Goal: Task Accomplishment & Management: Use online tool/utility

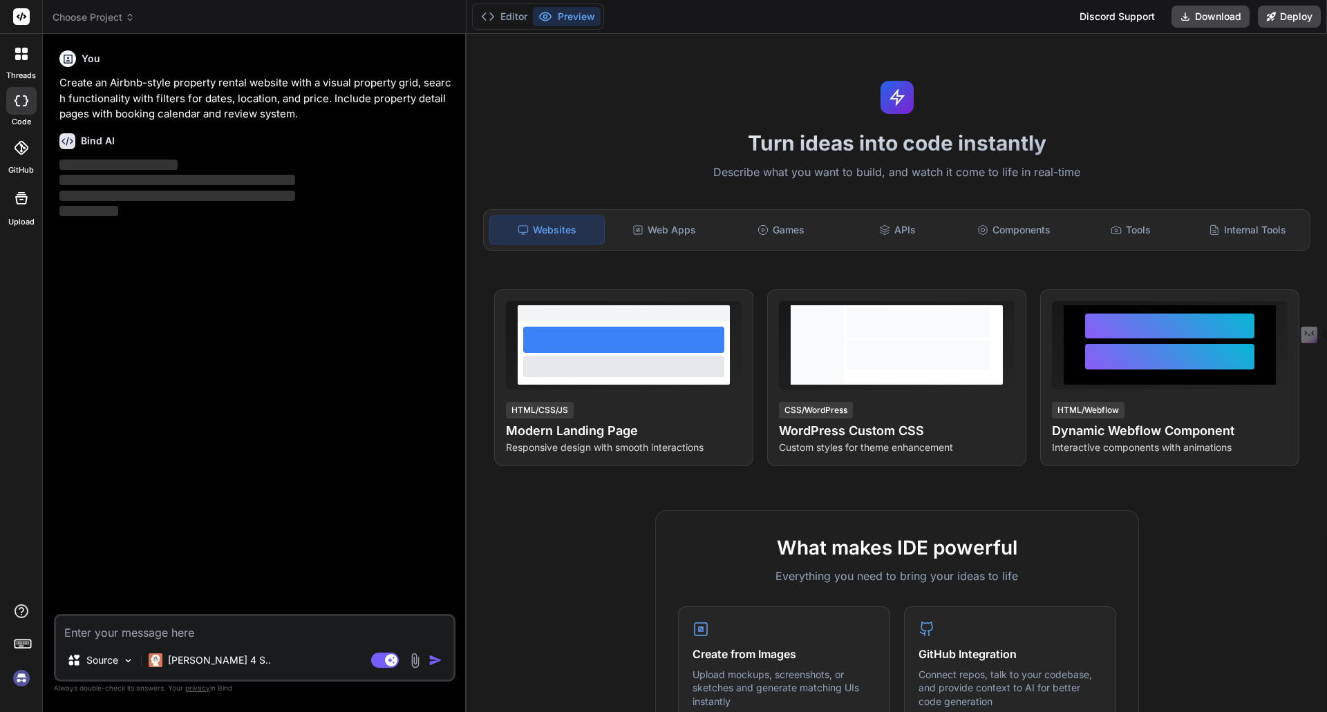
click at [12, 685] on img at bounding box center [21, 678] width 23 height 23
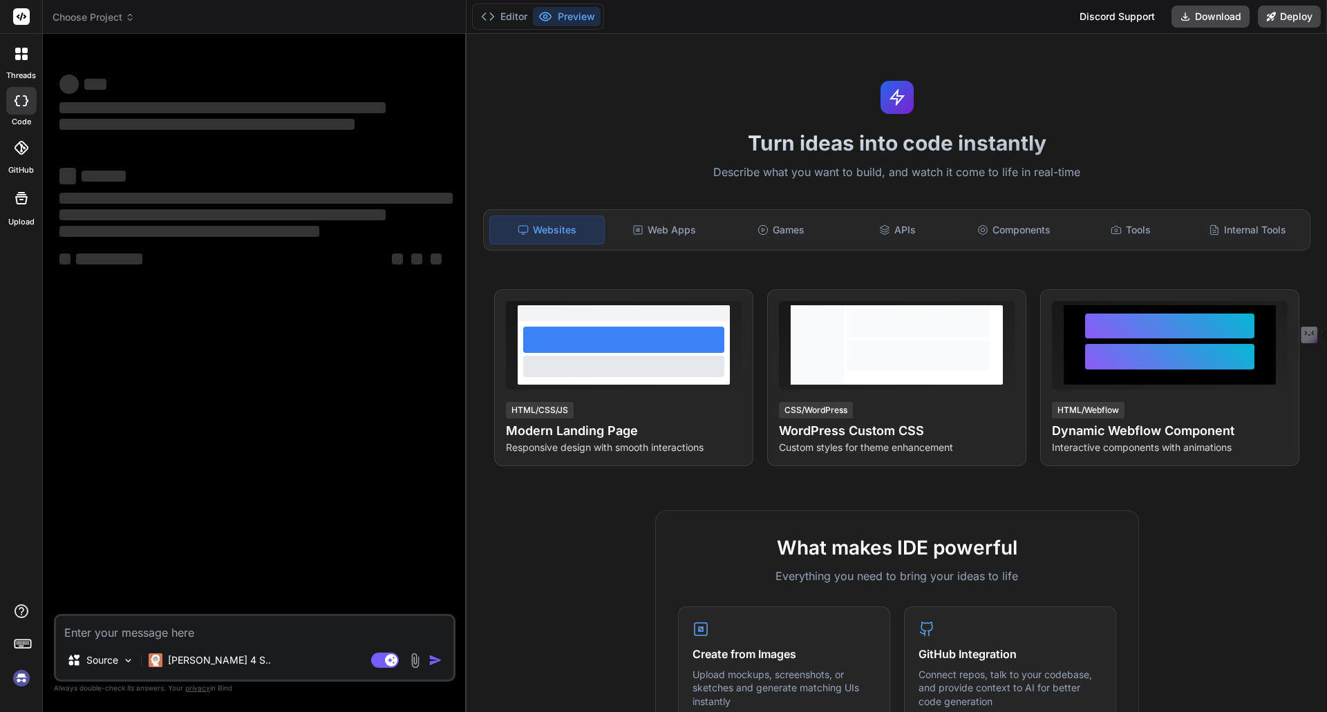
type textarea "x"
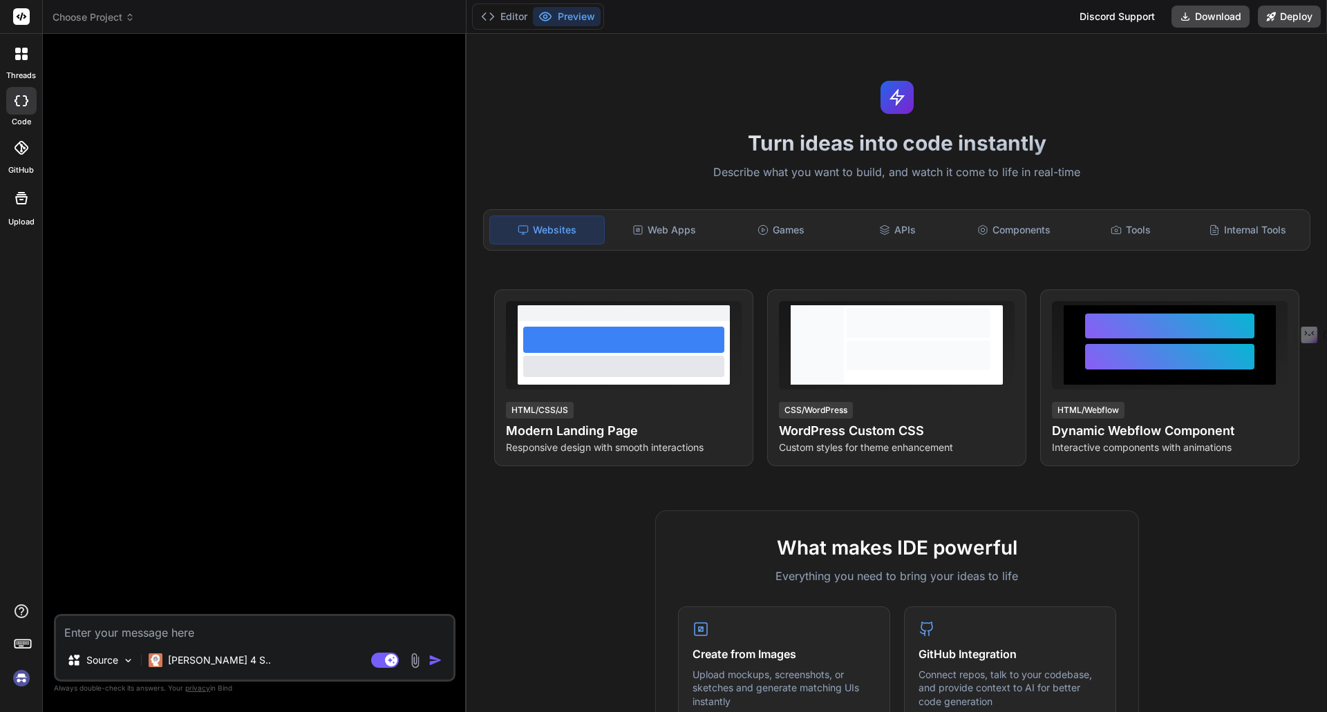
click at [17, 680] on img at bounding box center [21, 678] width 23 height 23
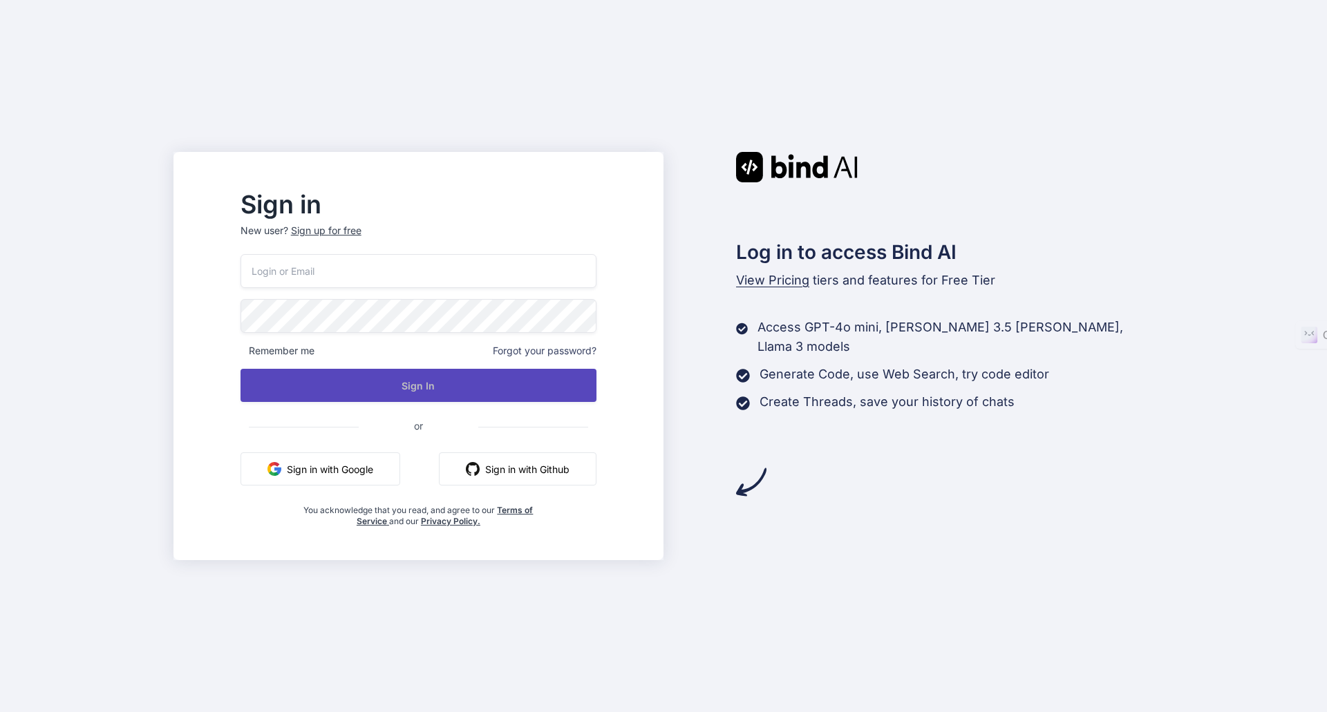
type input "[EMAIL_ADDRESS][DOMAIN_NAME]"
click at [471, 375] on button "Sign In" at bounding box center [418, 385] width 356 height 33
click at [458, 381] on button "Sign In" at bounding box center [418, 385] width 356 height 33
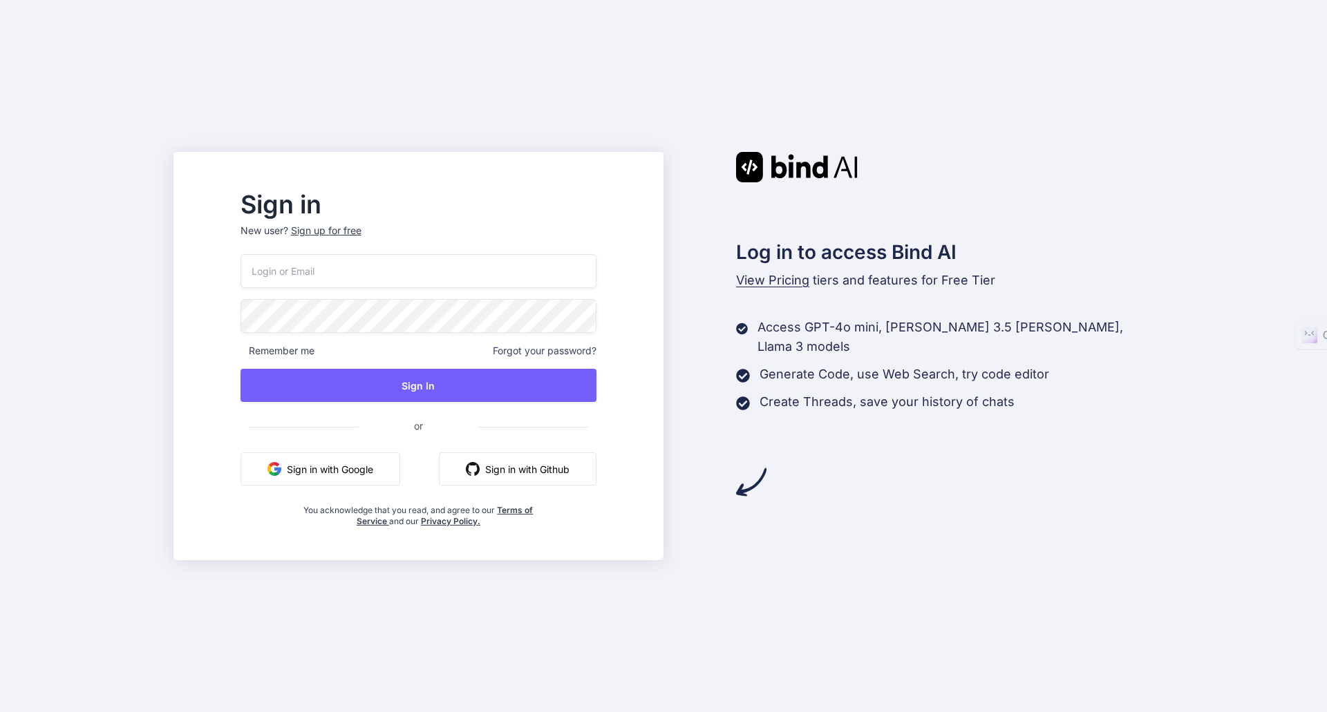
type input "[EMAIL_ADDRESS][DOMAIN_NAME]"
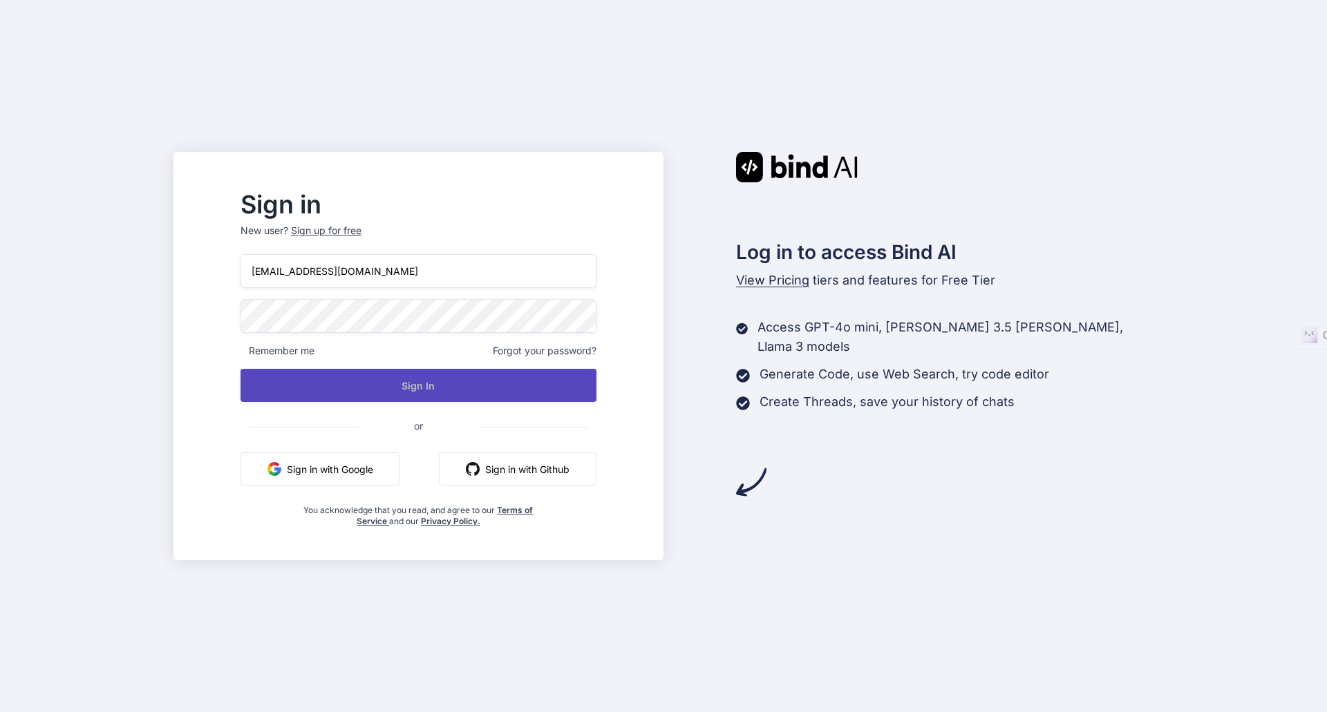
click at [468, 383] on button "Sign In" at bounding box center [418, 385] width 356 height 33
click at [446, 377] on button "Sign In" at bounding box center [418, 385] width 356 height 33
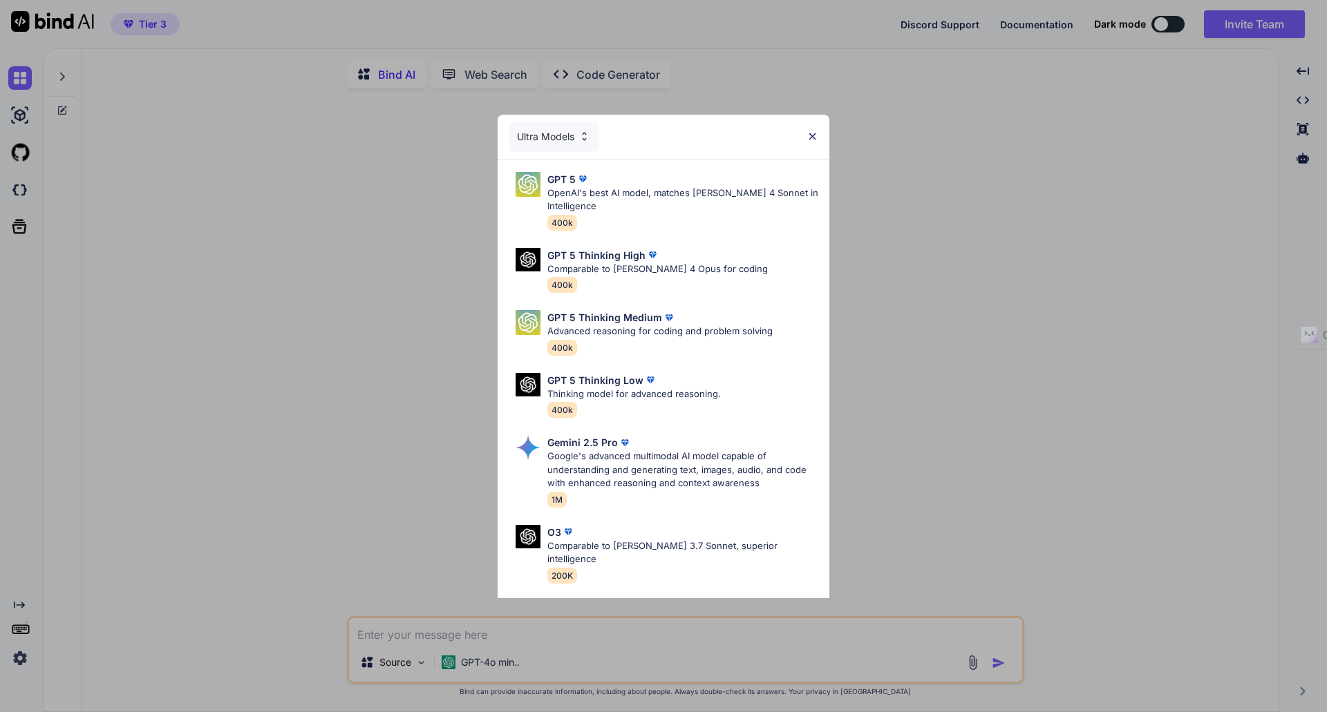
click at [815, 135] on img at bounding box center [812, 137] width 12 height 12
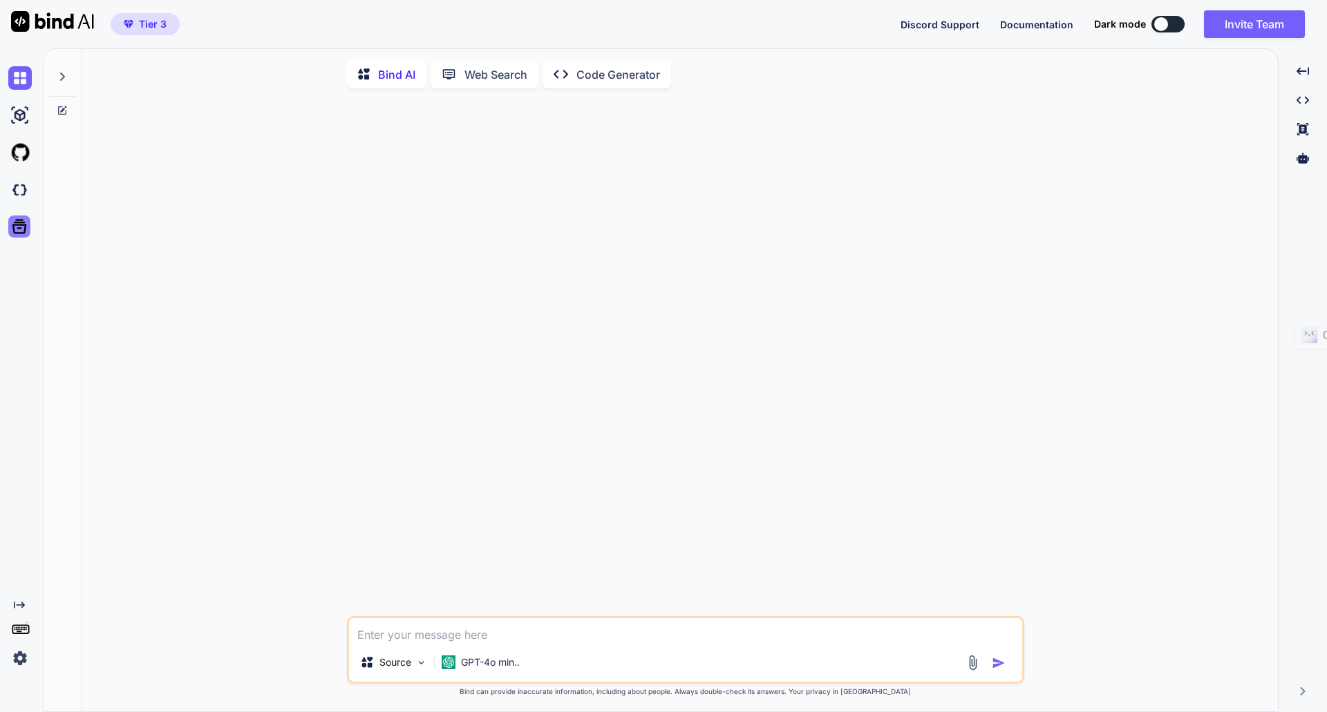
click at [15, 227] on icon at bounding box center [19, 226] width 19 height 19
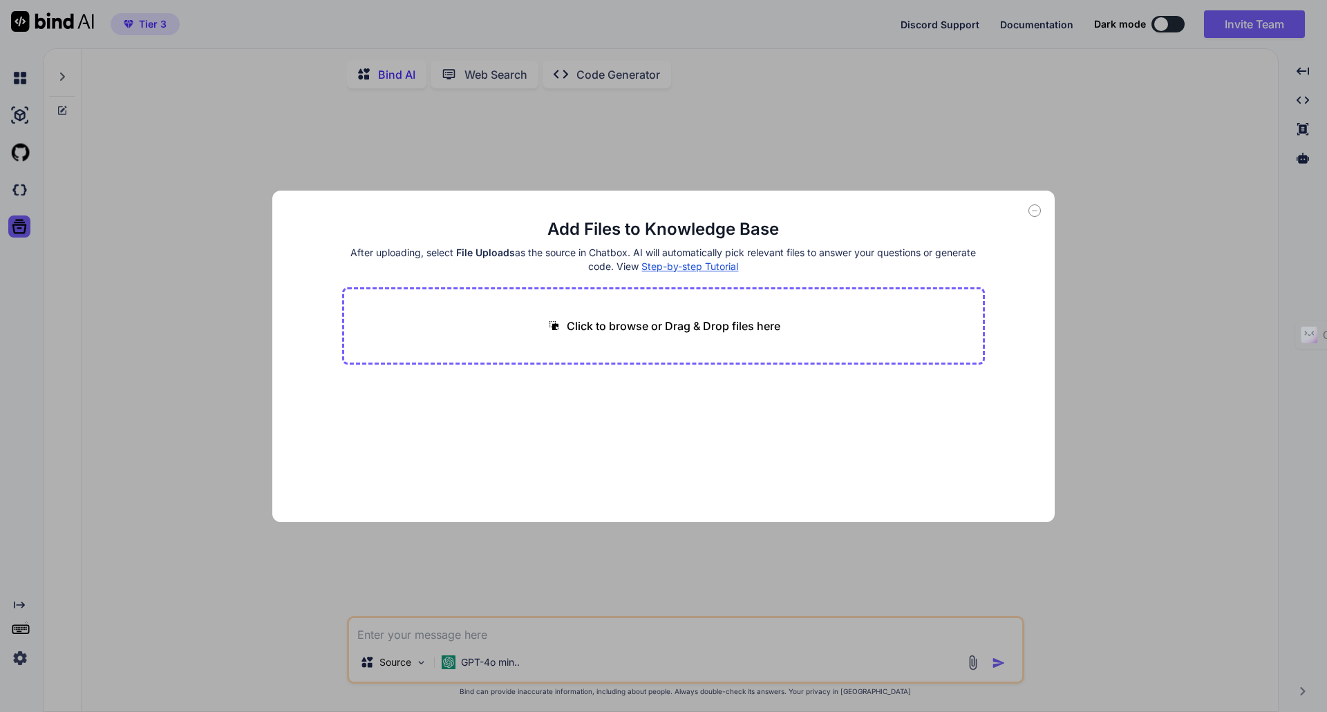
click at [457, 153] on div "Add Files to Knowledge Base After uploading, select File Uploads as the source …" at bounding box center [663, 356] width 1327 height 712
type textarea "x"
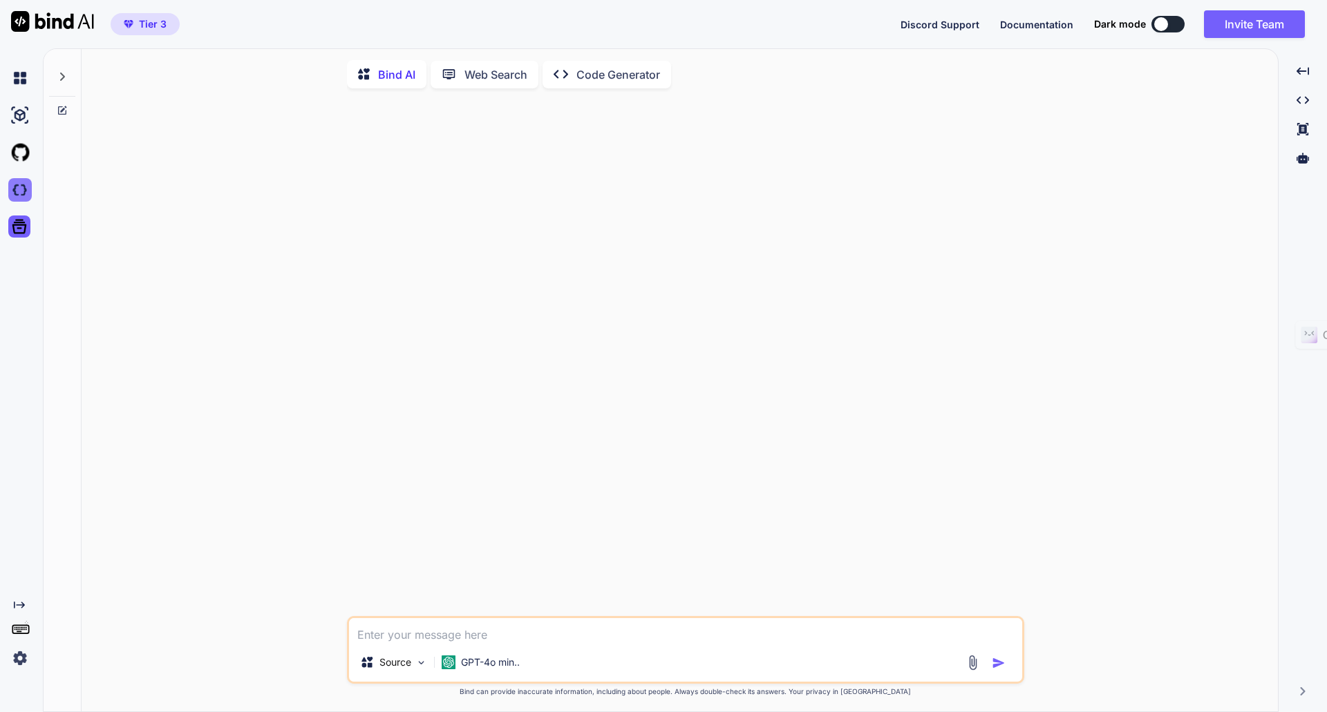
click at [21, 192] on img at bounding box center [19, 189] width 23 height 23
click at [16, 195] on img at bounding box center [19, 189] width 23 height 23
click at [17, 658] on img at bounding box center [19, 658] width 23 height 23
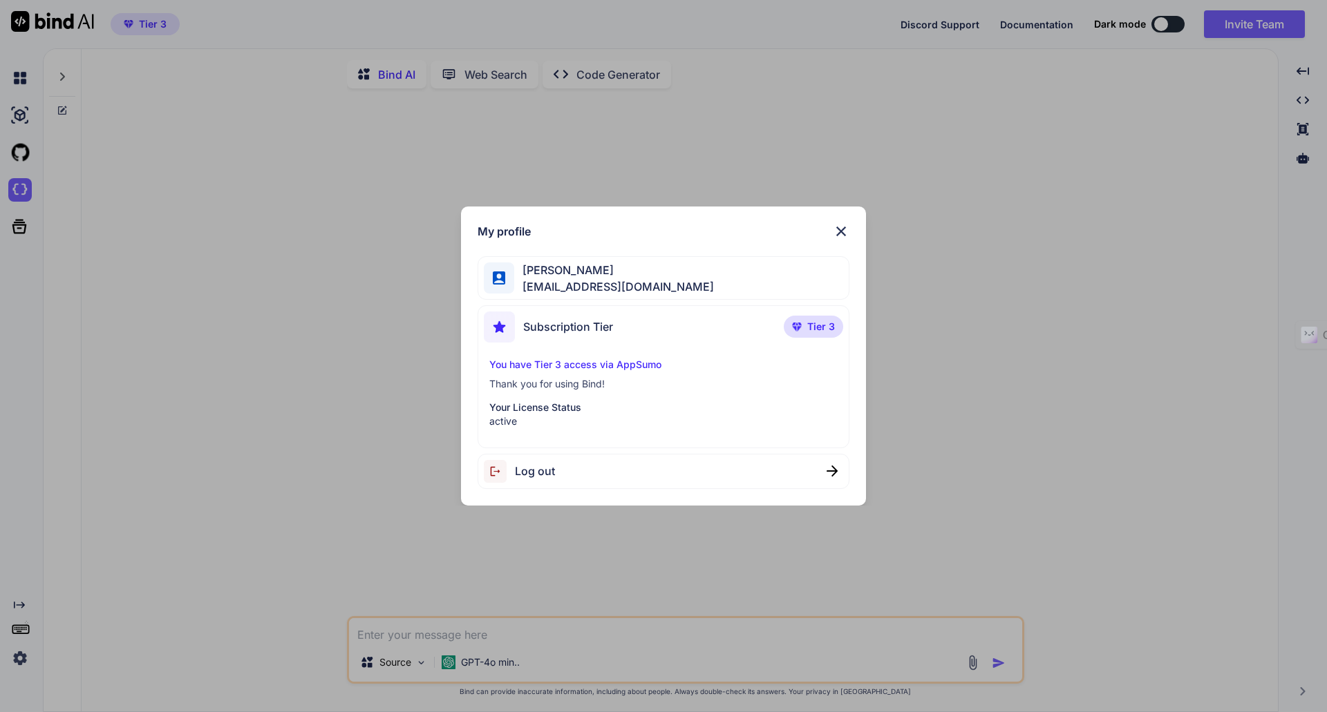
click at [625, 287] on span "[EMAIL_ADDRESS][DOMAIN_NAME]" at bounding box center [614, 286] width 200 height 17
click at [595, 327] on span "Subscription Tier" at bounding box center [568, 327] width 90 height 17
click at [841, 229] on img at bounding box center [841, 231] width 17 height 17
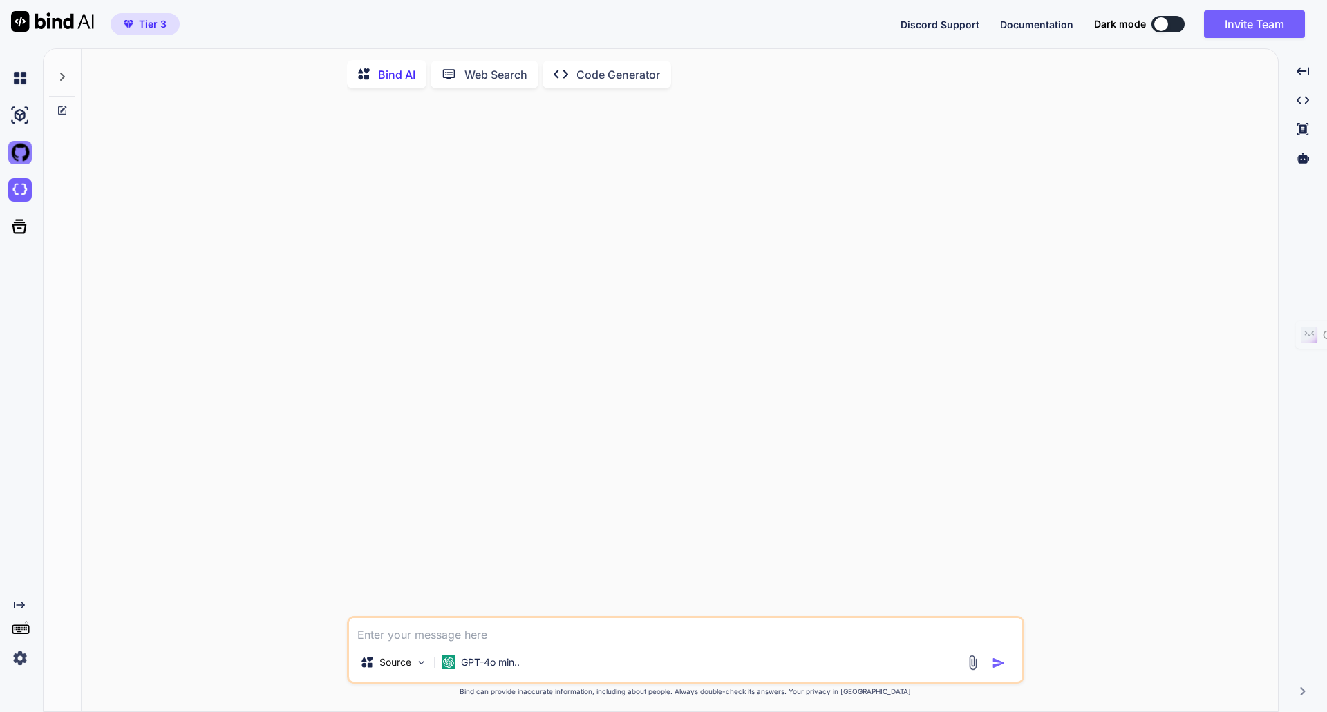
click at [17, 151] on img at bounding box center [19, 152] width 23 height 23
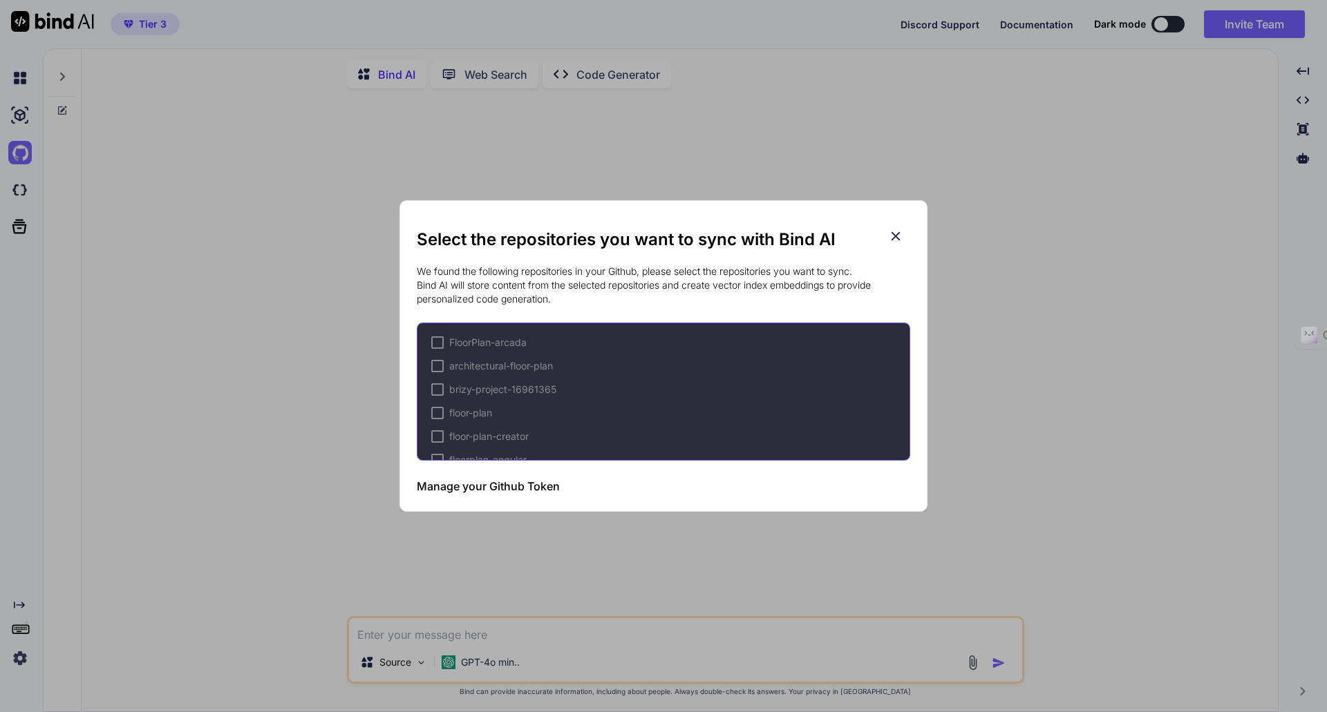
click at [893, 239] on icon at bounding box center [895, 236] width 9 height 9
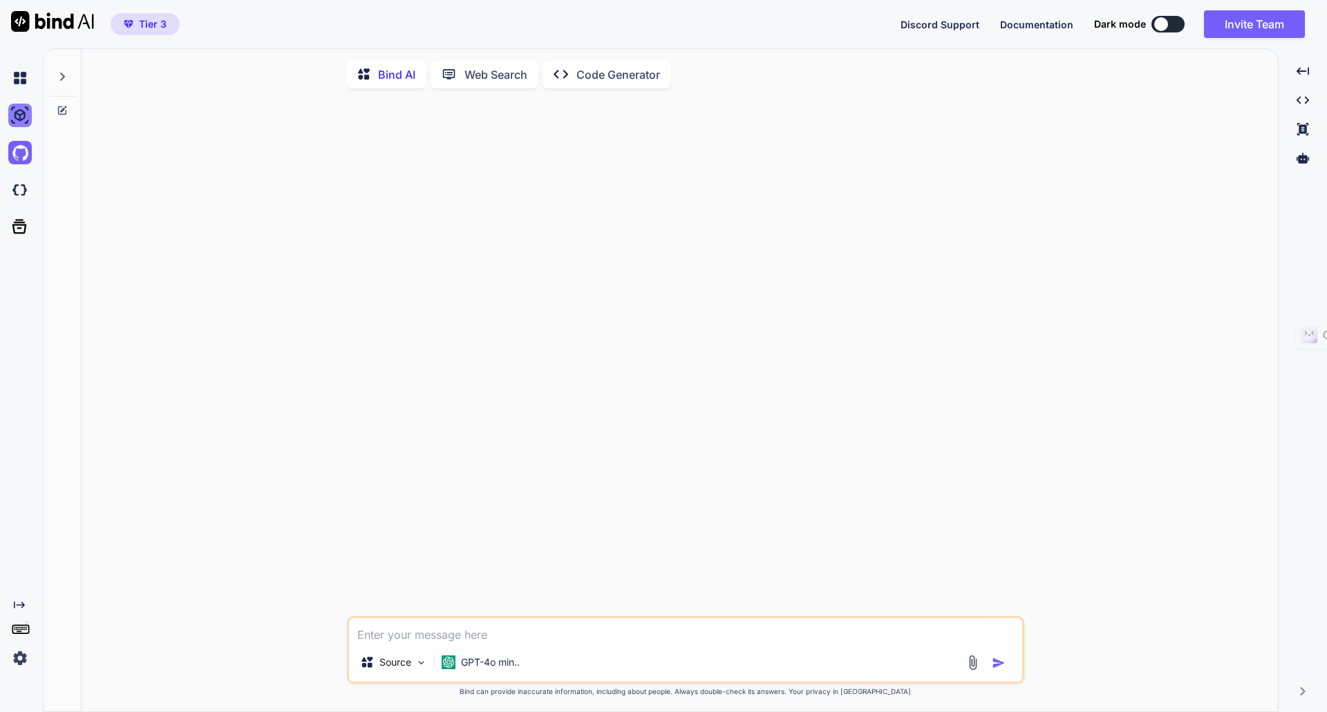
click at [21, 116] on img at bounding box center [19, 115] width 23 height 23
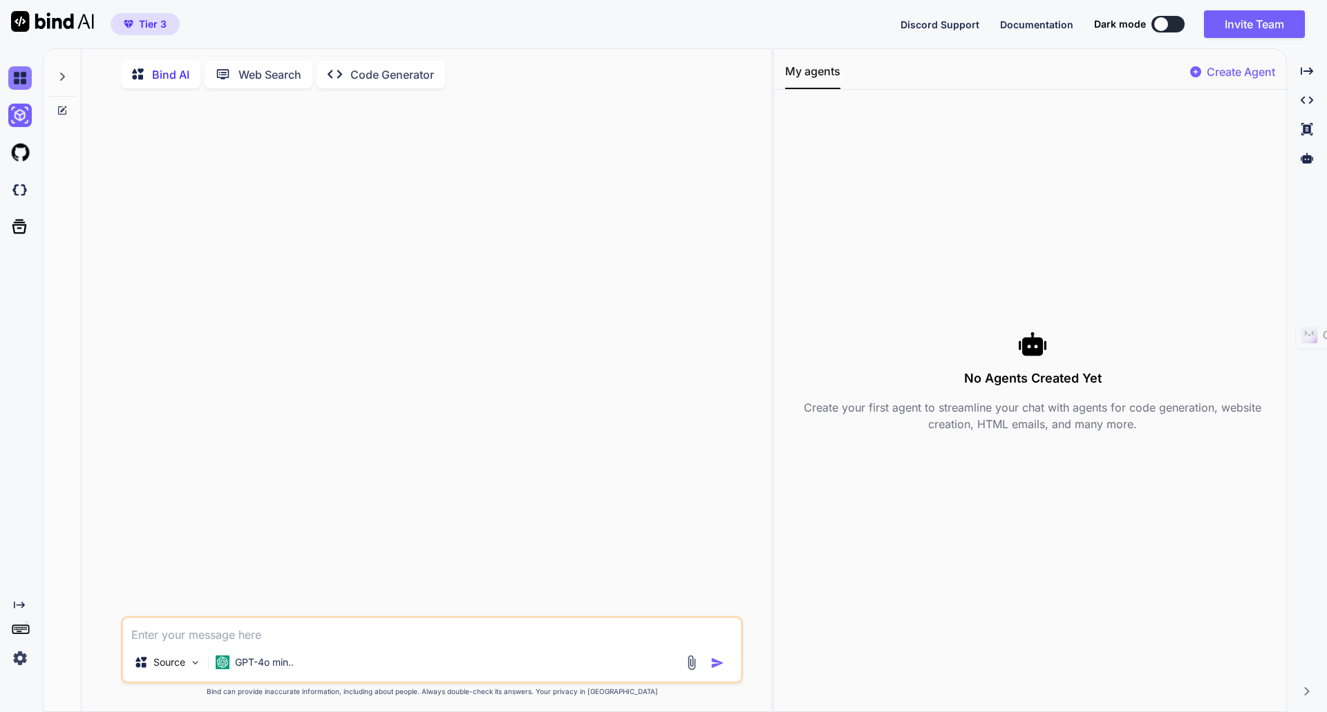
click at [28, 82] on img at bounding box center [19, 77] width 23 height 23
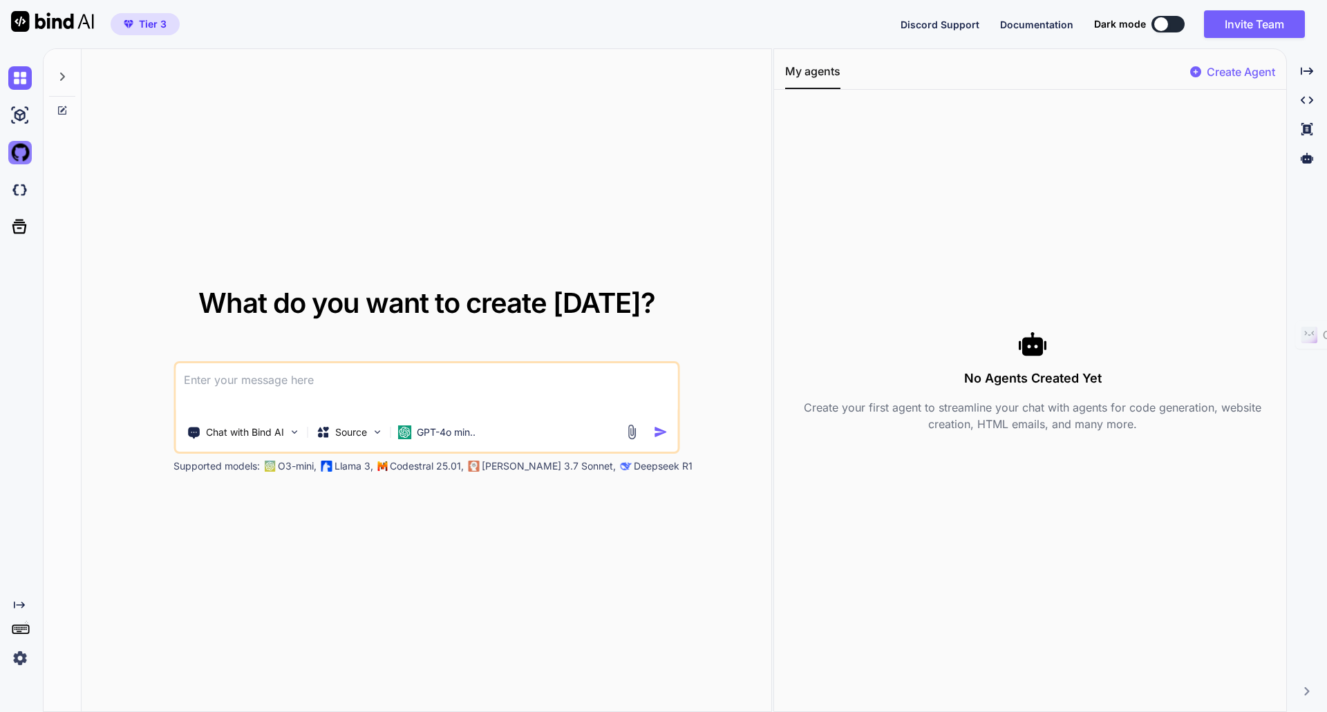
click at [17, 152] on img at bounding box center [19, 152] width 23 height 23
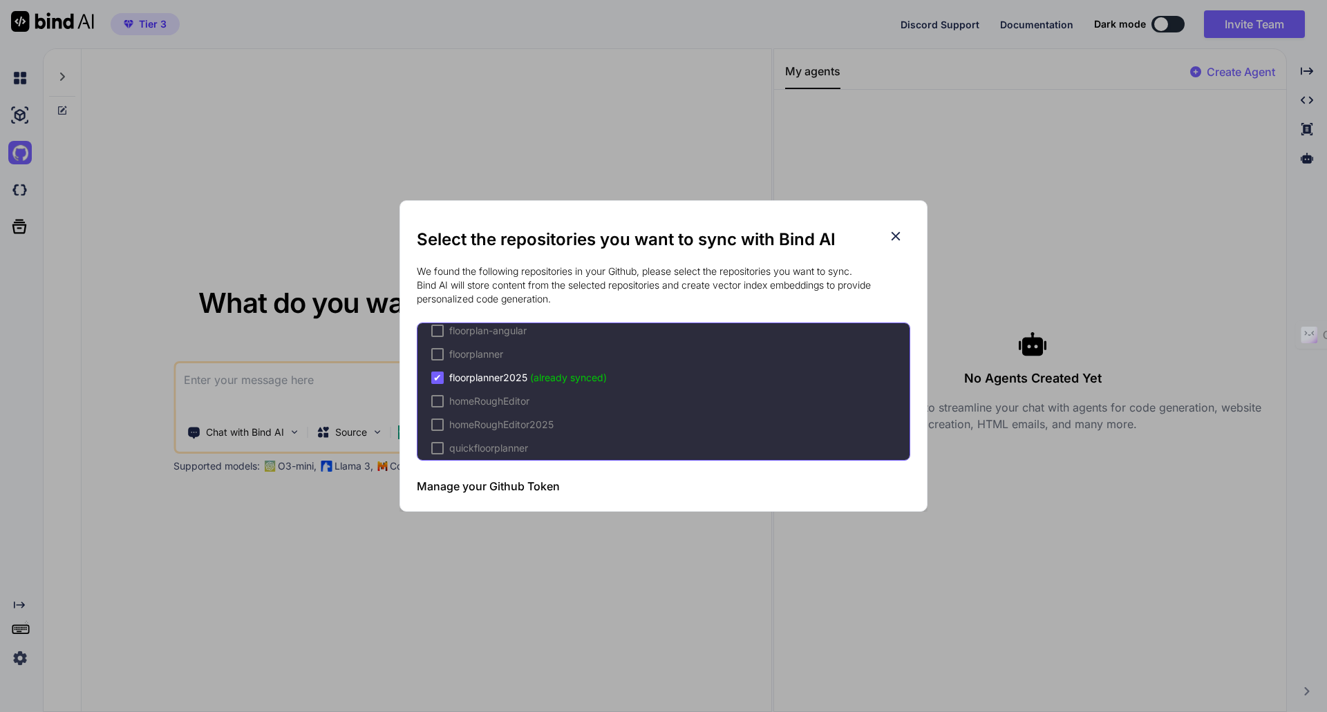
scroll to position [138, 0]
click at [893, 237] on icon at bounding box center [895, 236] width 15 height 15
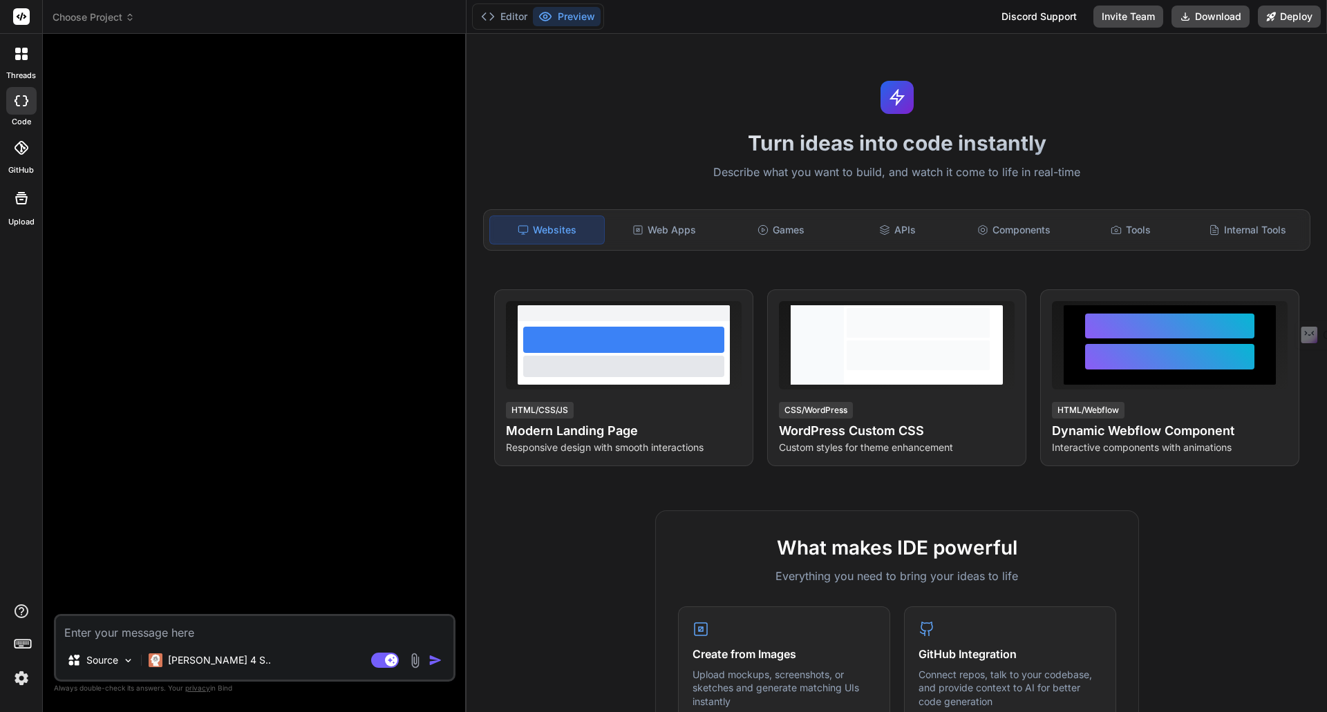
click at [94, 17] on span "Choose Project" at bounding box center [94, 17] width 82 height 14
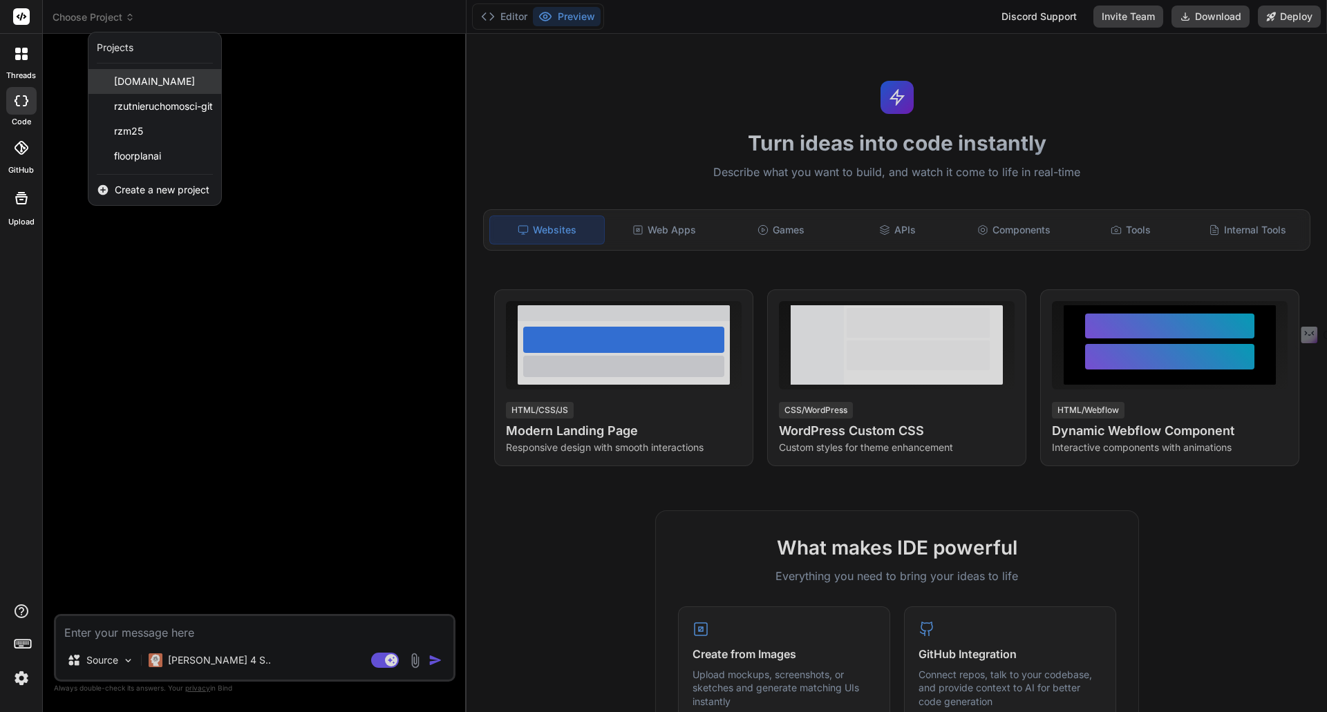
click at [134, 84] on span "rzutnieruchomości.pl" at bounding box center [154, 82] width 81 height 14
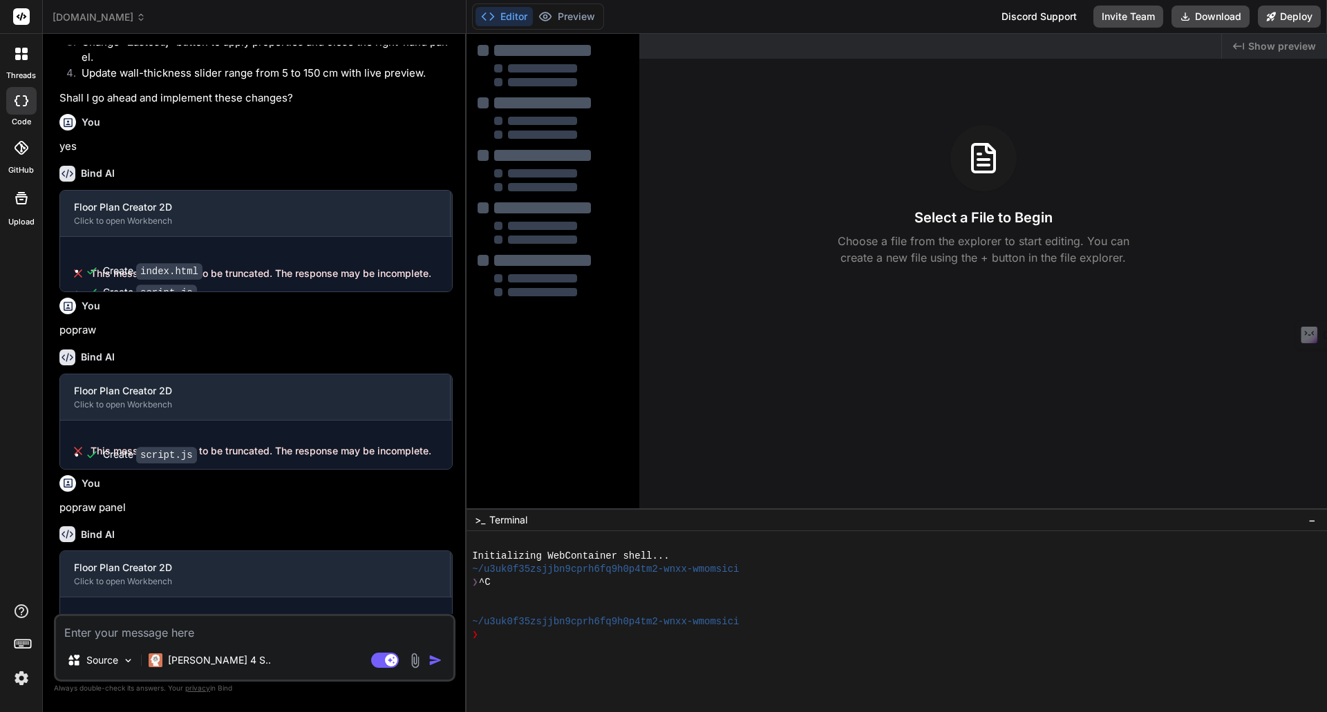
scroll to position [850, 0]
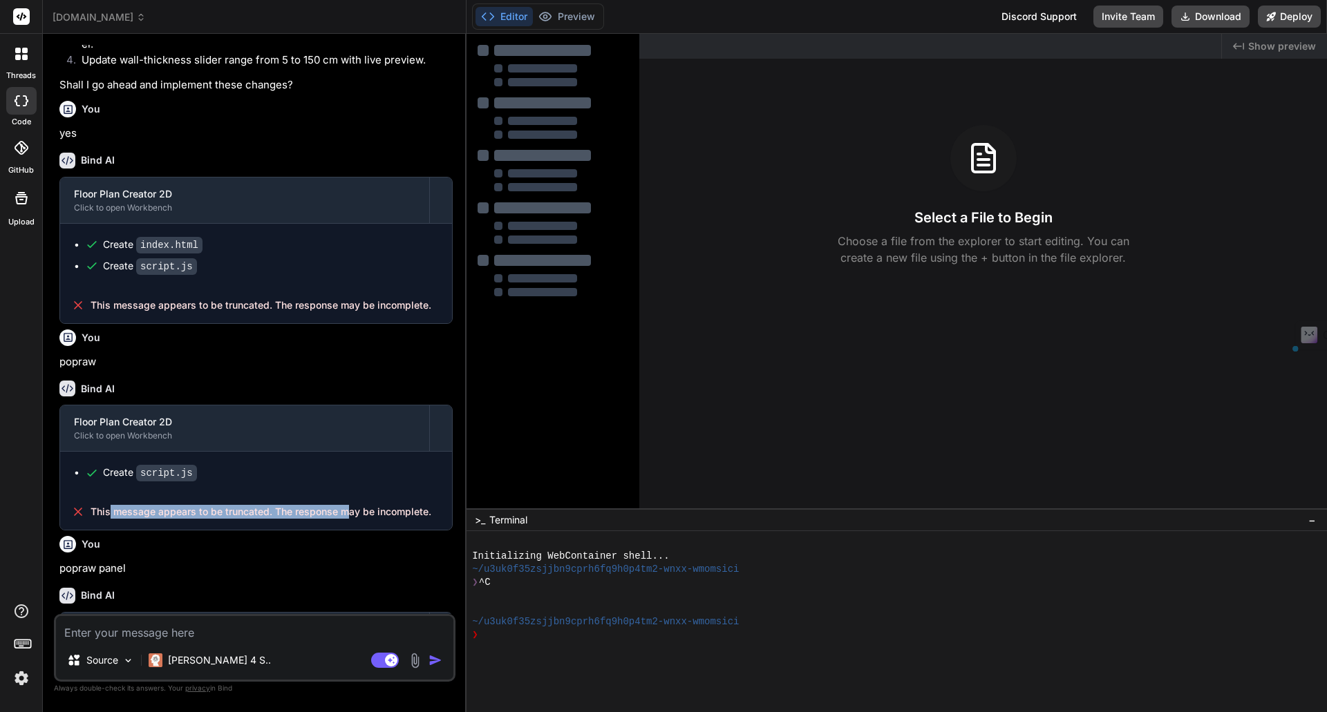
drag, startPoint x: 140, startPoint y: 576, endPoint x: 377, endPoint y: 580, distance: 237.0
click at [361, 530] on div "This message appears to be truncated. The response may be incomplete." at bounding box center [256, 512] width 392 height 36
click at [410, 519] on span "This message appears to be truncated. The response may be incomplete." at bounding box center [261, 512] width 341 height 14
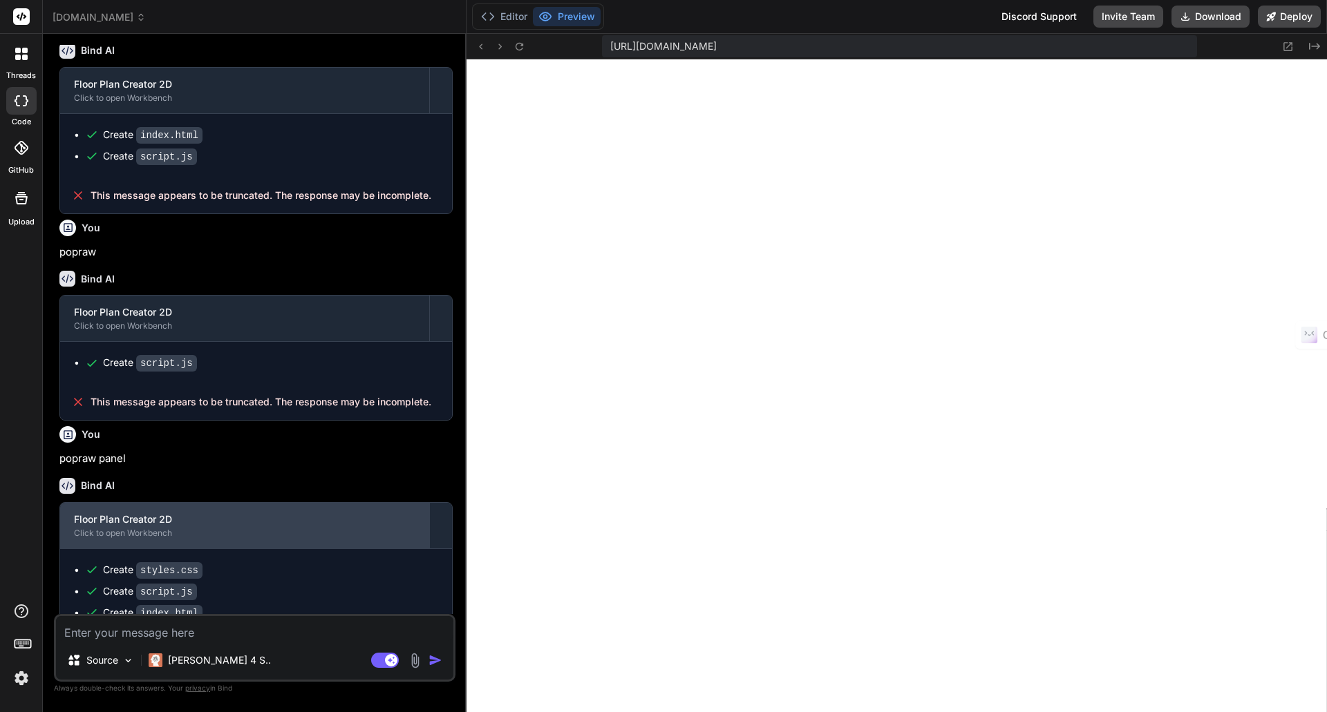
scroll to position [887, 0]
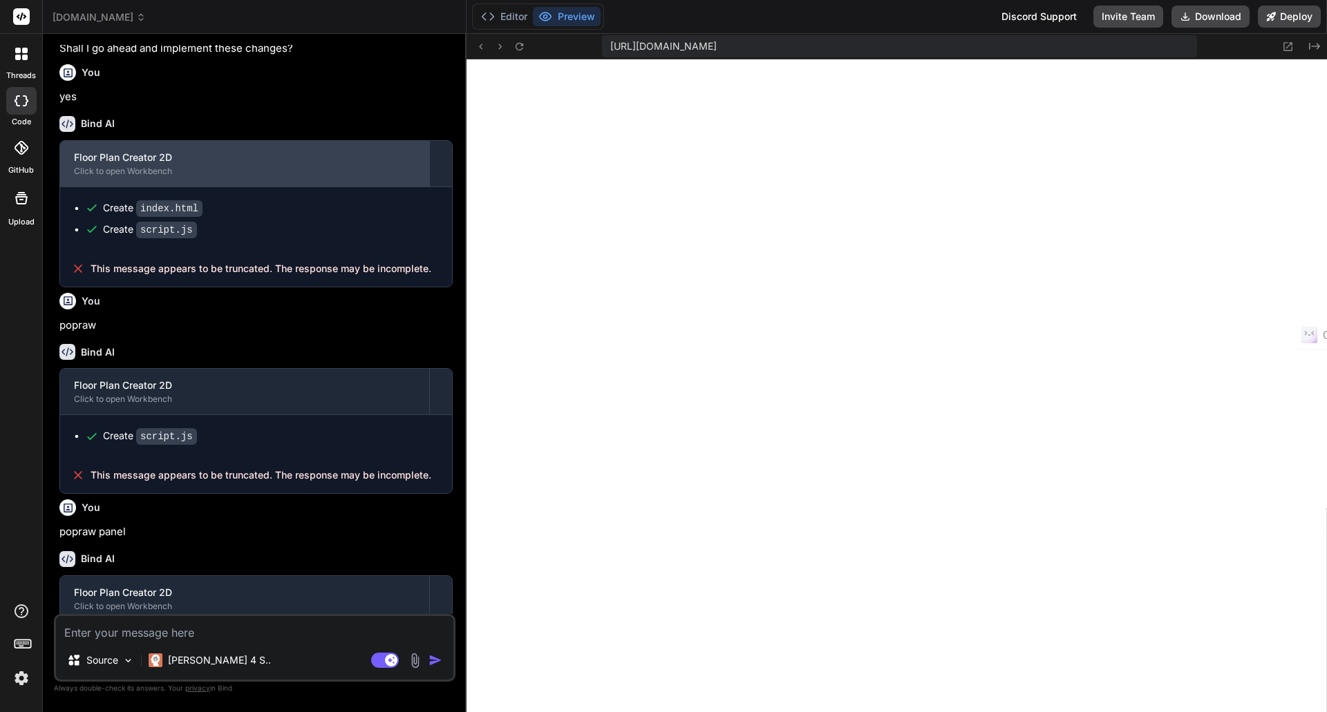
click at [117, 164] on div "Floor Plan Creator 2D" at bounding box center [244, 158] width 341 height 14
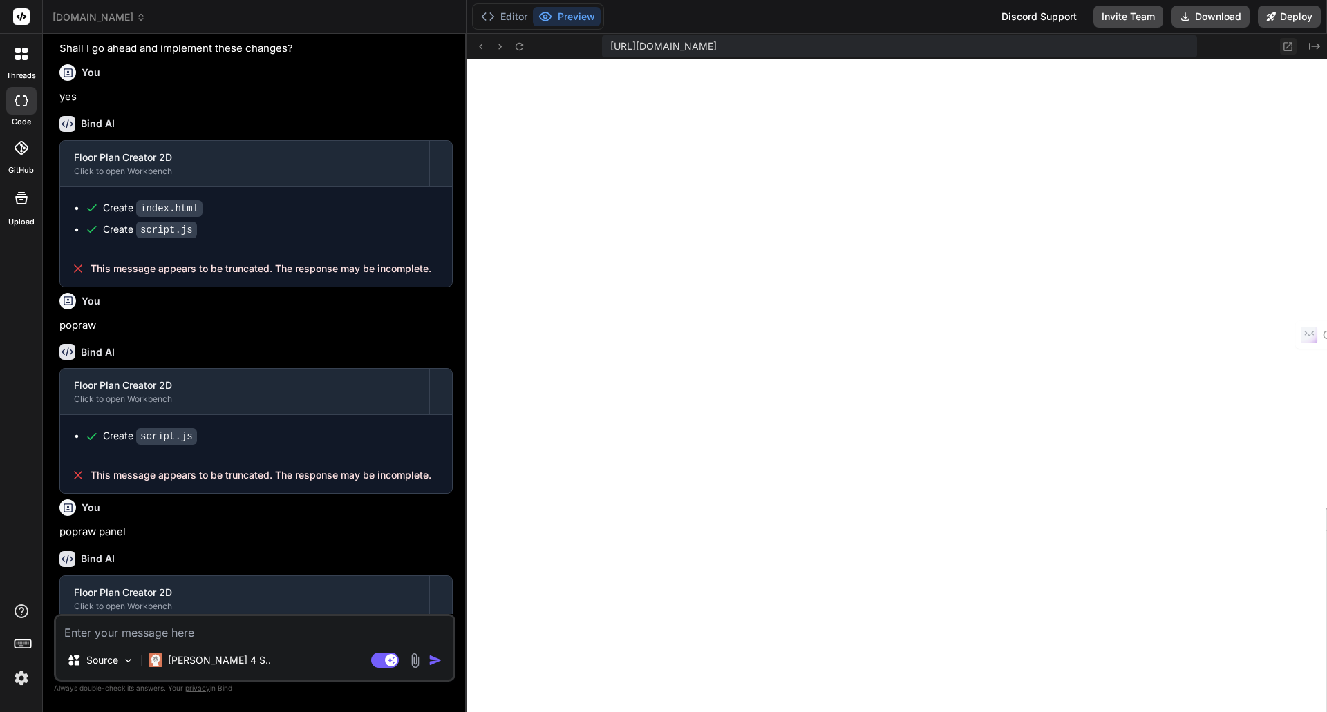
click at [1286, 48] on icon at bounding box center [1288, 46] width 9 height 9
type textarea "x"
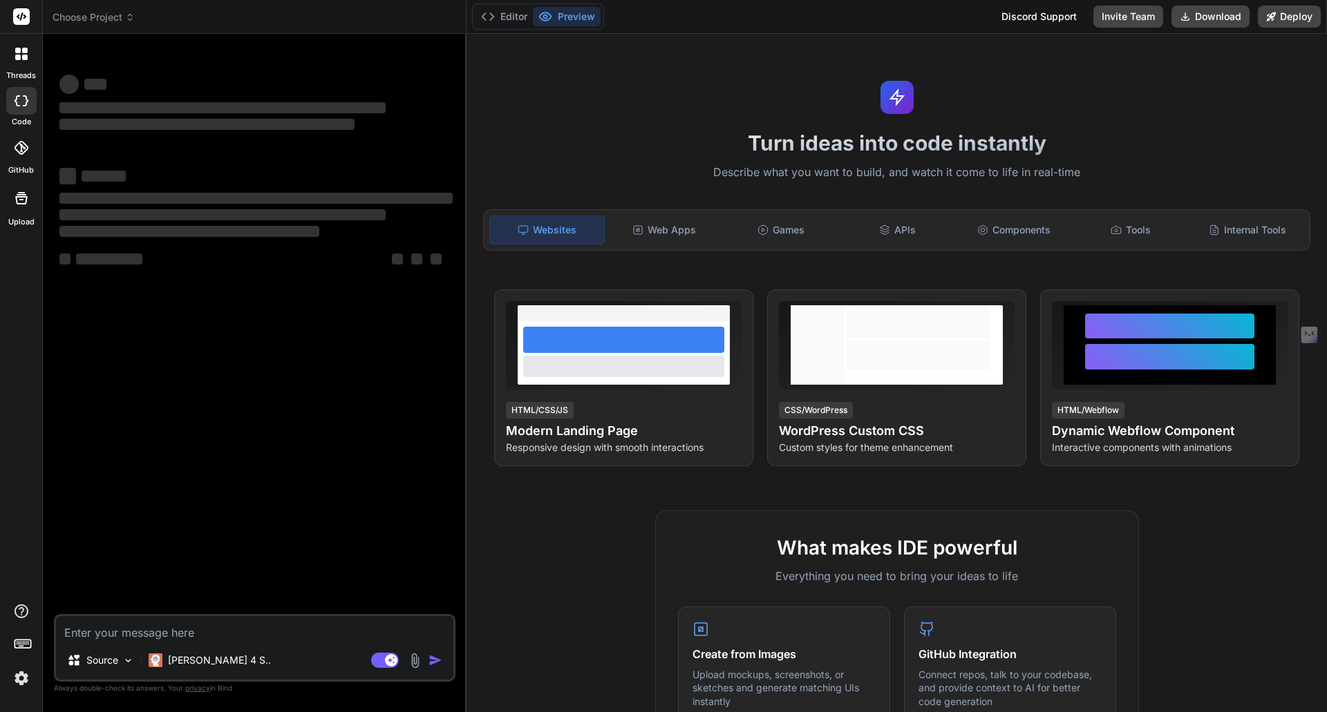
click at [93, 21] on span "Choose Project" at bounding box center [94, 17] width 82 height 14
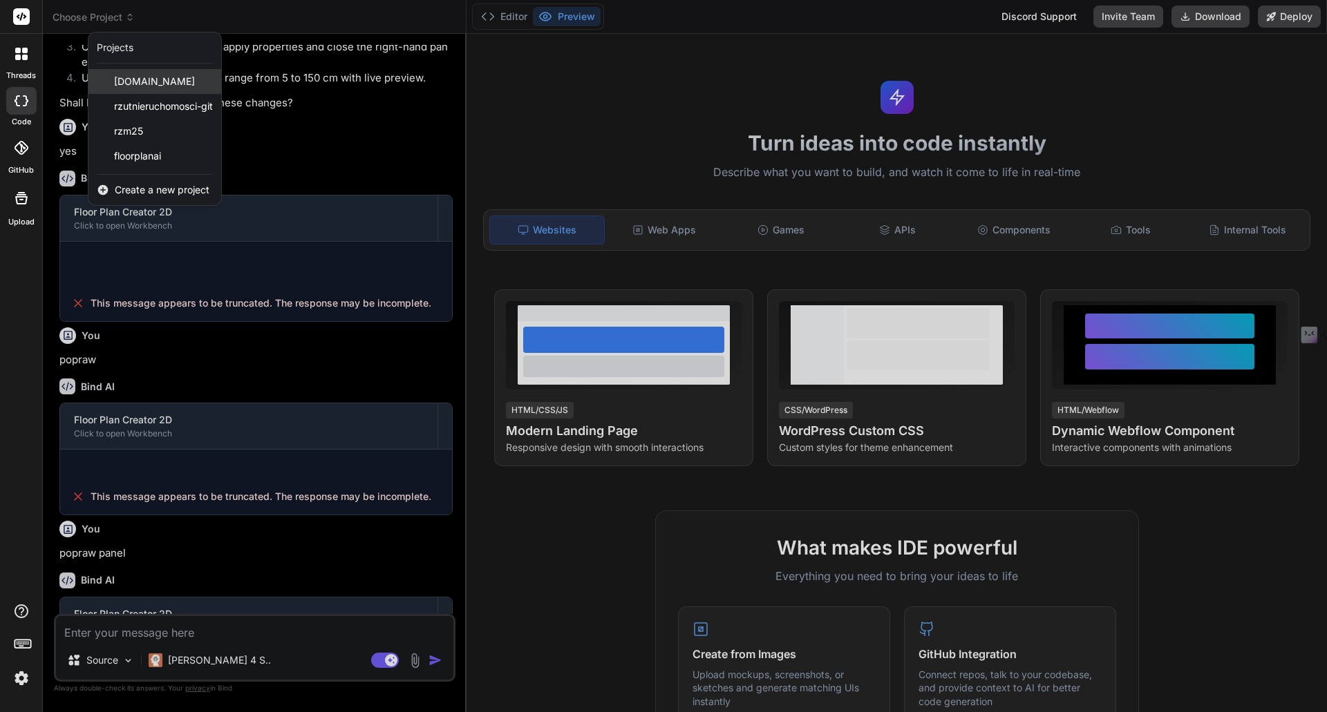
scroll to position [850, 0]
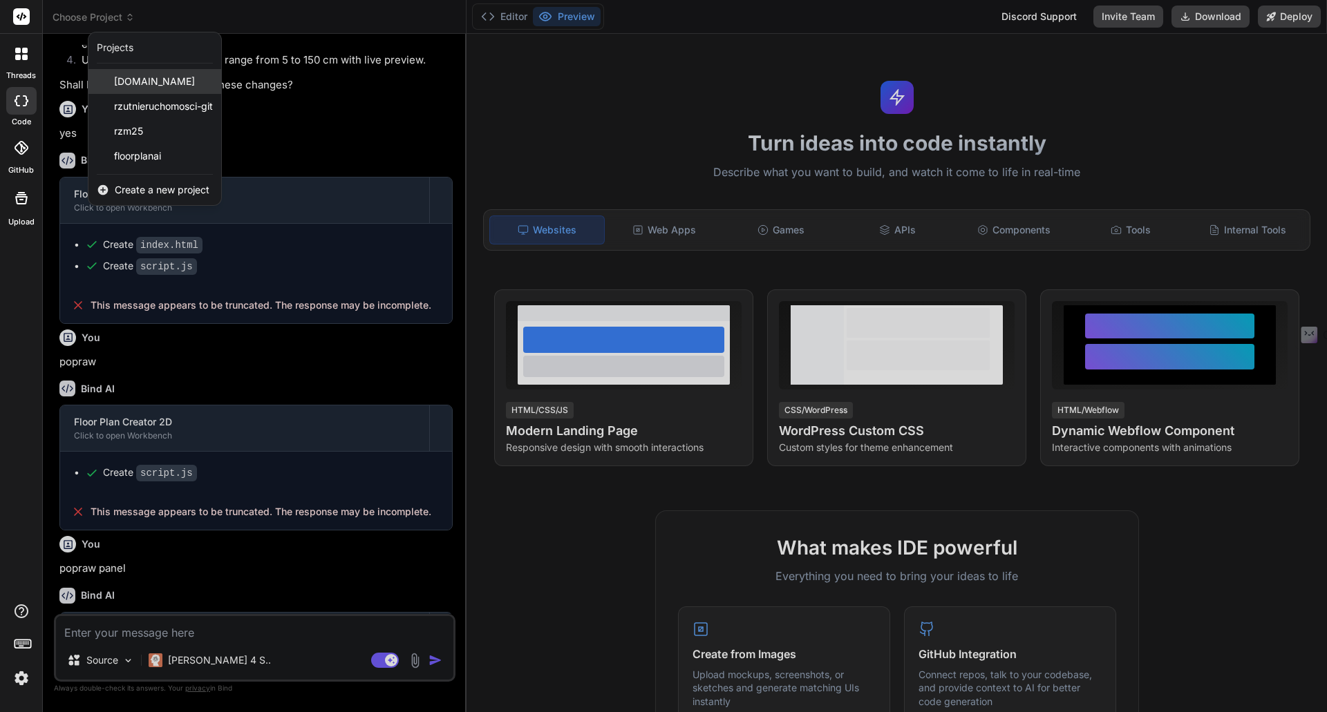
click at [142, 84] on span "[DOMAIN_NAME]" at bounding box center [154, 82] width 81 height 14
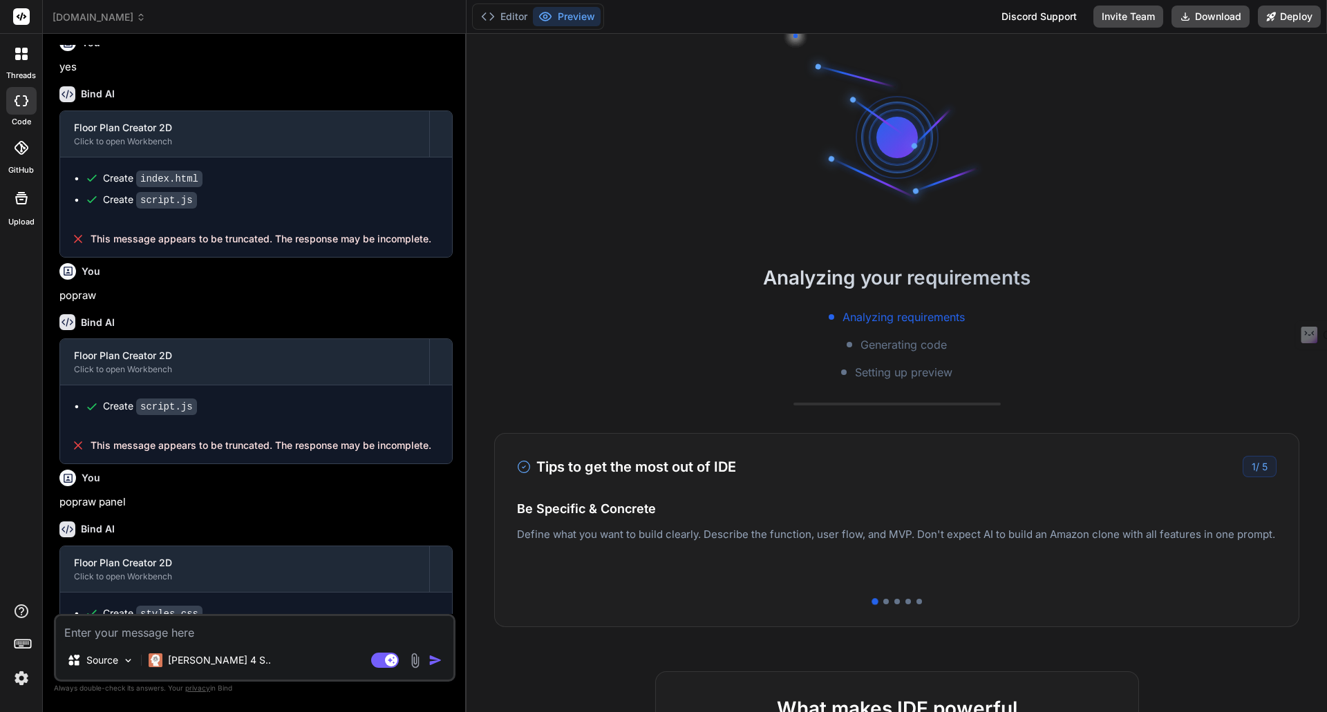
scroll to position [1094, 0]
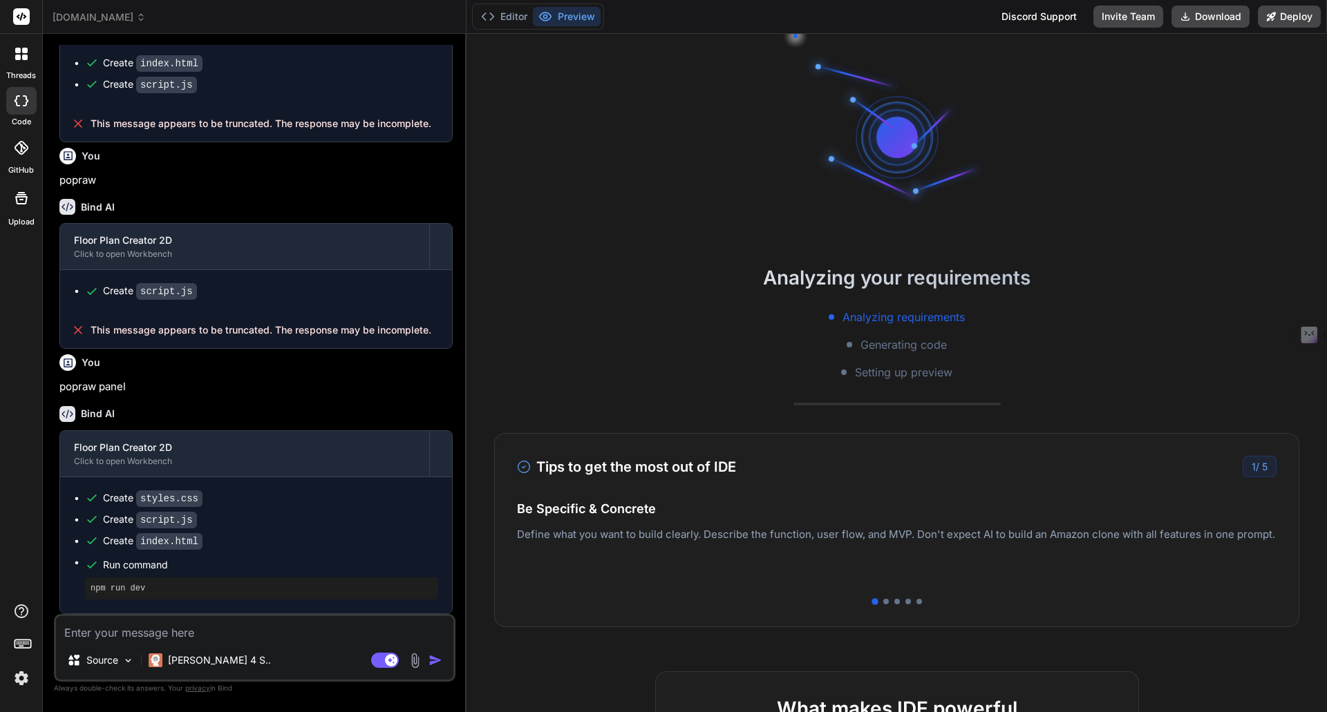
click at [129, 636] on textarea at bounding box center [254, 628] width 397 height 25
type textarea "x"
type textarea "w"
type textarea "x"
type textarea "ws"
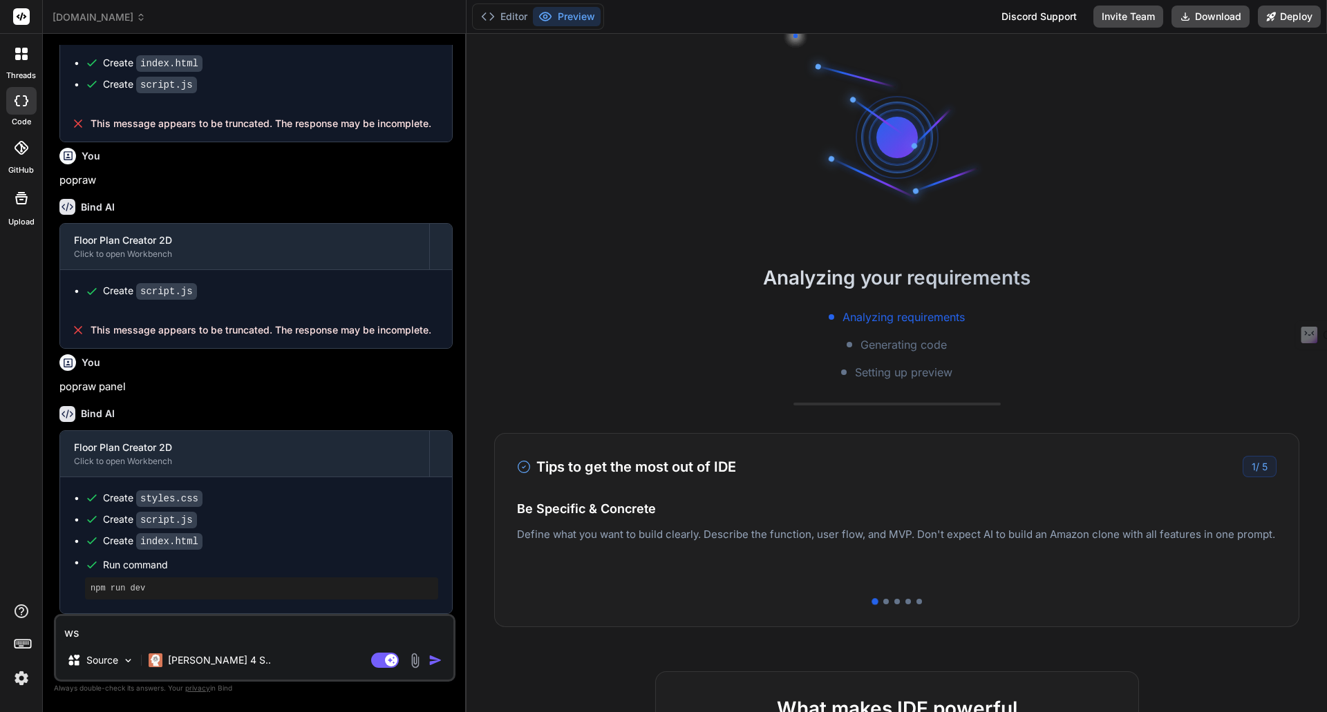
type textarea "x"
type textarea "wsz"
type textarea "x"
type textarea "wszy"
type textarea "x"
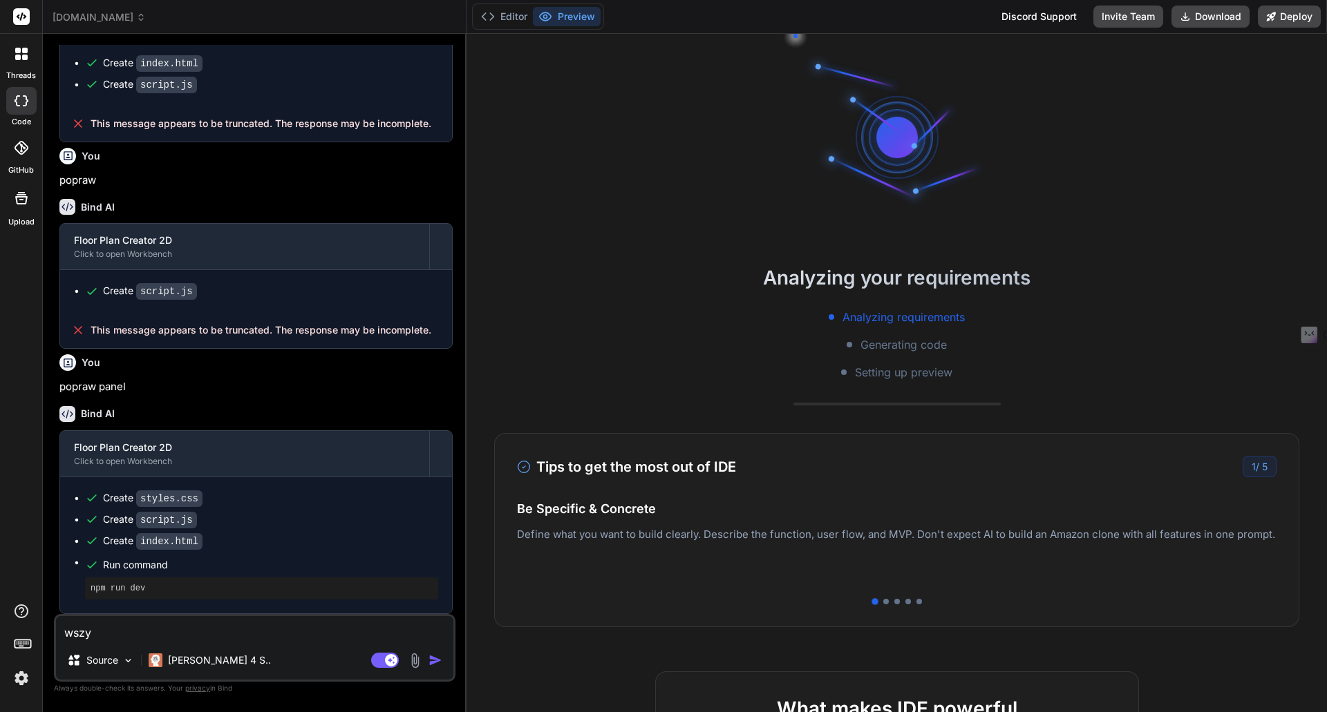
type textarea "wszys"
type textarea "x"
type textarea "wszyst"
type textarea "x"
type textarea "wszystk"
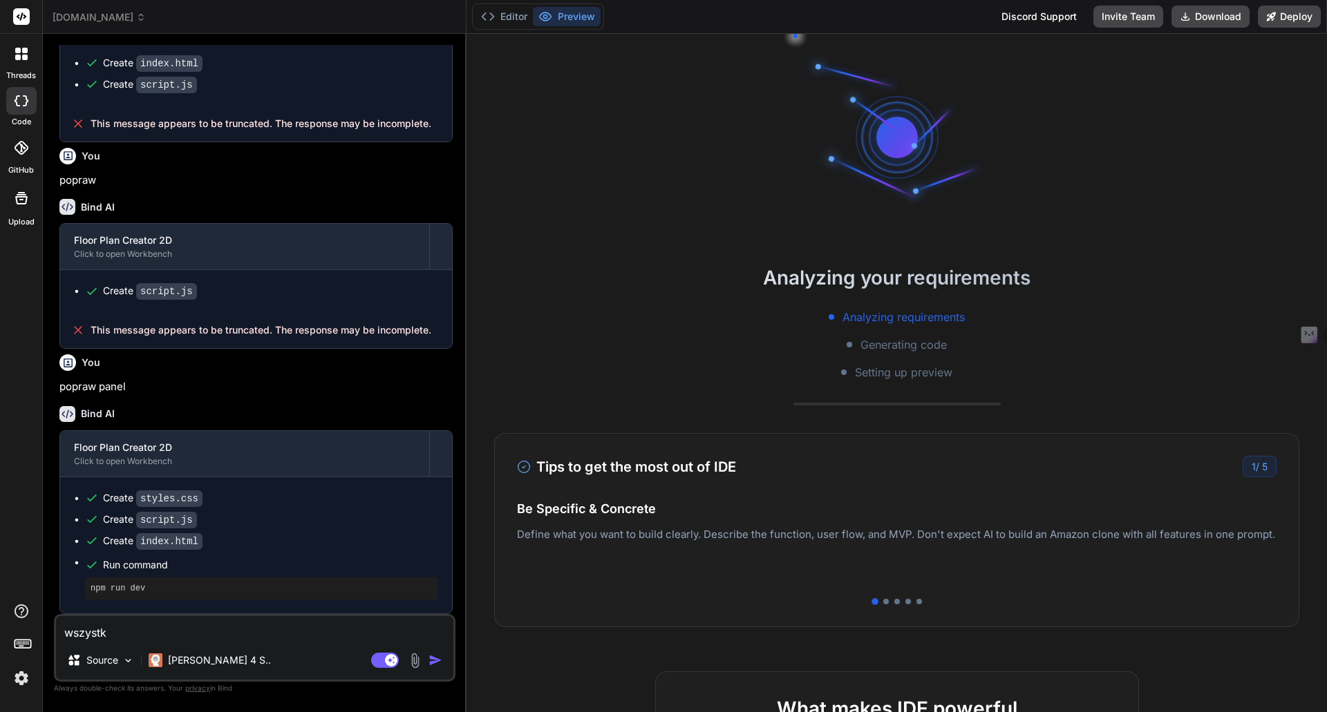
type textarea "x"
type textarea "wszystko"
type textarea "x"
type textarea "wszystko"
type textarea "x"
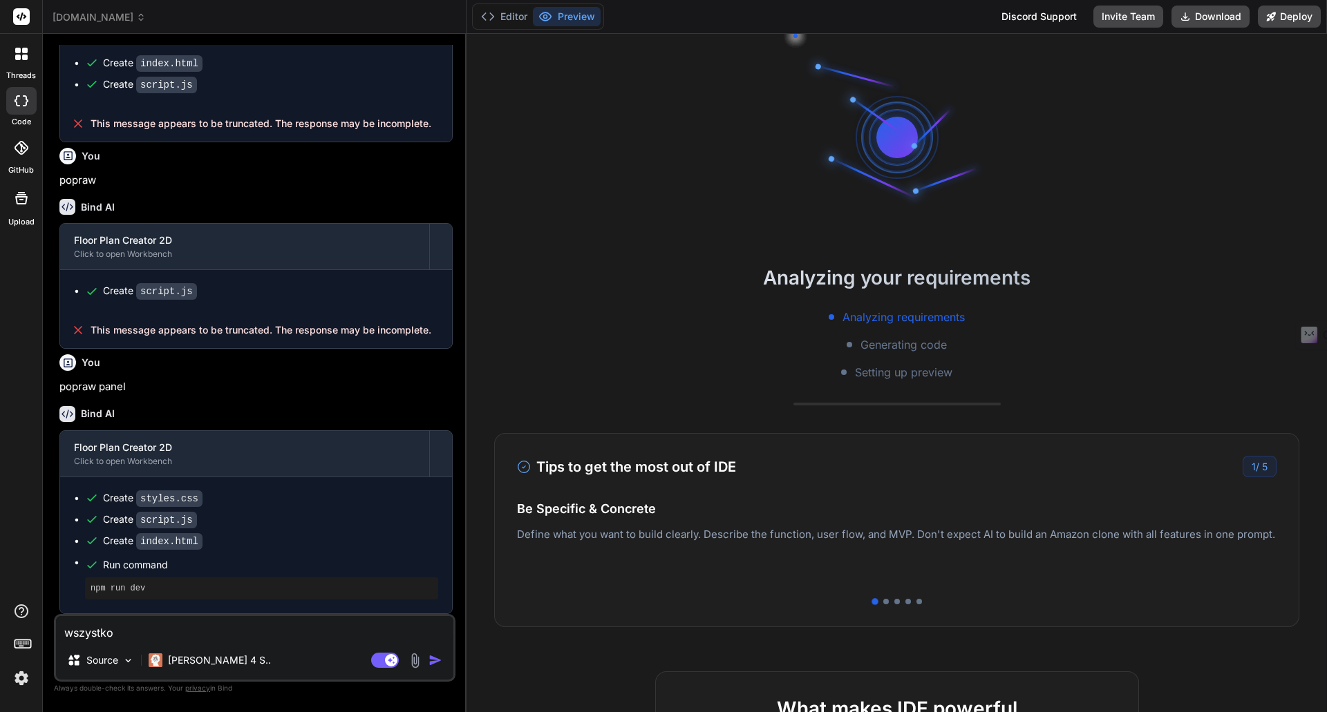
type textarea "wszystko z"
type textarea "x"
type textarea "wszystko zn"
type textarea "x"
type textarea "wszystko zni"
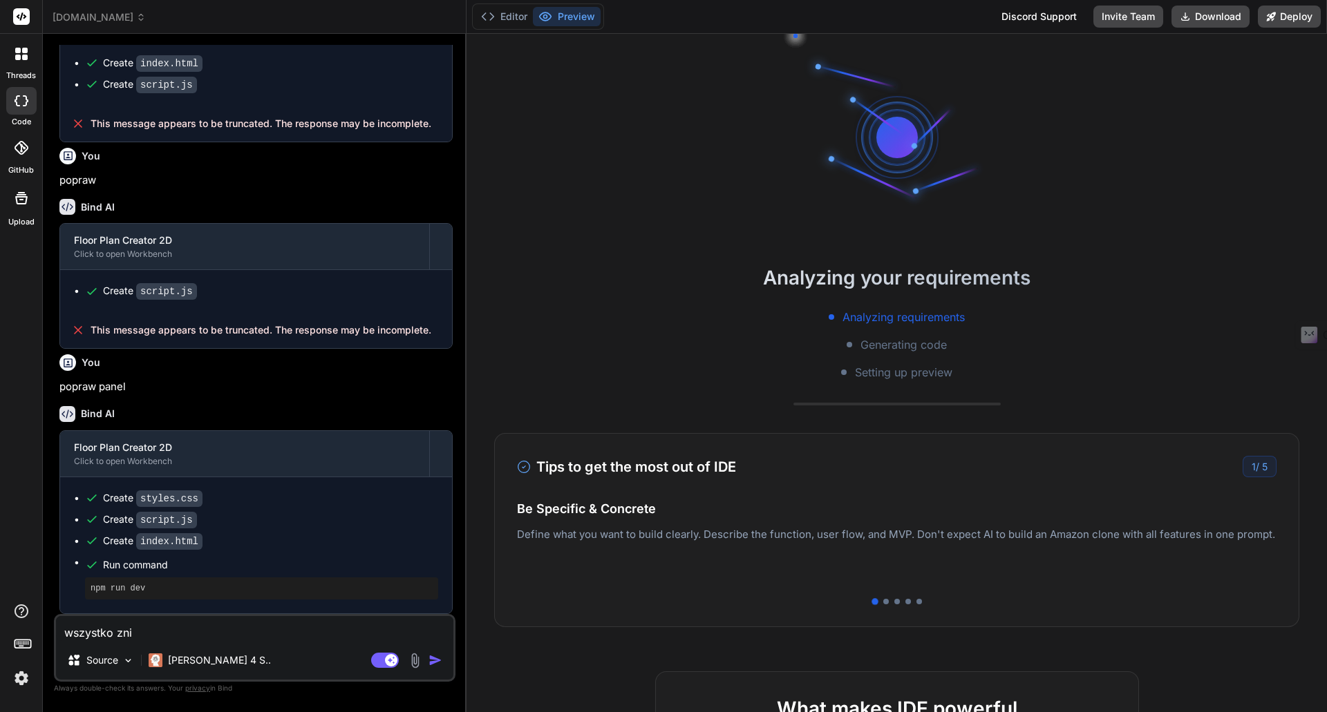
type textarea "x"
type textarea "wszystko znik"
type textarea "x"
type textarea "wszystko znikn"
type textarea "x"
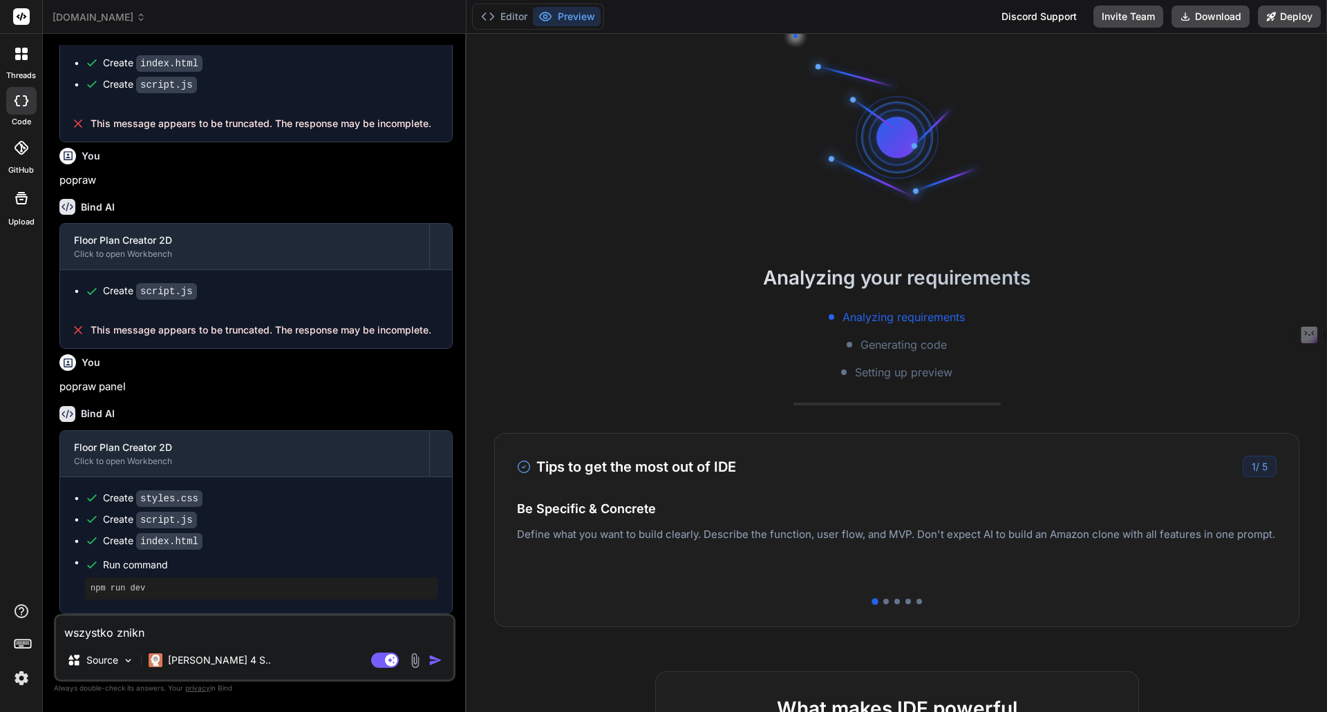
type textarea "wszystko zniknę"
type textarea "x"
type textarea "wszystko zniknęł"
type textarea "x"
type textarea "wszystko zniknęło"
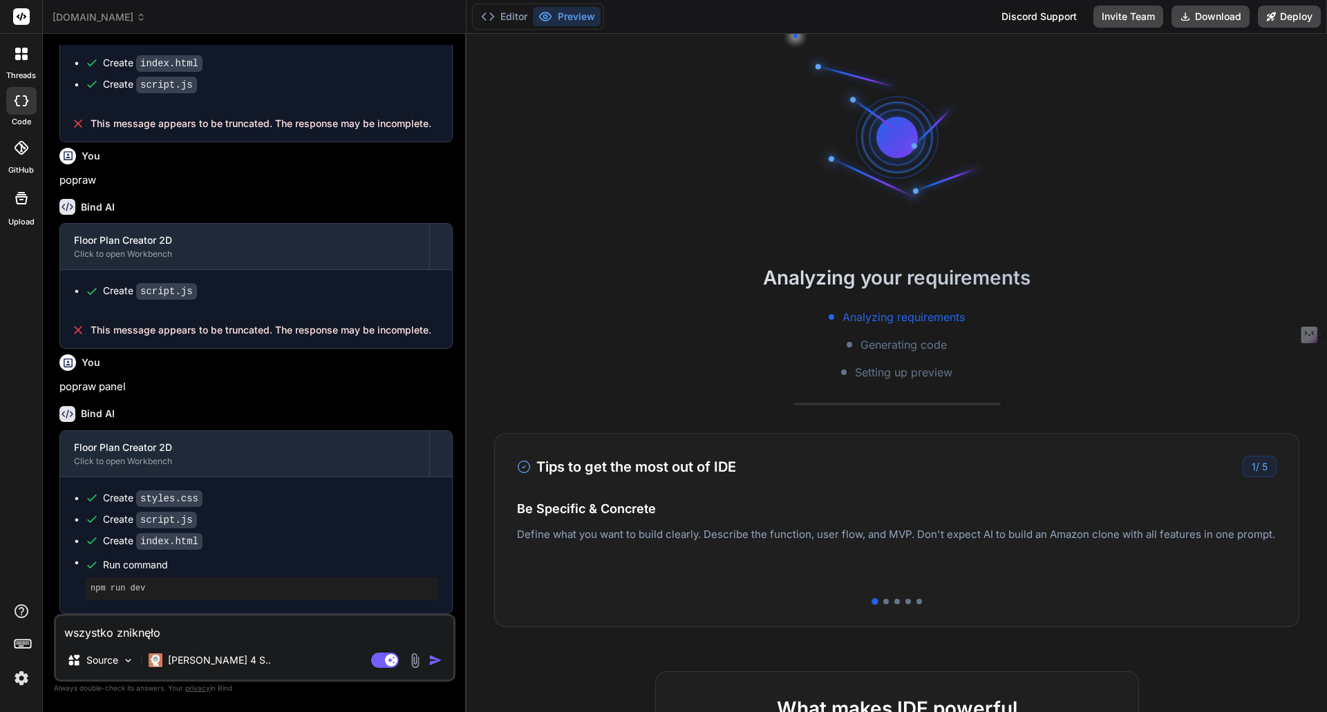
type textarea "x"
type textarea "wszystko zniknęło,"
type textarea "x"
type textarea "wszystko zniknęło,"
type textarea "x"
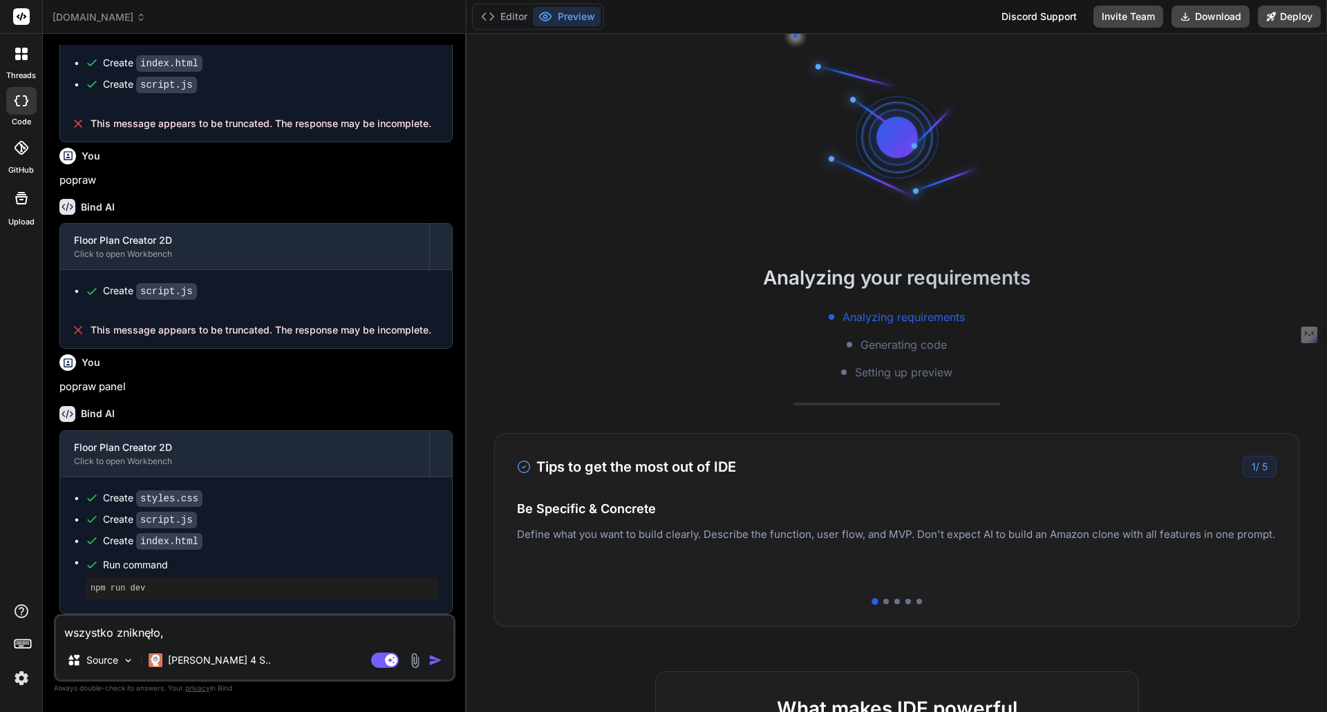
type textarea "wszystko zniknęło, p"
type textarea "x"
type textarea "wszystko zniknęło, pr"
type textarea "x"
type textarea "wszystko zniknęło, przy"
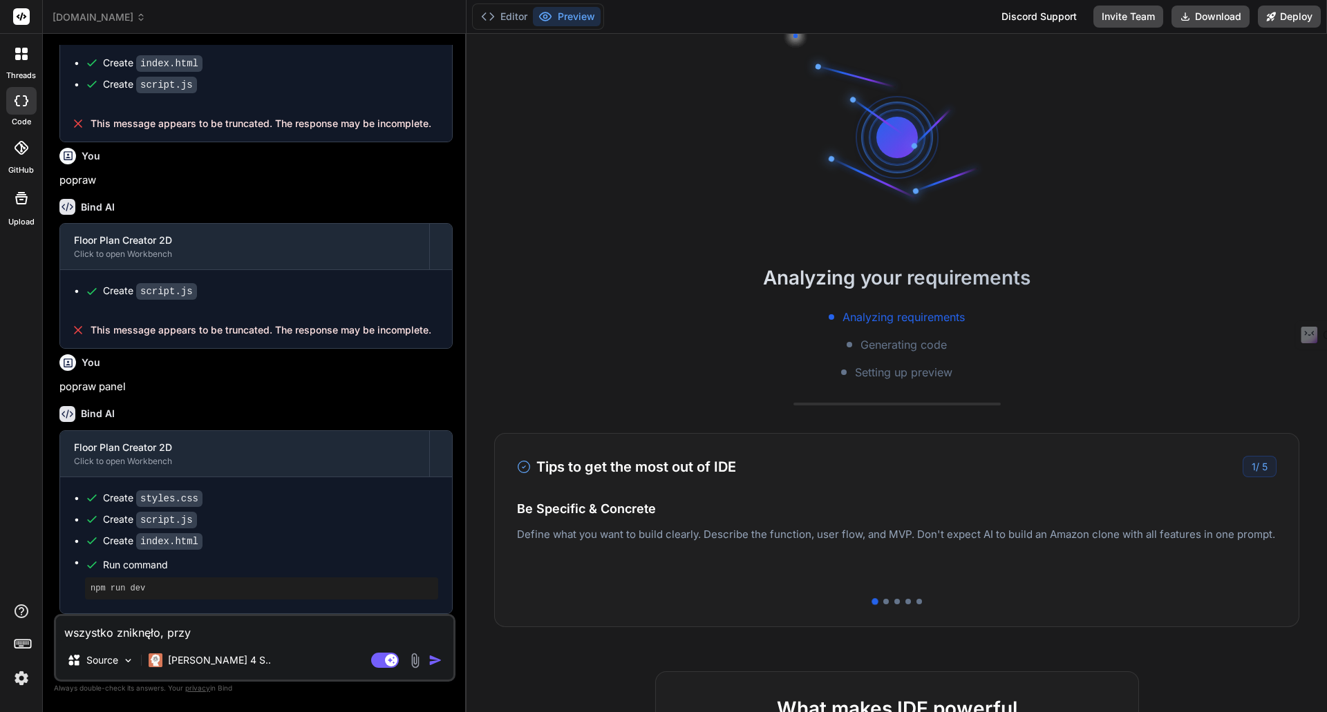
type textarea "x"
type textarea "wszystko zniknęło, przyw"
type textarea "x"
type textarea "wszystko zniknęło, przywr"
type textarea "x"
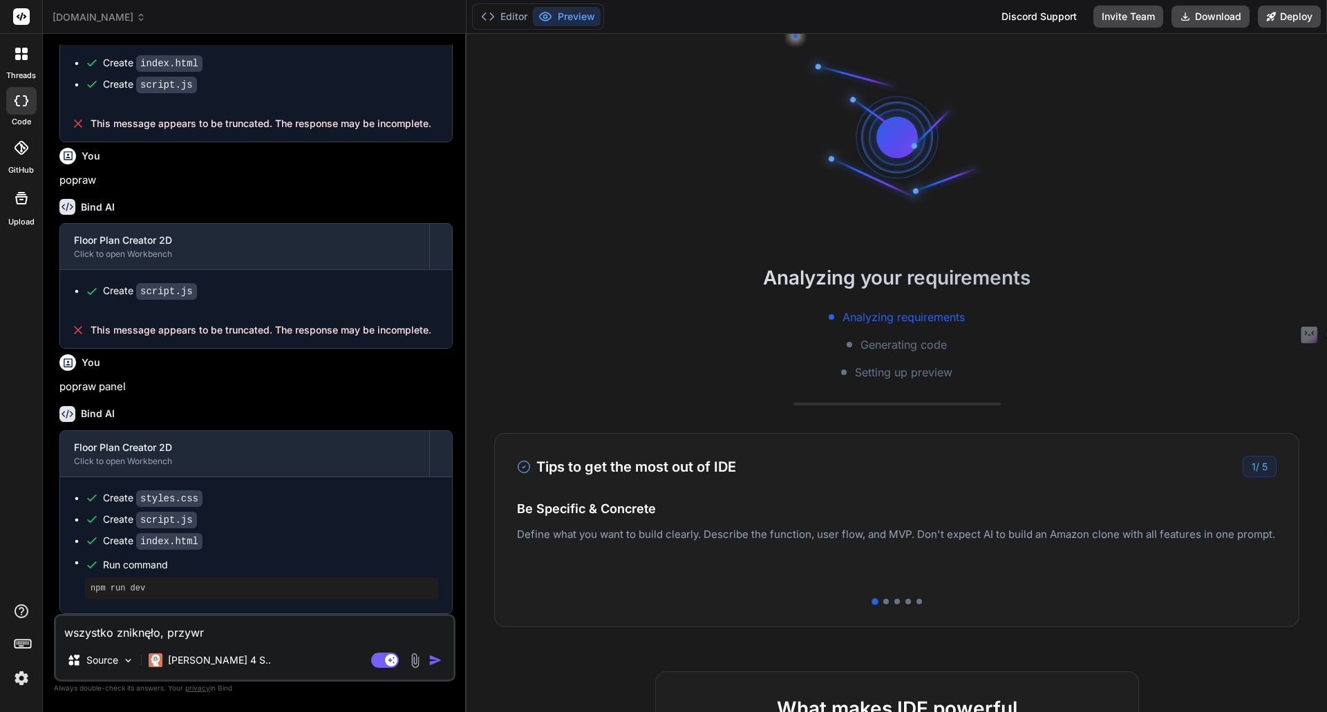
type textarea "wszystko zniknęło, przywró"
type textarea "x"
type textarea "wszystko zniknęło, przywróć"
type textarea "x"
type textarea "wszystko zniknęło, przywróć"
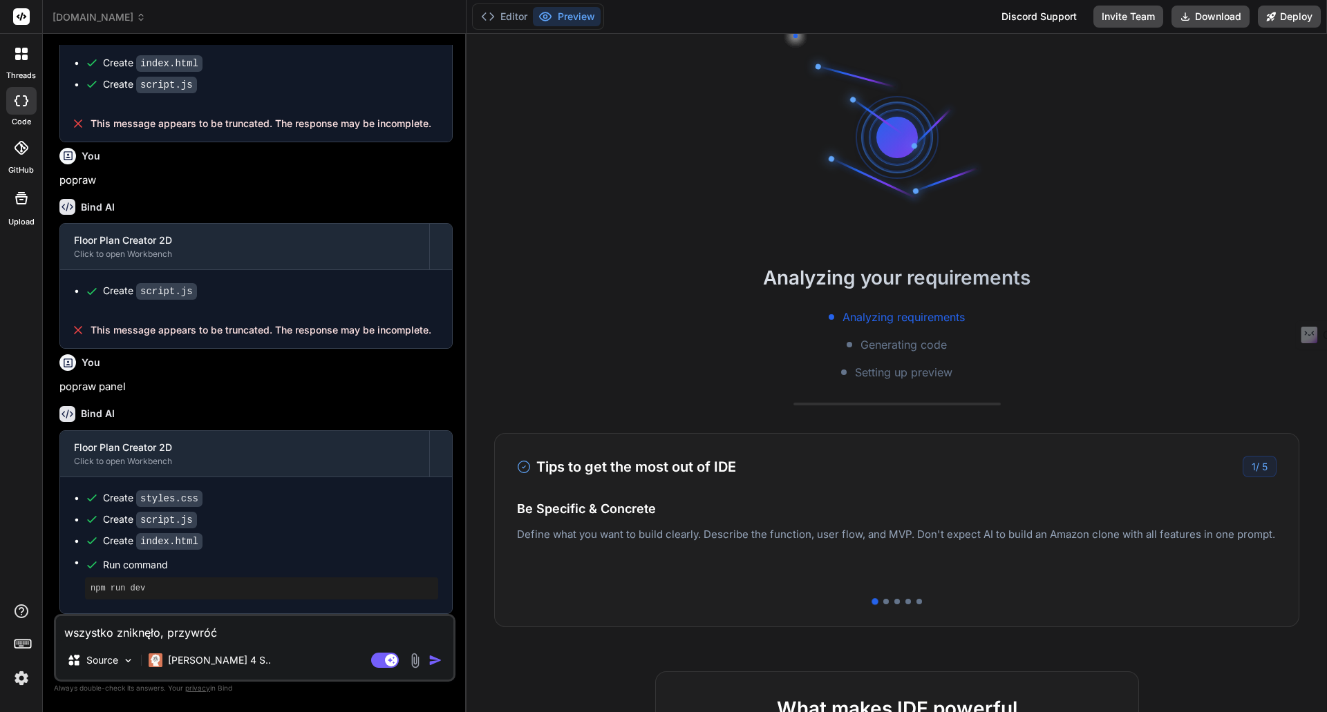
type textarea "x"
type textarea "wszystko zniknęło, przywróć p"
type textarea "x"
type textarea "wszystko zniknęło, przywróć po"
type textarea "x"
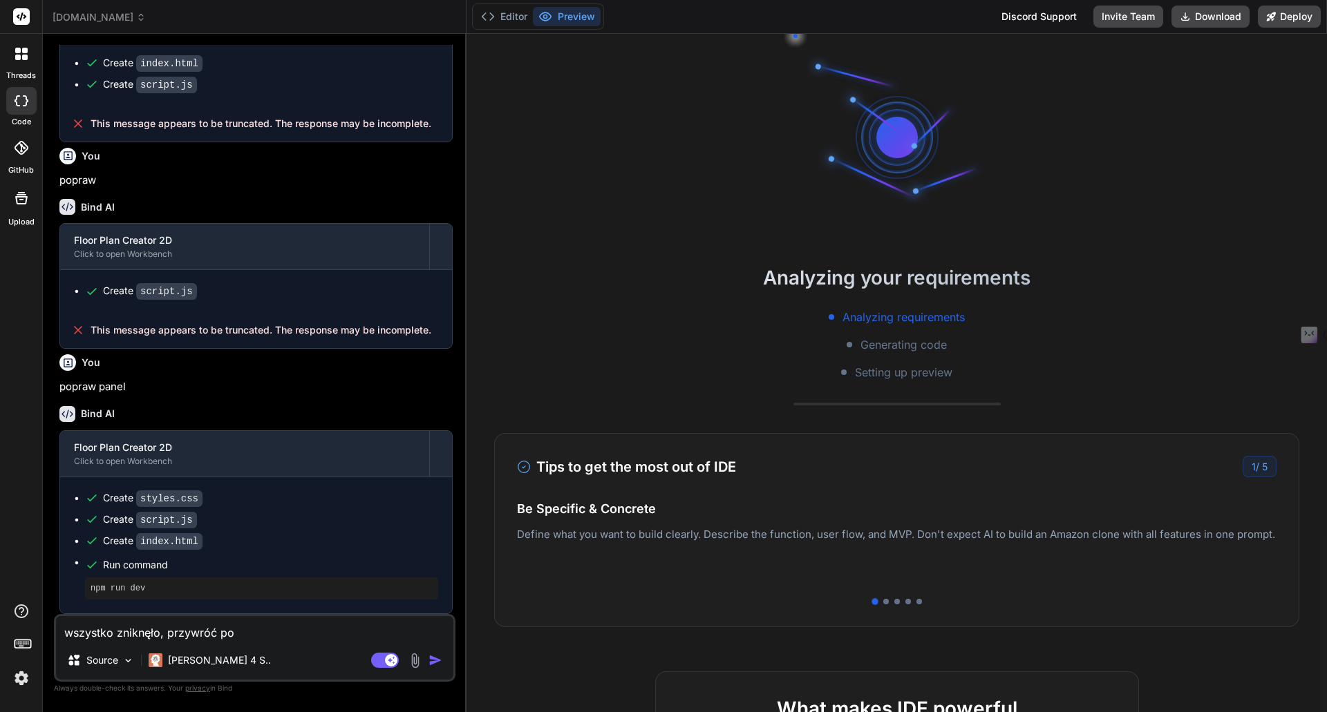
type textarea "wszystko zniknęło, przywróć pop"
type textarea "x"
type textarea "wszystko zniknęło, przywróć popr"
type textarea "x"
type textarea "wszystko zniknęło, przywróć poprz"
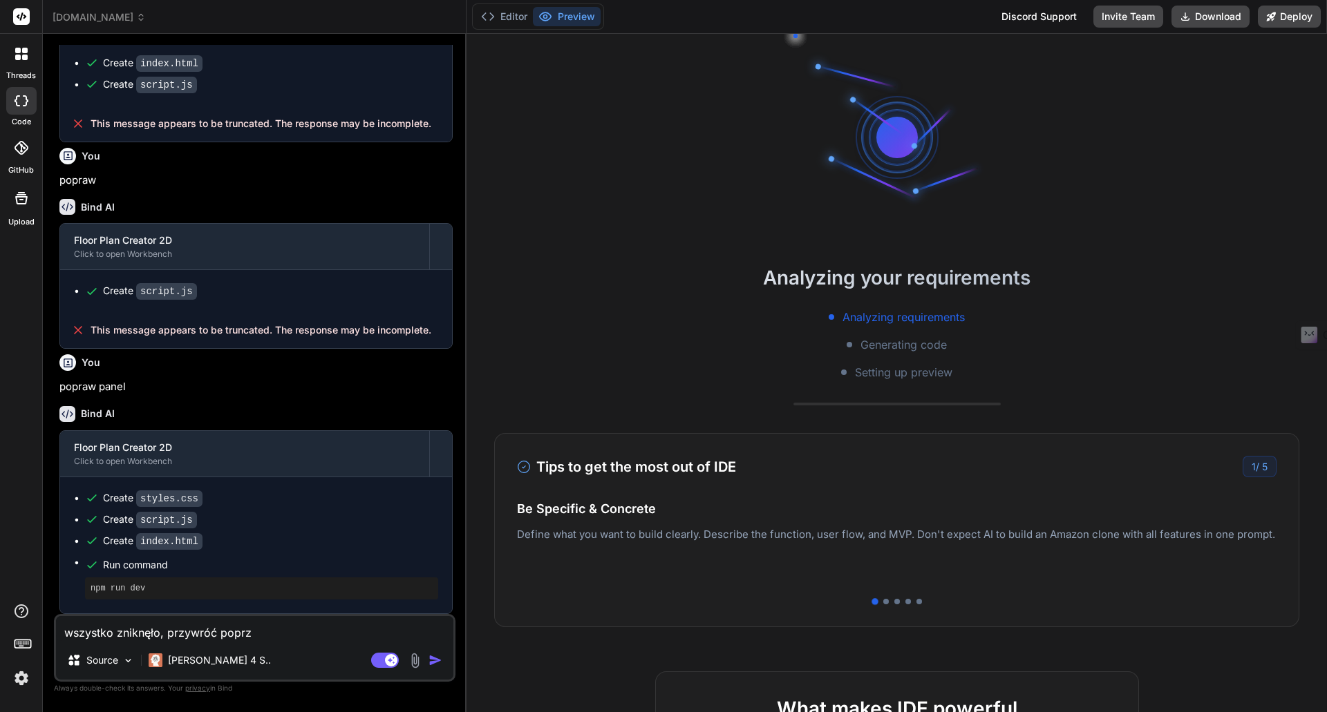
type textarea "x"
type textarea "wszystko zniknęło, przywróć poprze"
type textarea "x"
type textarea "wszystko zniknęło, przywróć poprzed"
type textarea "x"
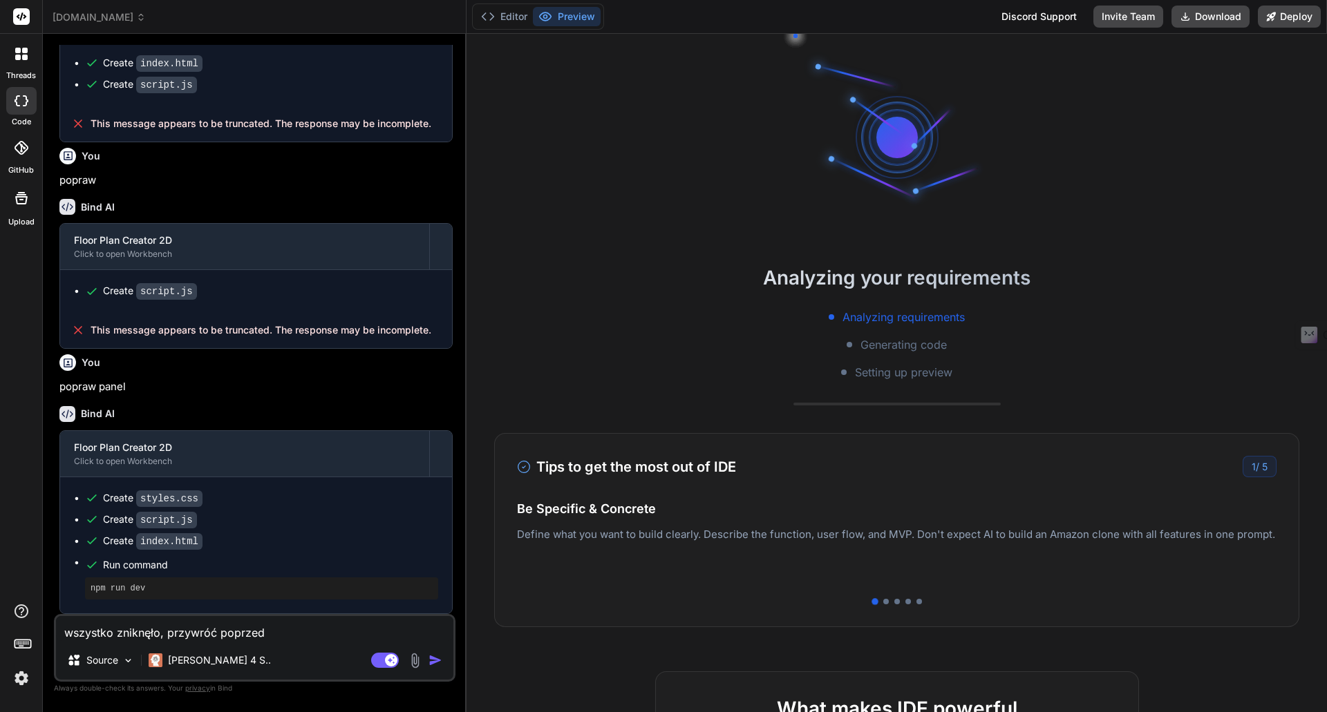
type textarea "wszystko zniknęło, przywróć poprzedn"
type textarea "x"
type textarea "wszystko zniknęło, przywróć poprzedni"
type textarea "x"
type textarea "wszystko zniknęło, przywróć poprzednią"
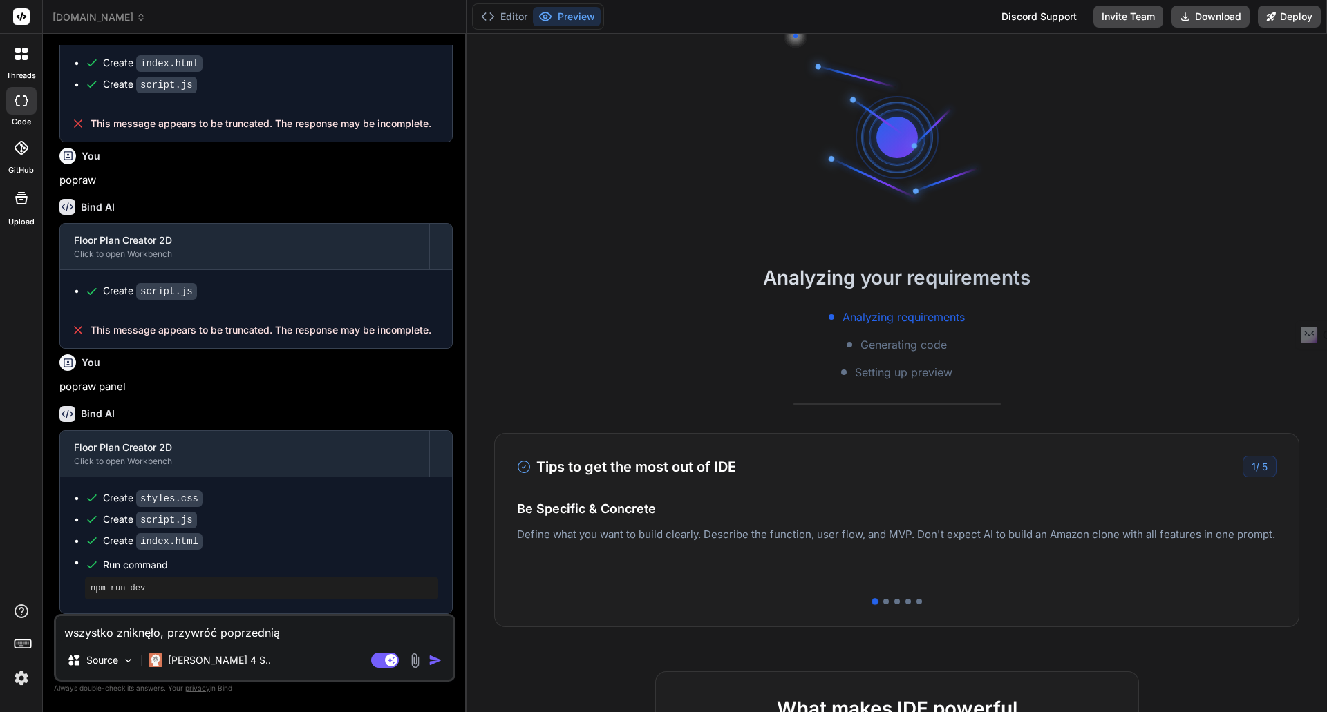
type textarea "x"
type textarea "wszystko zniknęło, przywróć poprzednią"
type textarea "x"
type textarea "wszystko zniknęło, przywróć poprzednią w"
type textarea "x"
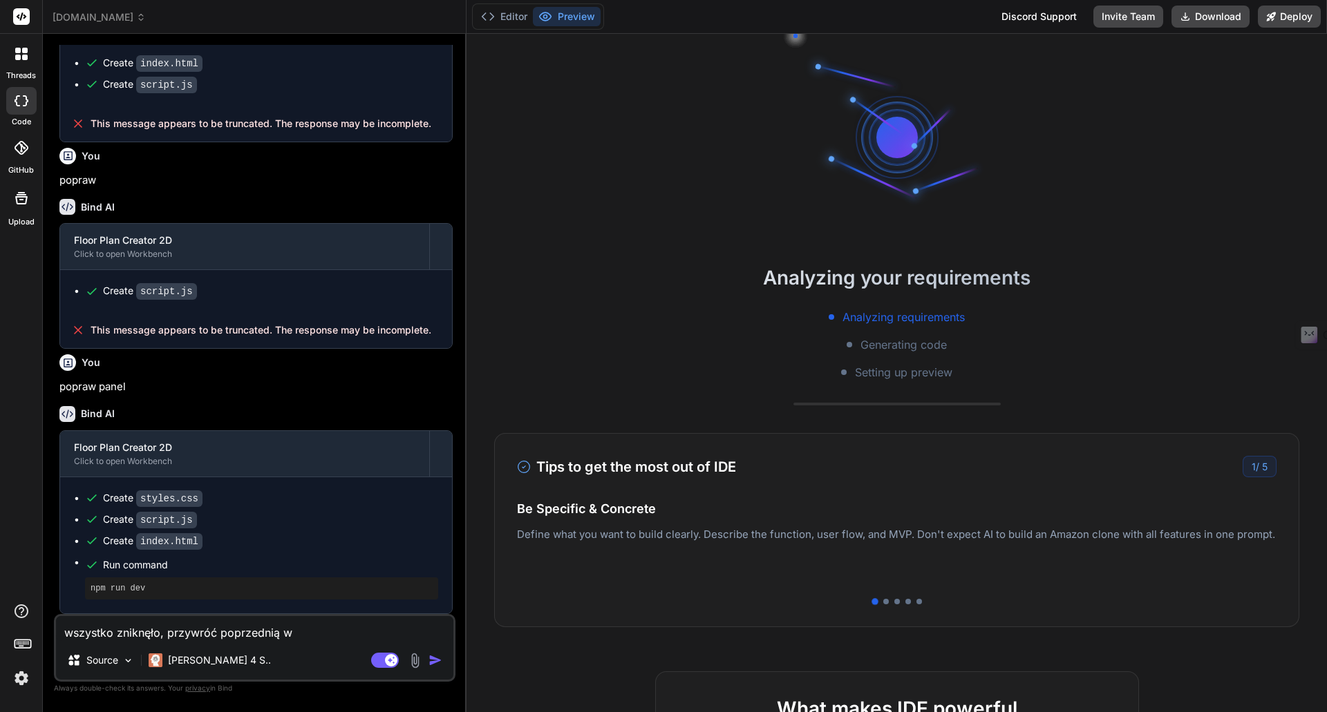
type textarea "wszystko zniknęło, przywróć poprzednią we"
type textarea "x"
type textarea "wszystko zniknęło, przywróć poprzednią wer"
type textarea "x"
type textarea "wszystko zniknęło, przywróć poprzednią wers"
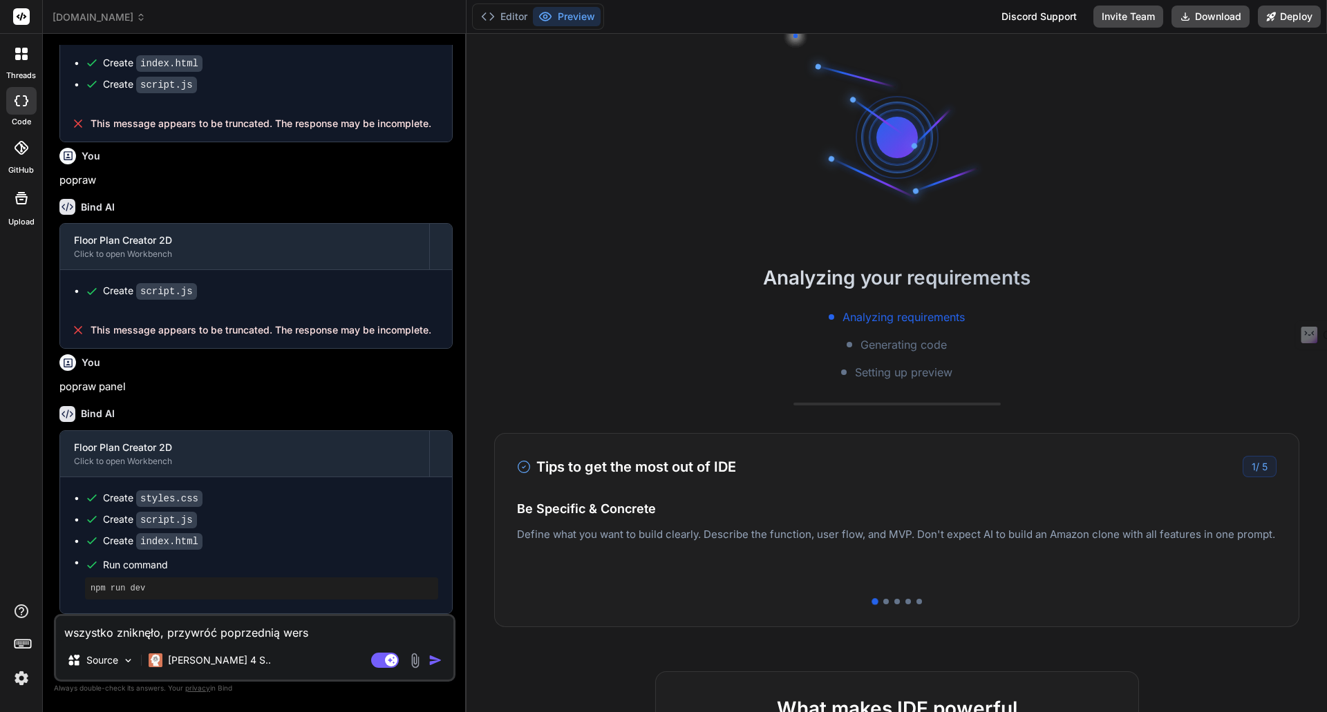
type textarea "x"
type textarea "wszystko zniknęło, przywróć poprzednią wersj"
type textarea "x"
type textarea "wszystko zniknęło, przywróć poprzednią wersję"
type textarea "x"
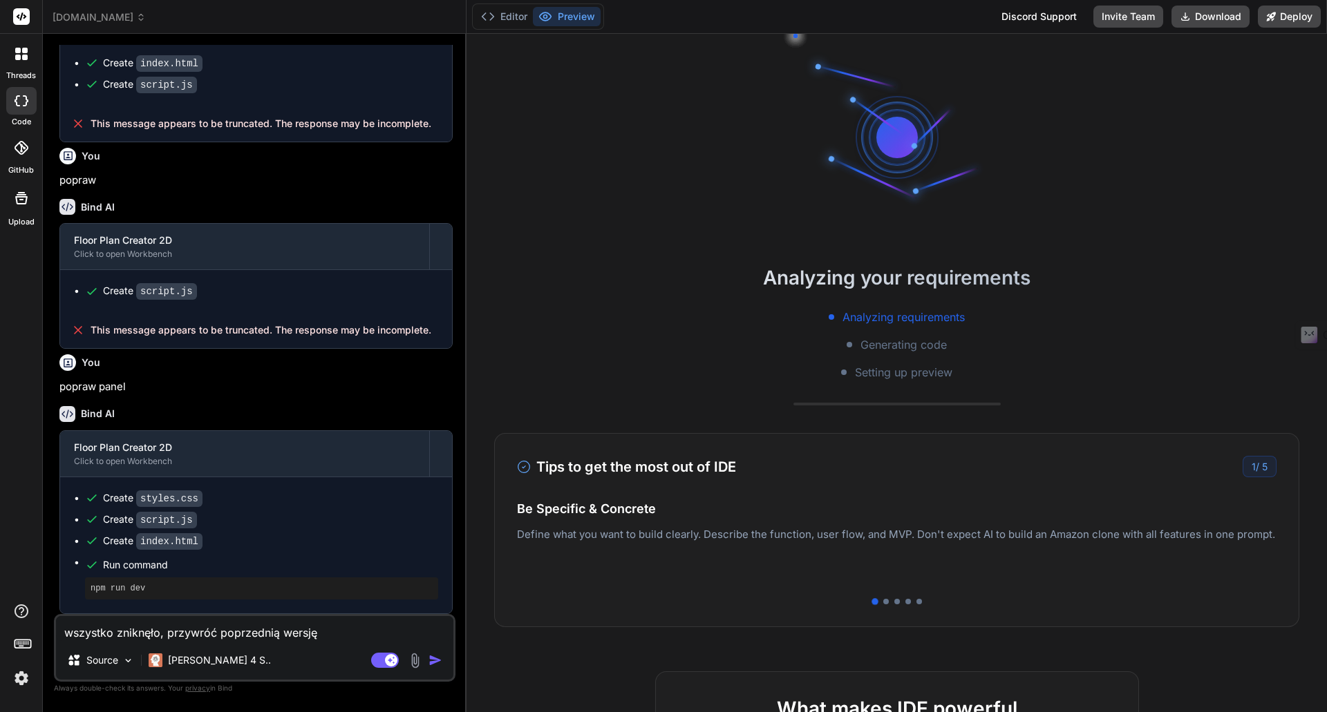
type textarea "wszystko zniknęło, przywróć poprzednią wersję!"
type textarea "x"
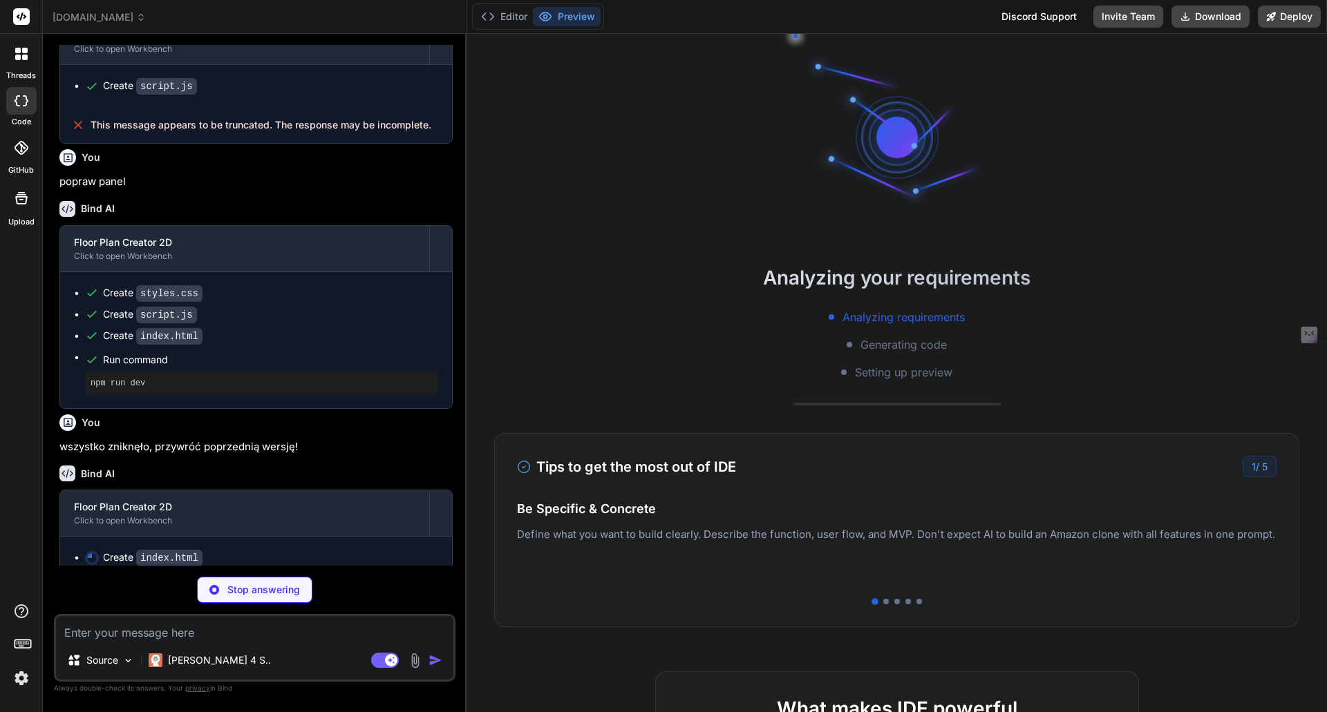
scroll to position [1313, 0]
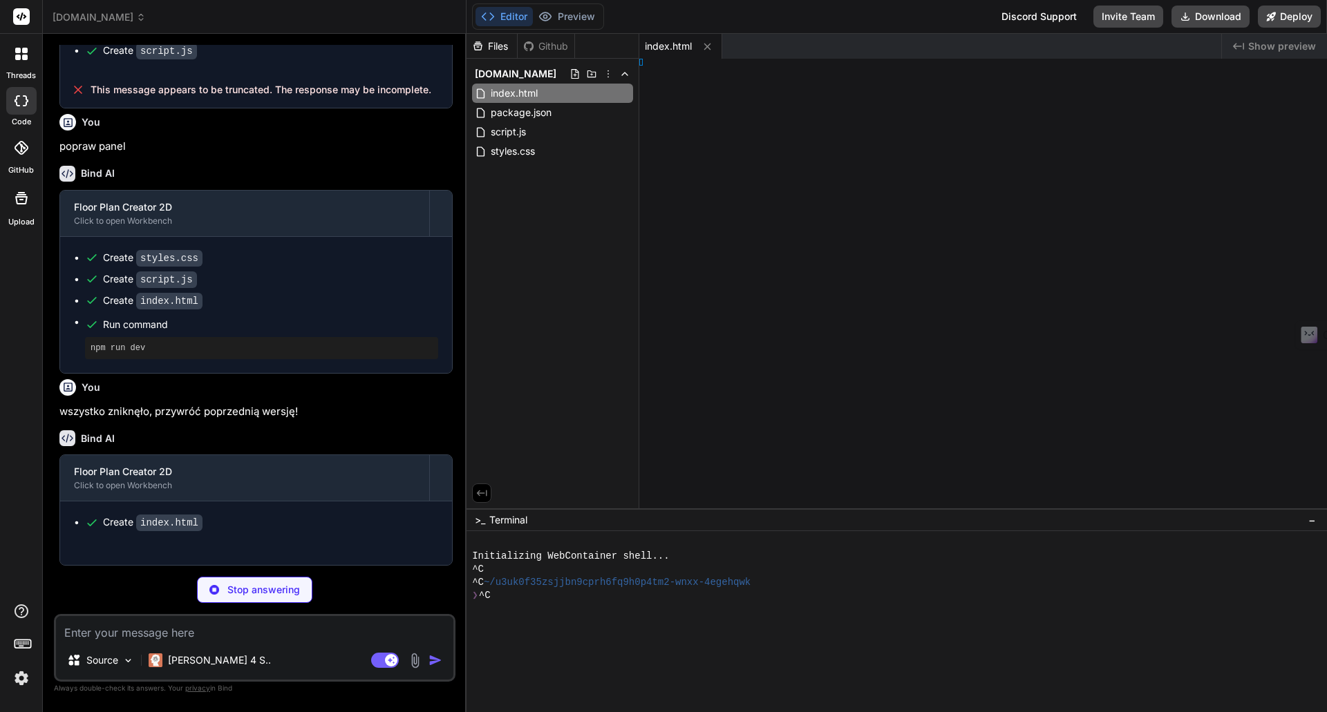
type textarea "x"
type textarea "#a8a8a8; }"
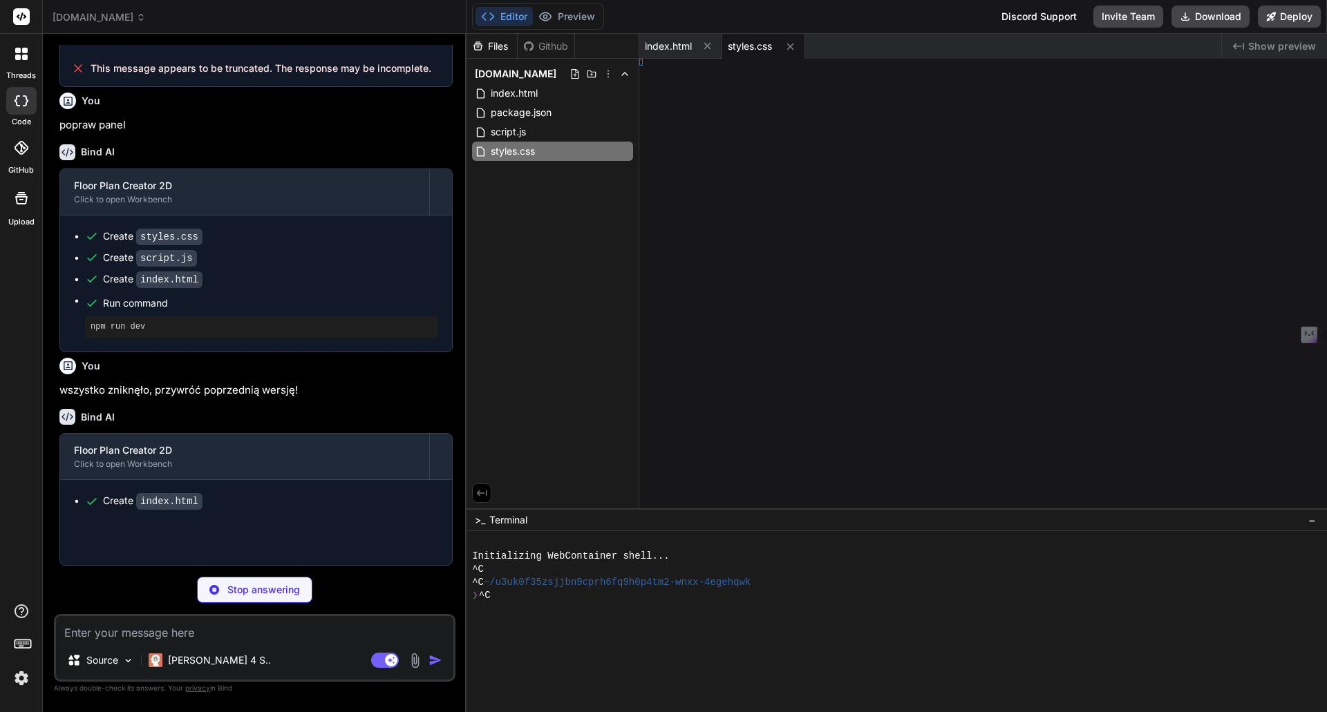
type textarea "x"
type textarea "::-webkit-scrollbar-thumb:hover { background: #a8a8a8; }"
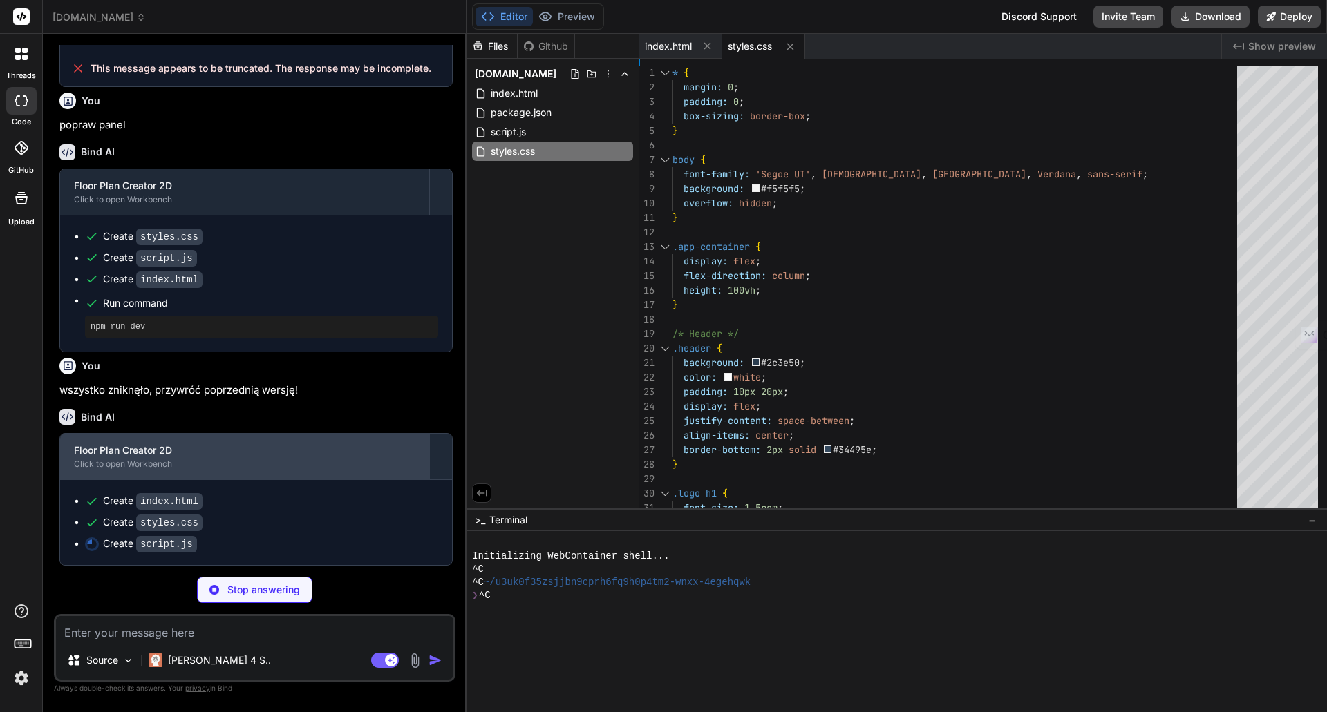
scroll to position [1356, 0]
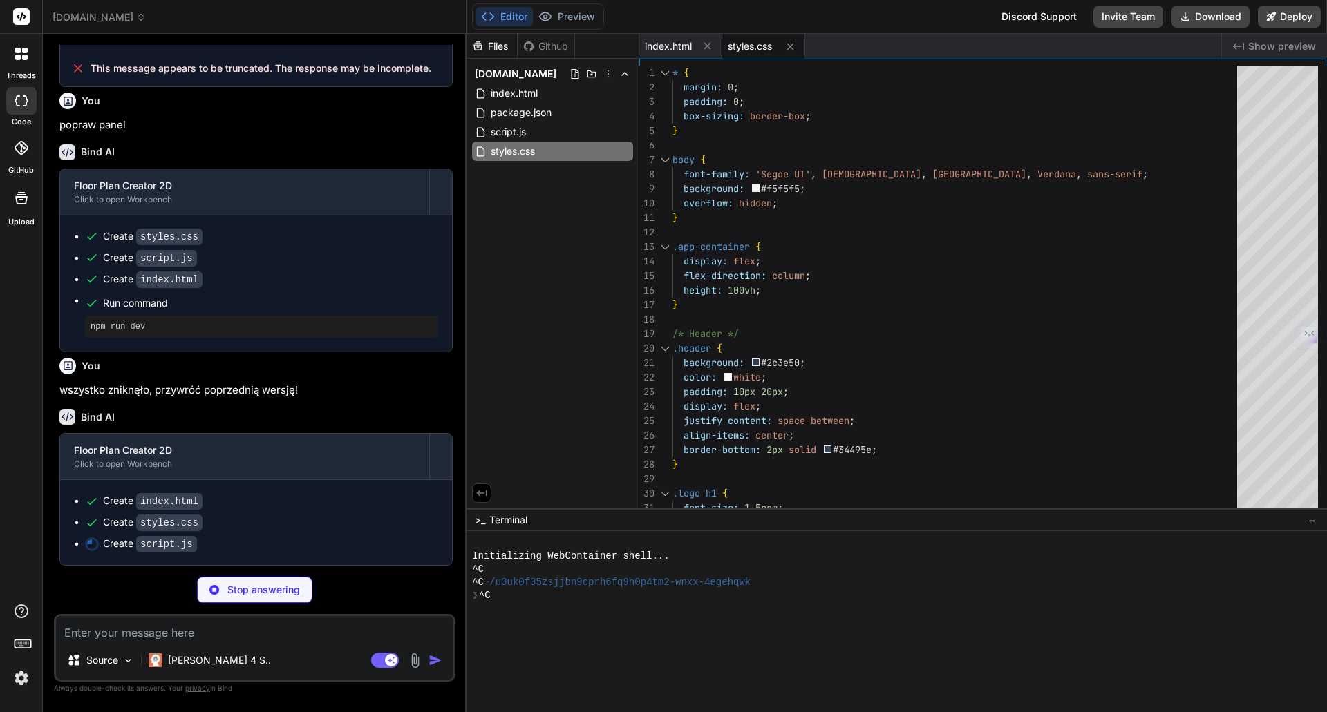
type textarea "x"
type textarea "document.addEventListener('DOMContentLoaded', () => { window.floorPlanCreator =…"
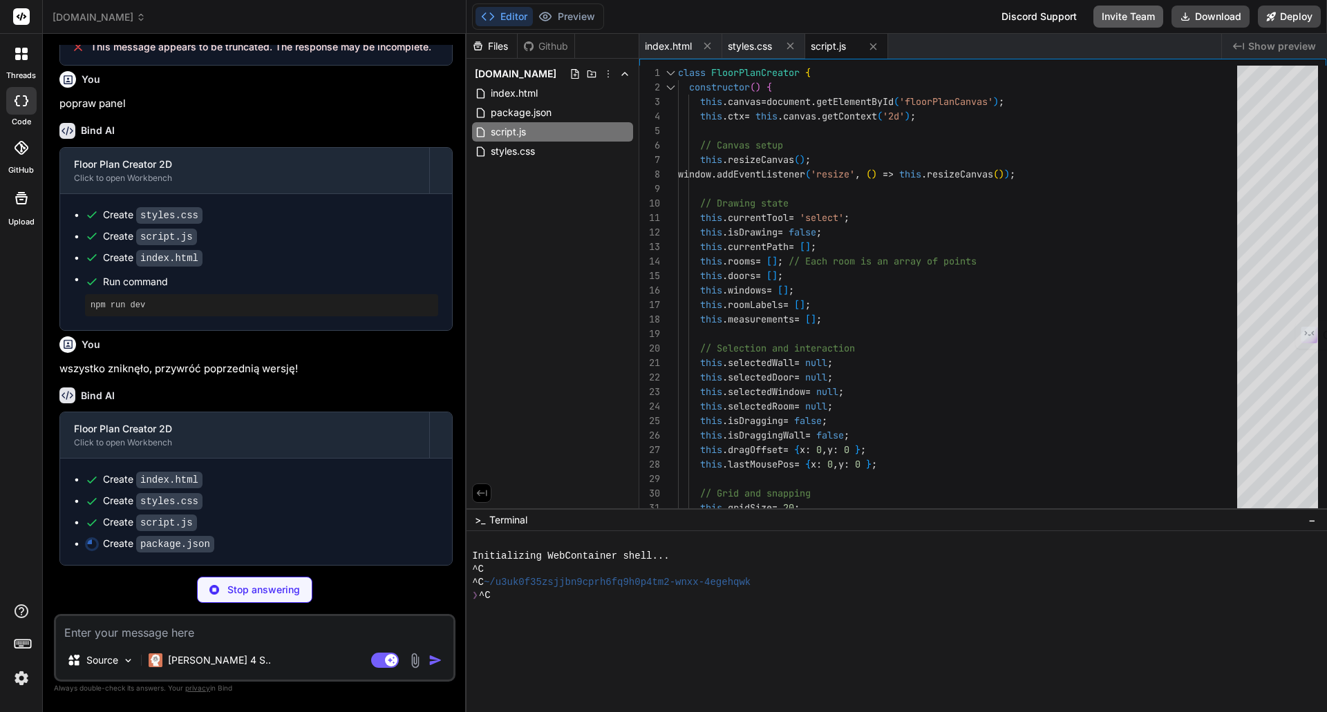
type textarea "x"
type textarea "}"
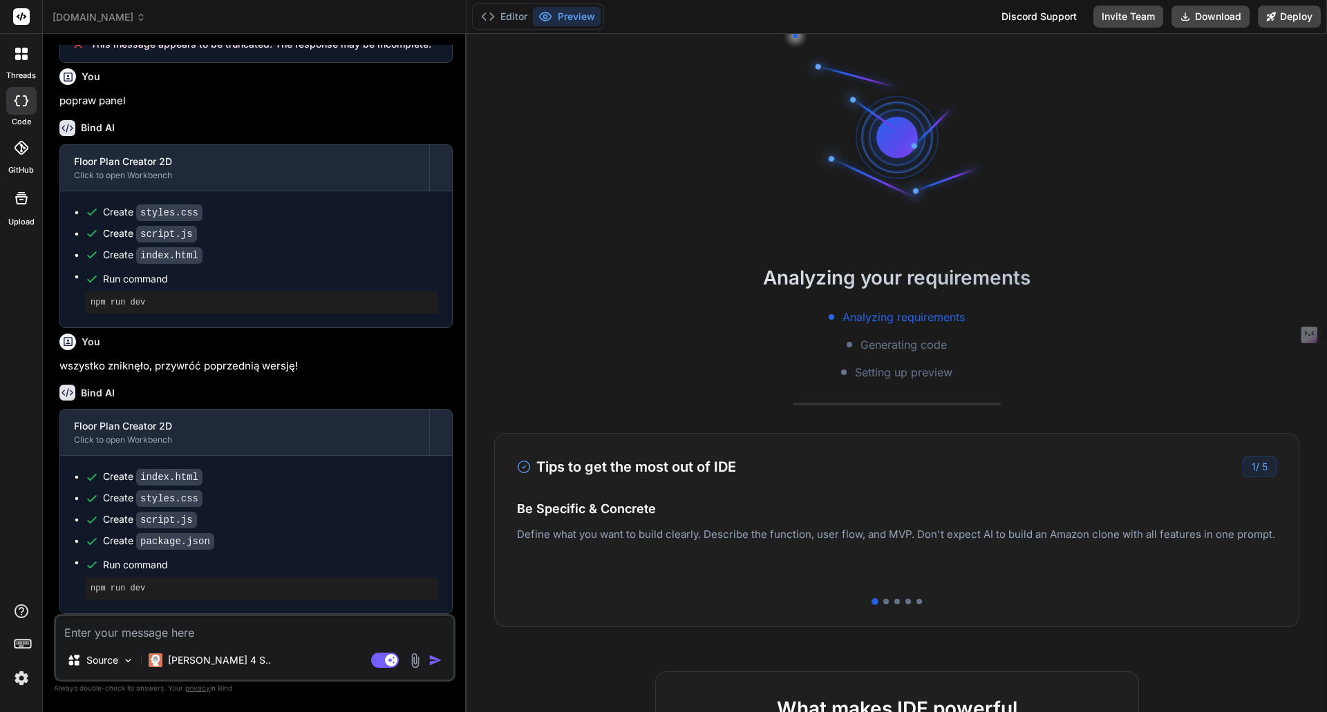
scroll to position [1380, 0]
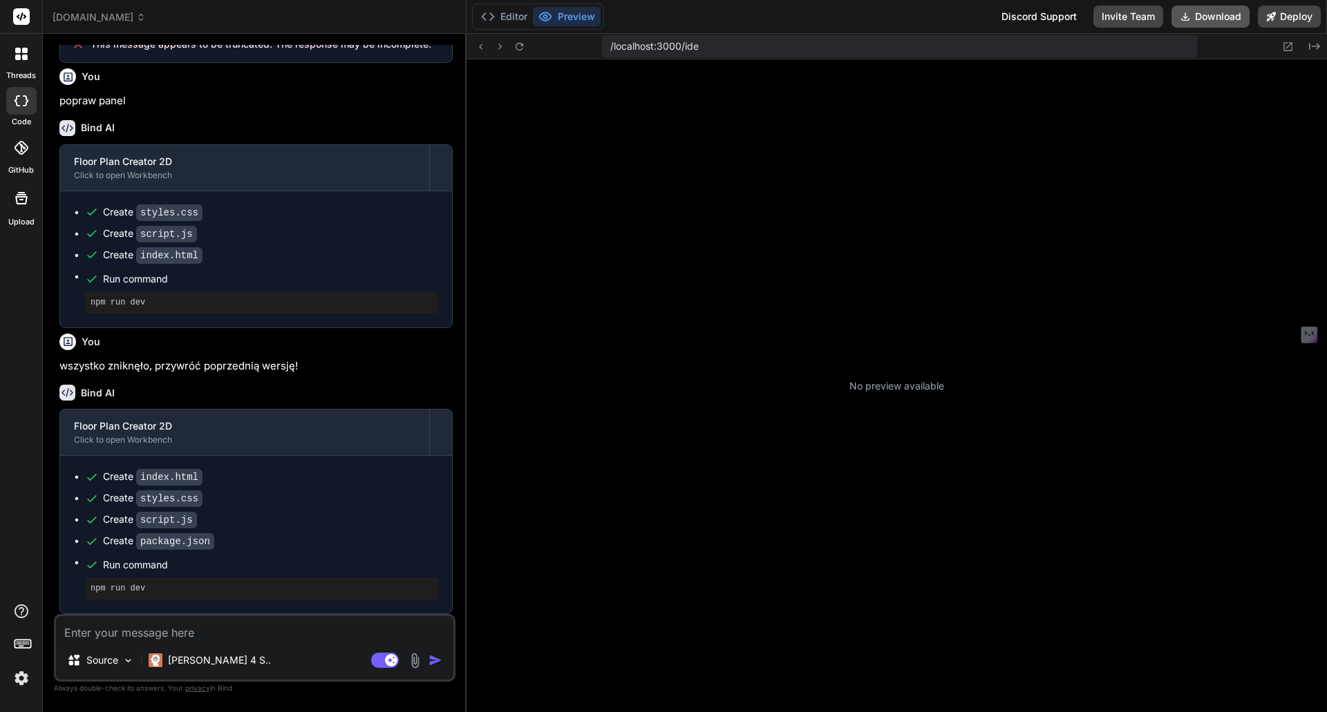
type textarea "x"
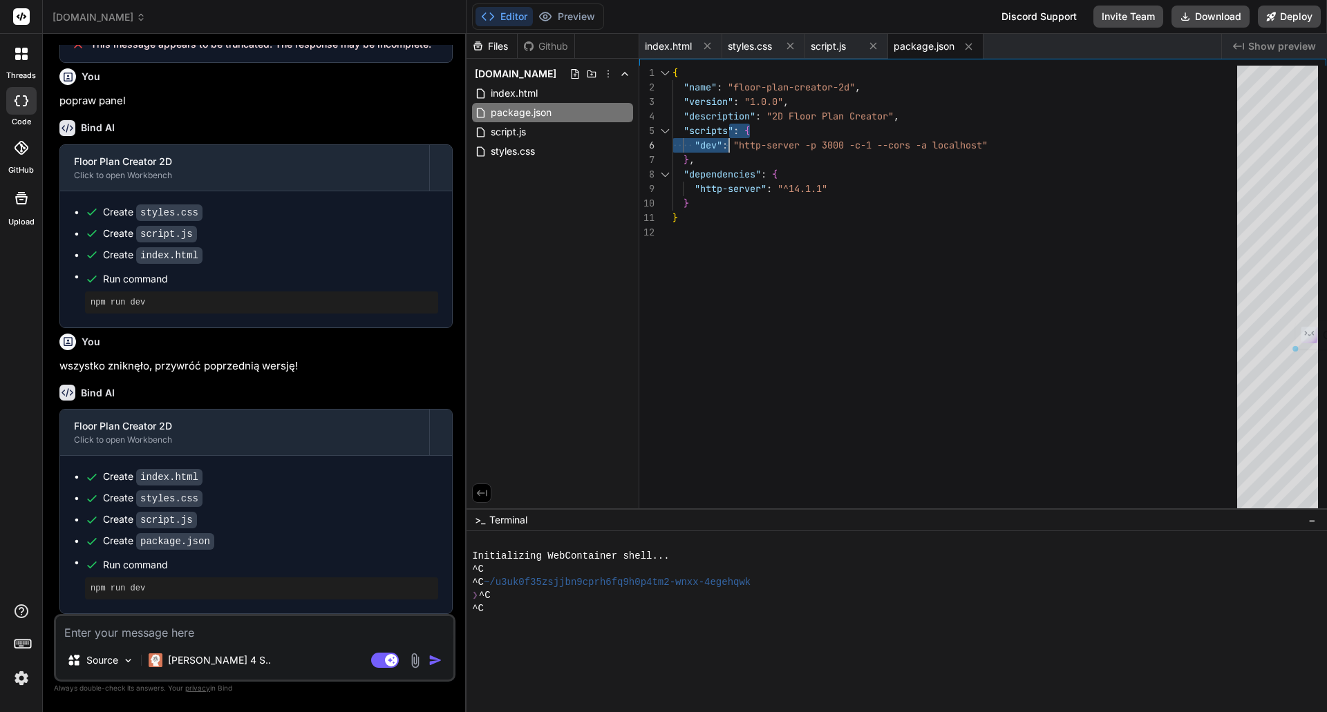
scroll to position [0, 0]
drag, startPoint x: 736, startPoint y: 131, endPoint x: 812, endPoint y: 241, distance: 134.0
click at [804, 233] on div "{ "name" : "floor-plan-creator-2d" , "version" : "1.0.0" , "description" : "2D …" at bounding box center [958, 291] width 573 height 450
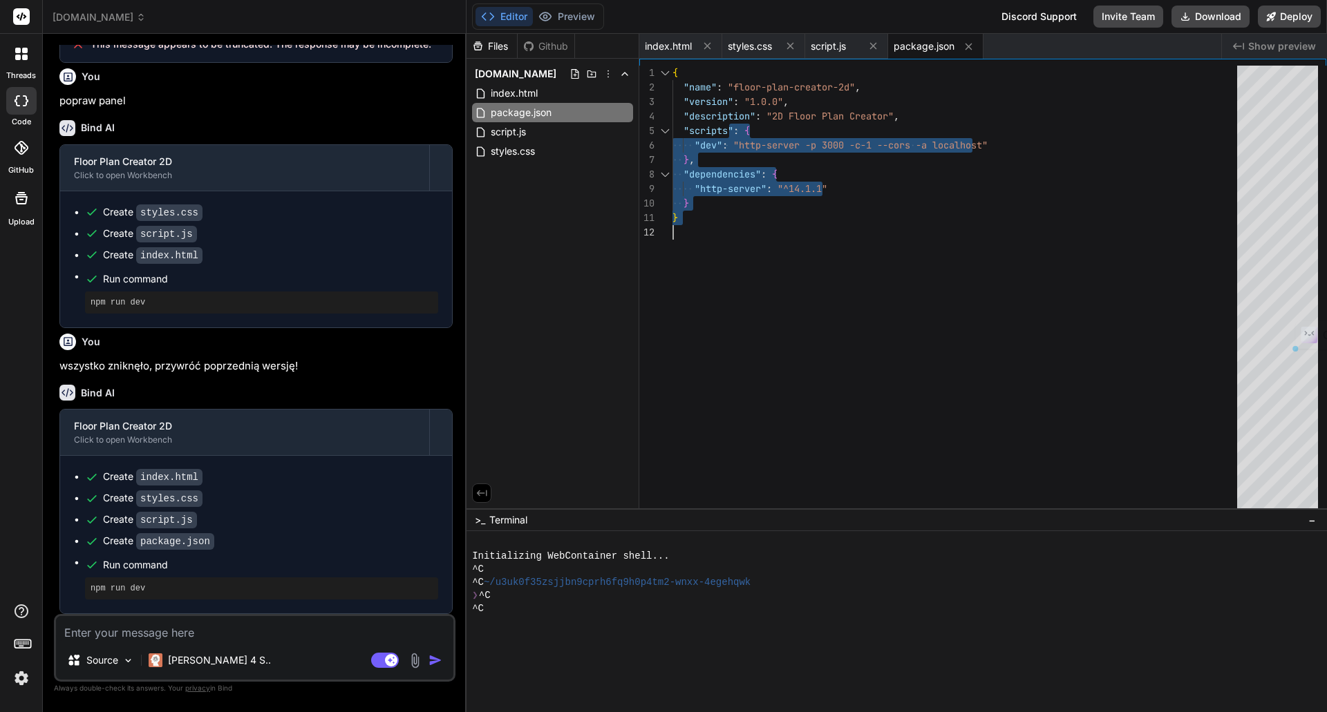
type textarea "}"
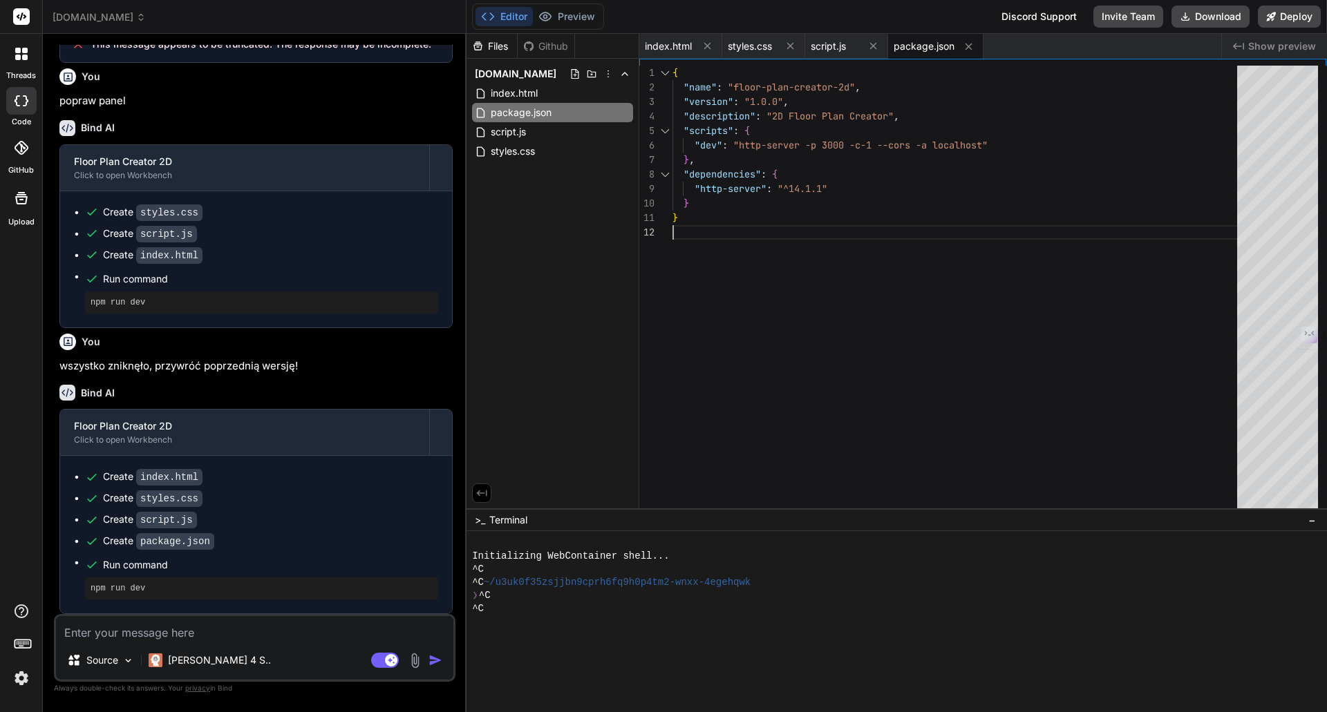
click at [839, 260] on div "{ "name" : "floor-plan-creator-2d" , "version" : "1.0.0" , "description" : "2D …" at bounding box center [958, 291] width 573 height 450
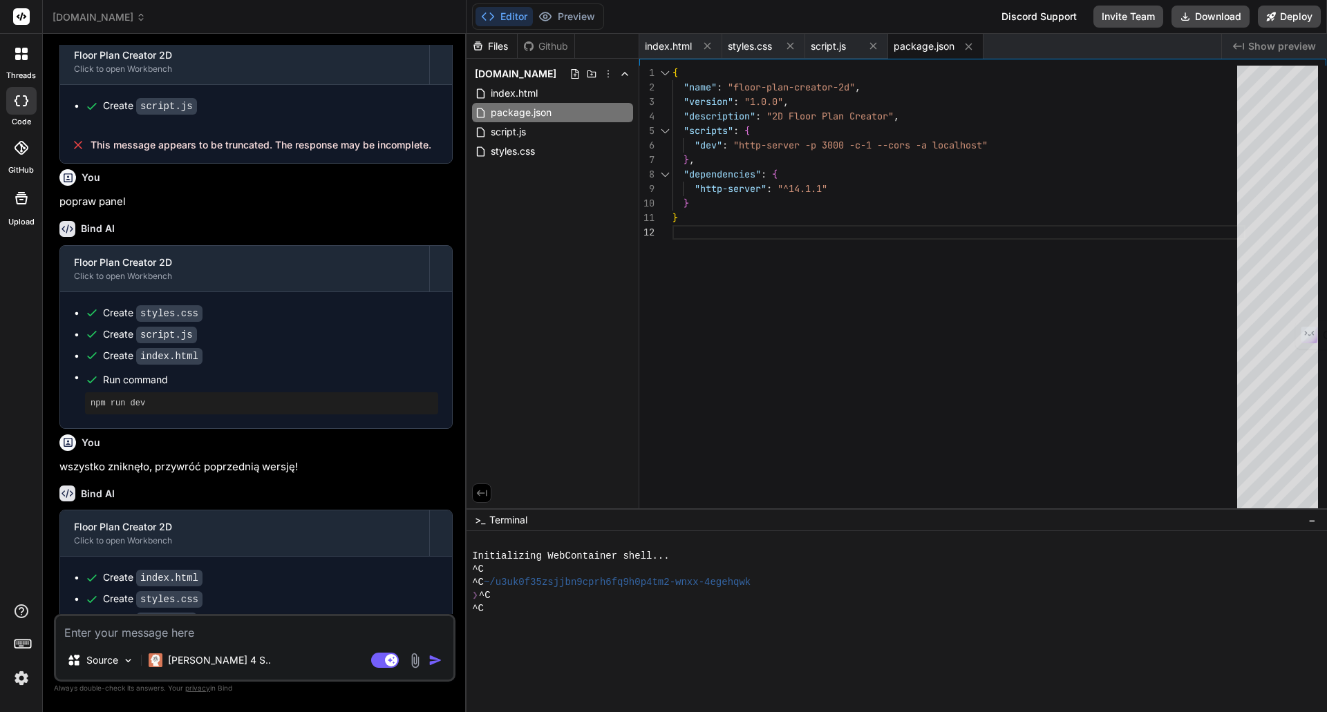
scroll to position [1035, 0]
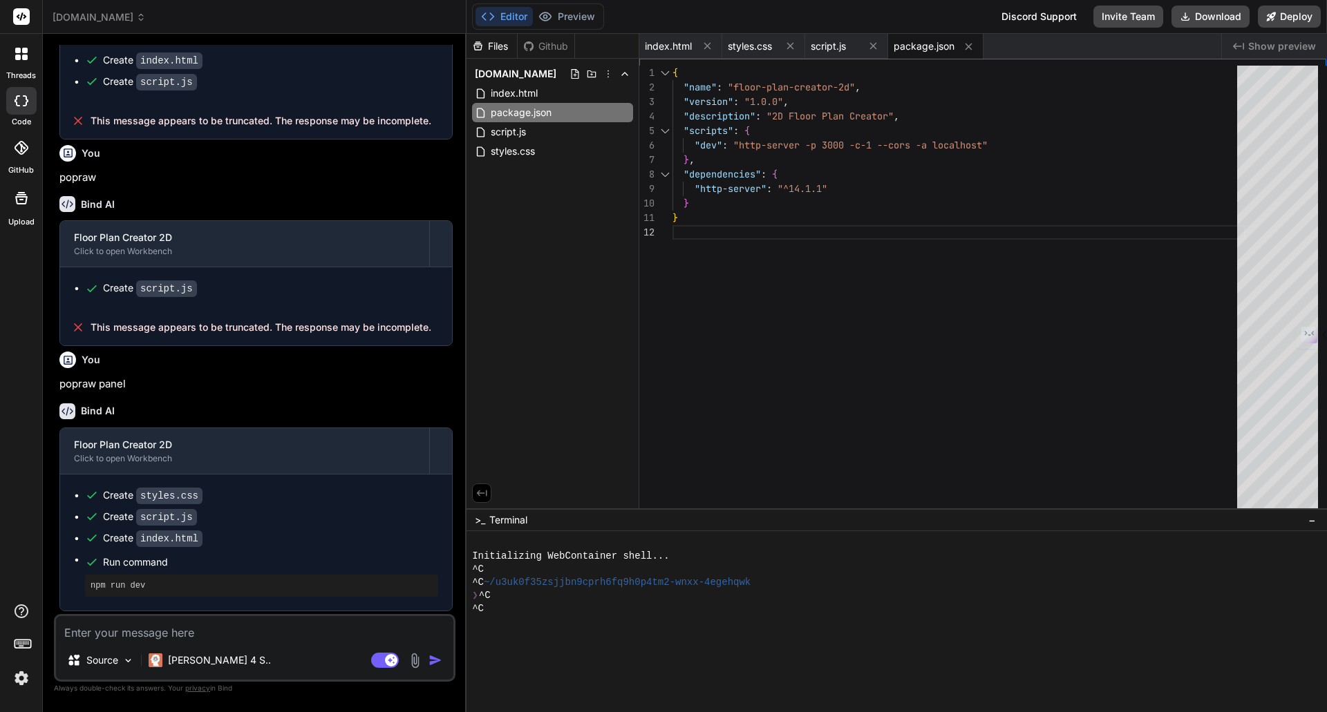
click at [93, 12] on span "[DOMAIN_NAME]" at bounding box center [99, 17] width 93 height 14
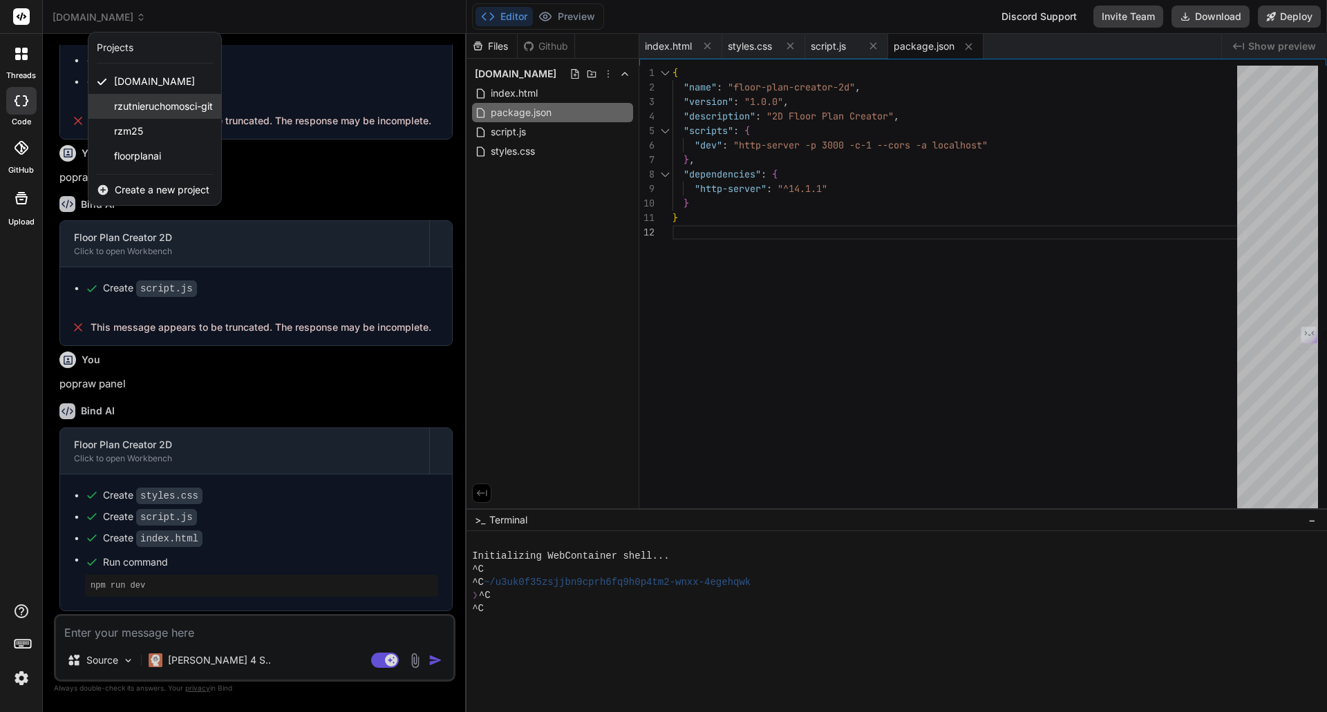
click at [122, 102] on span "rzutnieruchomosci-git" at bounding box center [163, 106] width 99 height 14
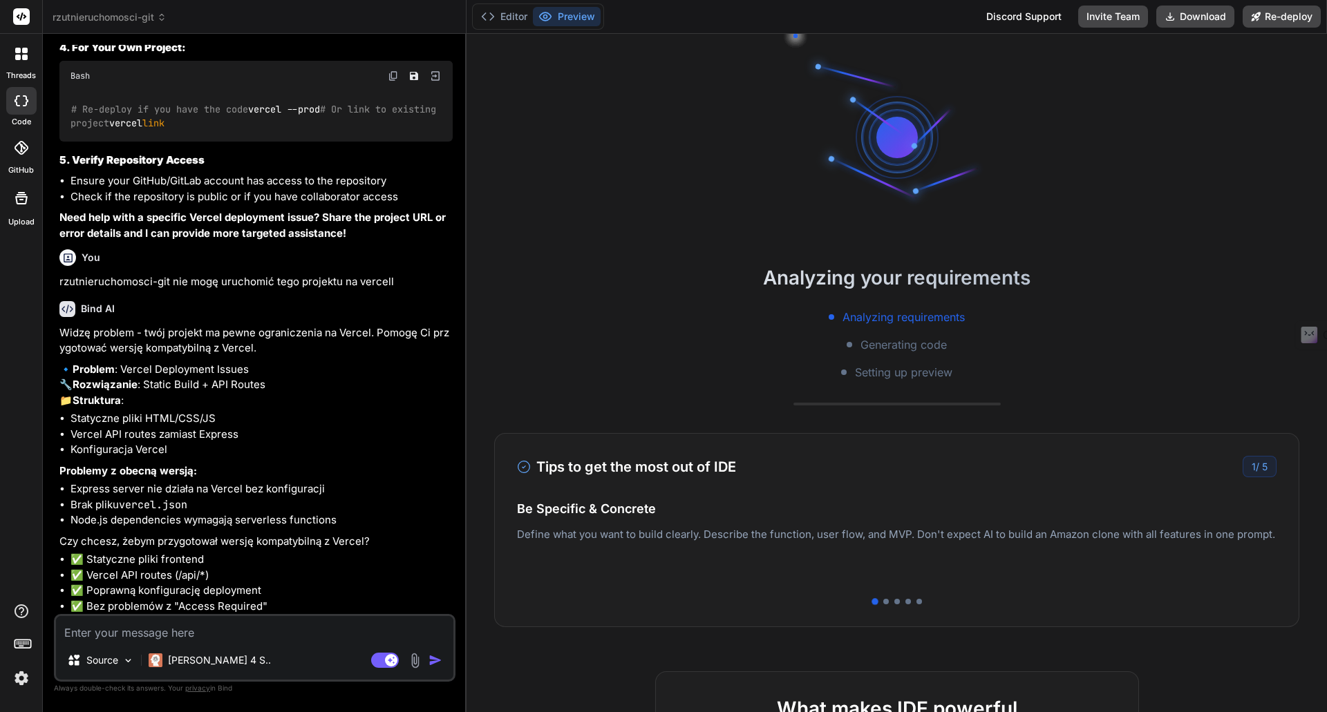
scroll to position [2024, 0]
click at [131, 18] on span "rzutnieruchomosci-git" at bounding box center [110, 17] width 114 height 14
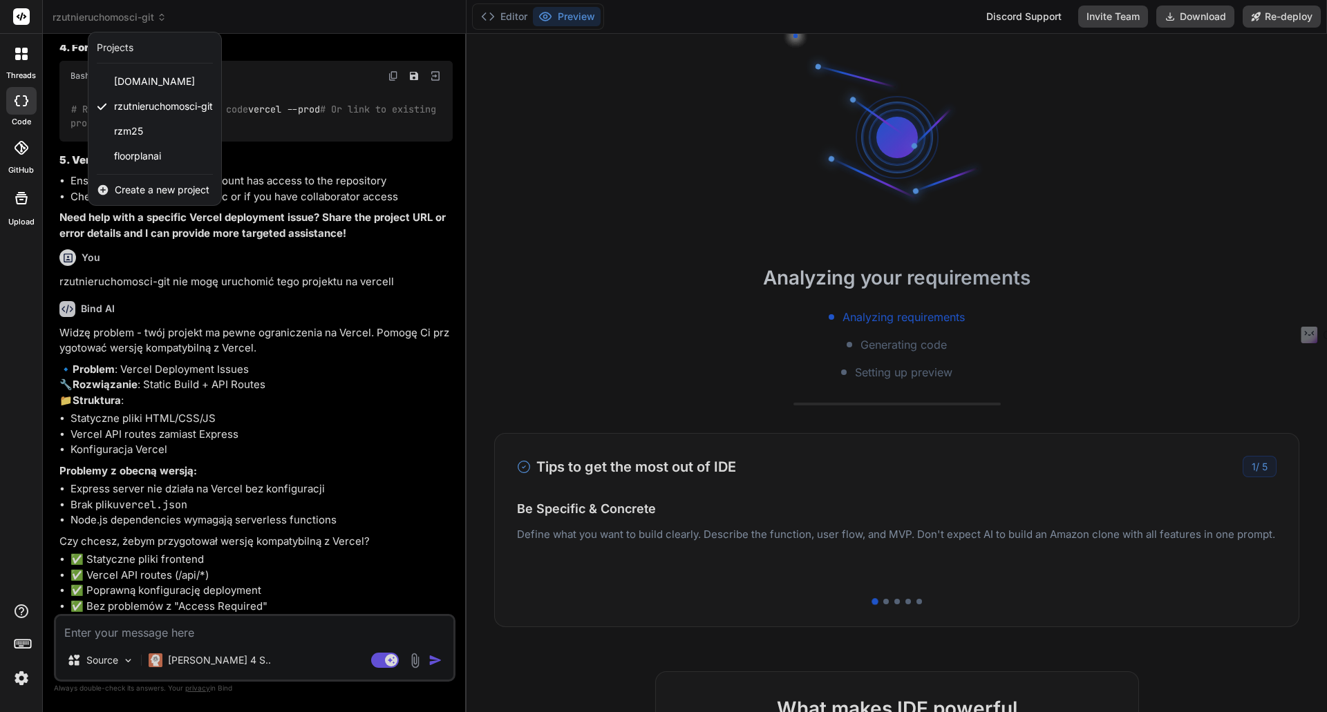
drag, startPoint x: 88, startPoint y: 460, endPoint x: 146, endPoint y: 508, distance: 75.6
click at [146, 508] on div at bounding box center [663, 356] width 1327 height 712
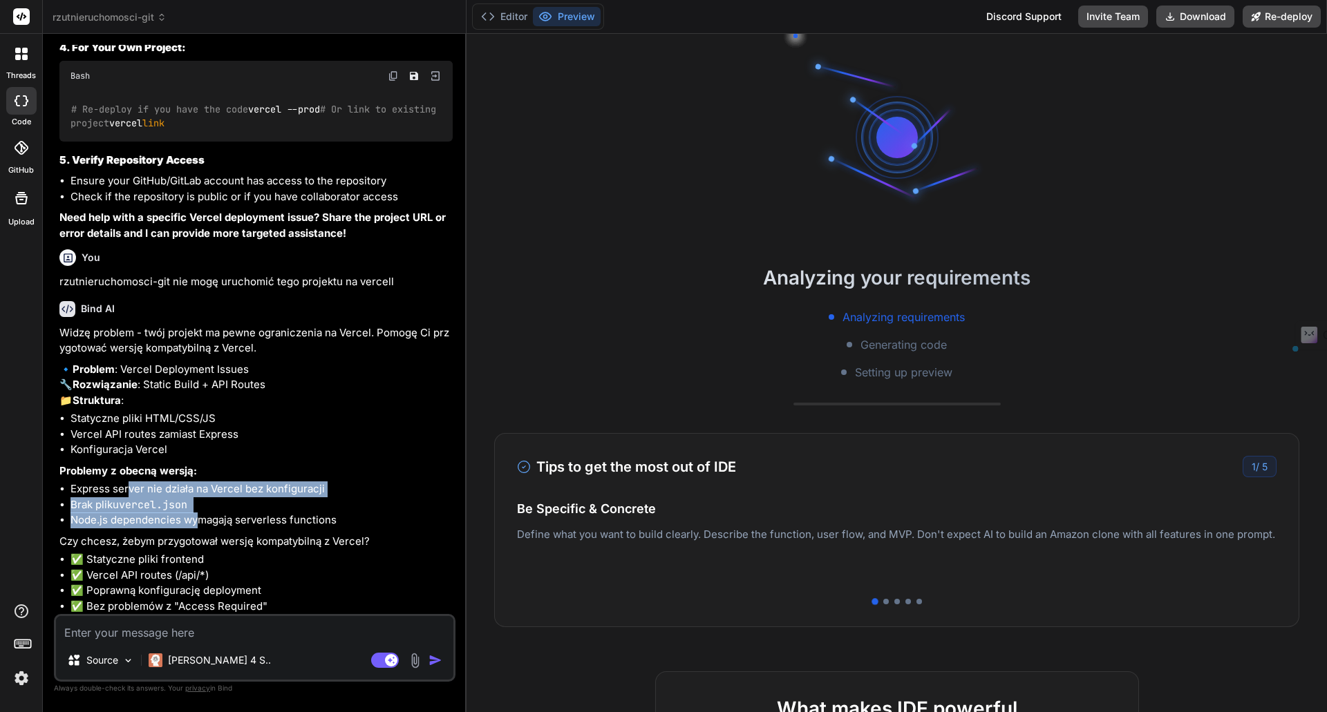
drag, startPoint x: 129, startPoint y: 487, endPoint x: 198, endPoint y: 517, distance: 75.2
click at [197, 517] on ul "Express server nie działa na Vercel bez konfiguracji Brak pliku vercel.json Nod…" at bounding box center [255, 505] width 393 height 47
click at [247, 534] on p "Czy chcesz, żebym przygotował wersję kompatybilną z Vercel?" at bounding box center [255, 542] width 393 height 16
click at [16, 681] on img at bounding box center [21, 678] width 23 height 23
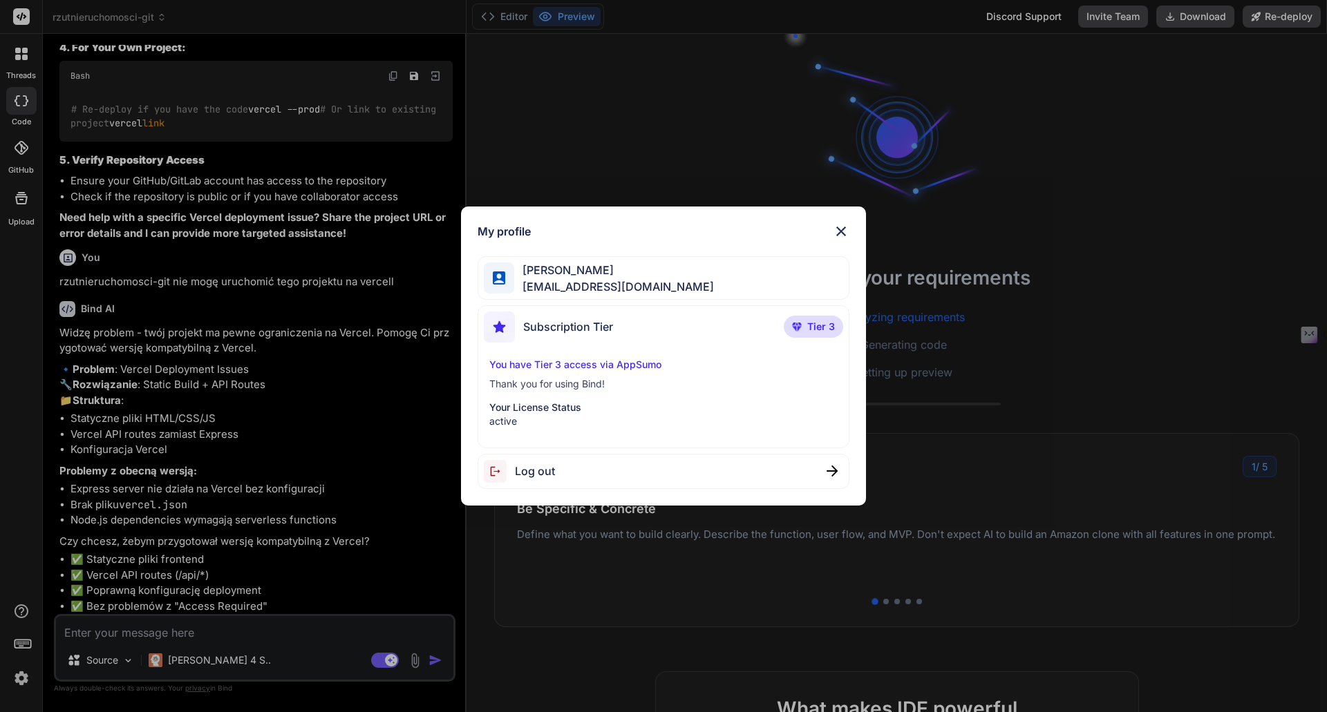
click at [839, 236] on img at bounding box center [841, 231] width 17 height 17
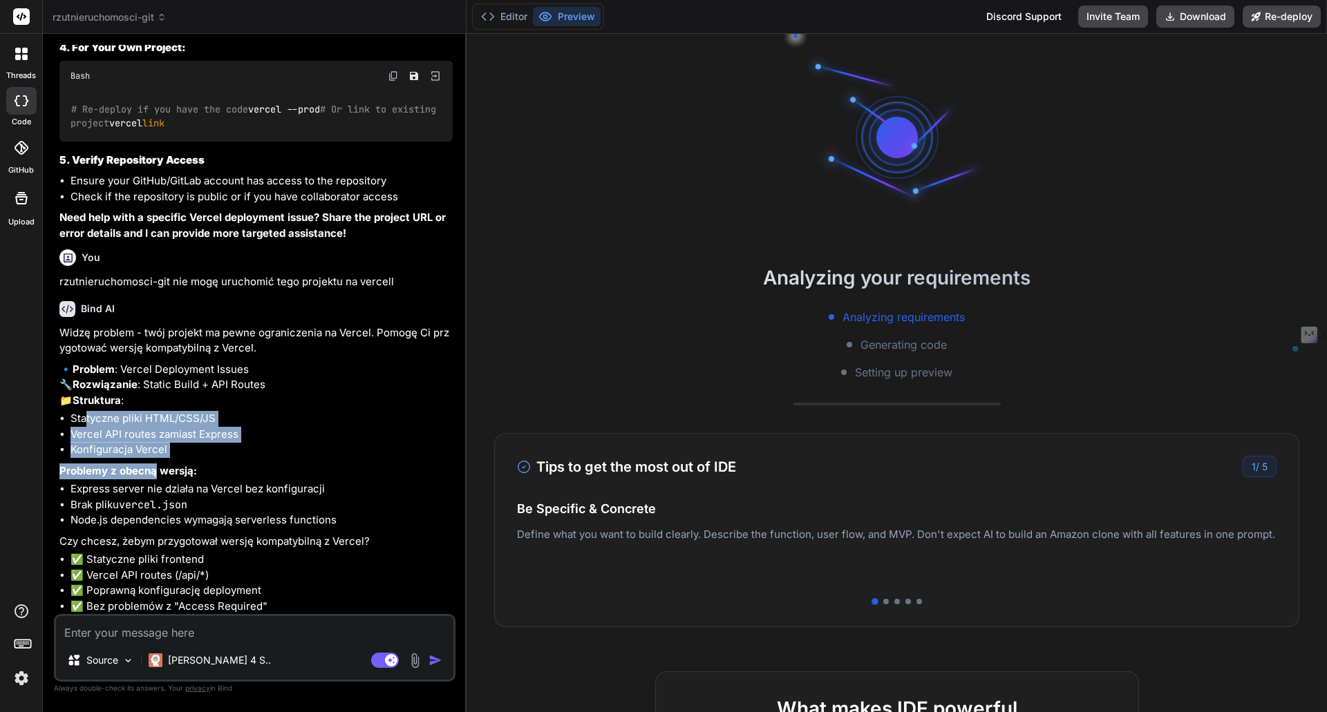
drag, startPoint x: 86, startPoint y: 419, endPoint x: 165, endPoint y: 471, distance: 94.3
click at [155, 464] on div "Widzę problem - twój projekt ma pewne ograniczenia na Vercel. Pomogę Ci przygot…" at bounding box center [255, 469] width 393 height 289
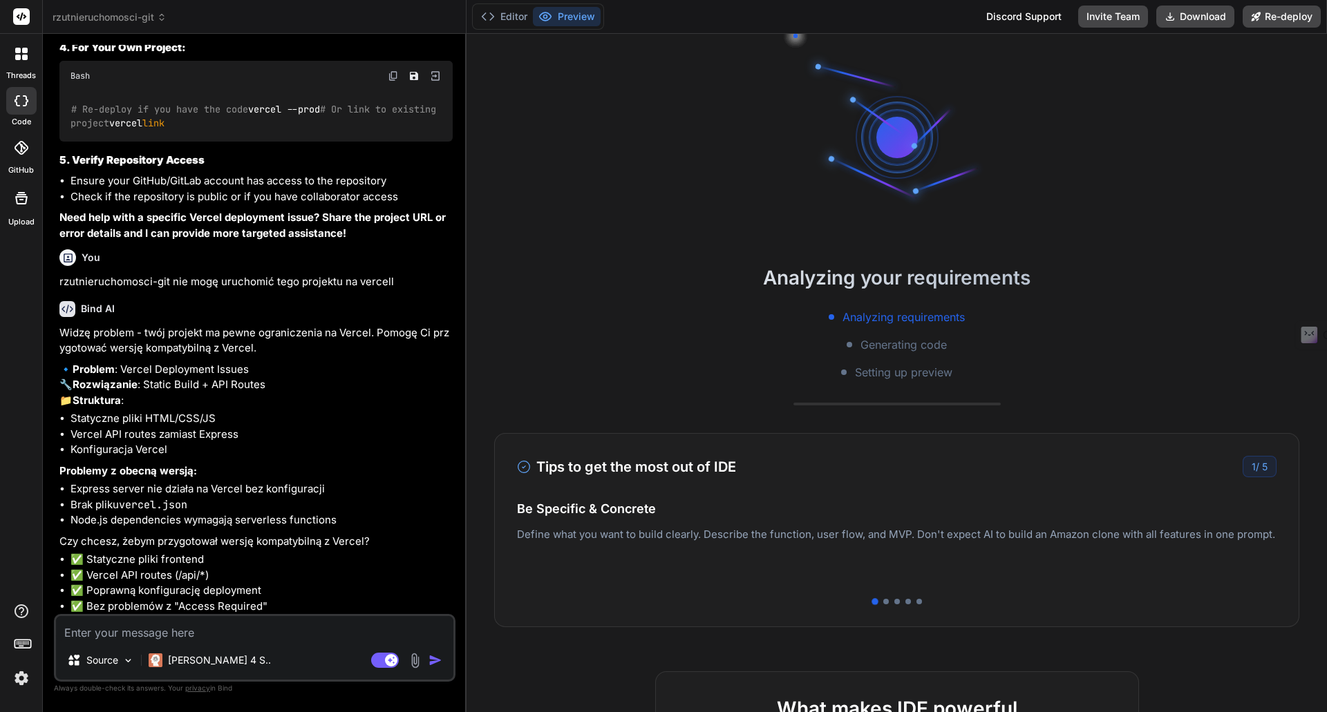
click at [179, 480] on div "Widzę problem - twój projekt ma pewne ograniczenia na Vercel. Pomogę Ci przygot…" at bounding box center [255, 469] width 393 height 289
type textarea "x"
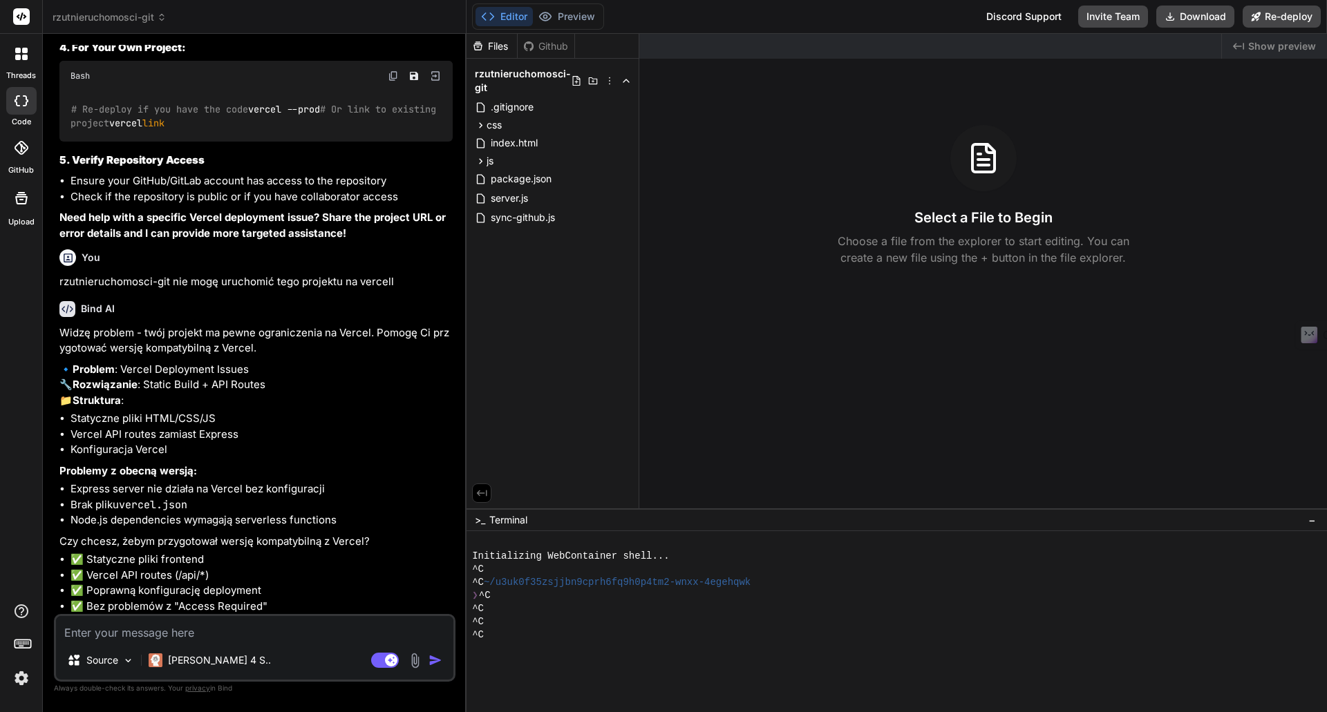
click at [152, 14] on span "rzutnieruchomosci-git" at bounding box center [110, 17] width 114 height 14
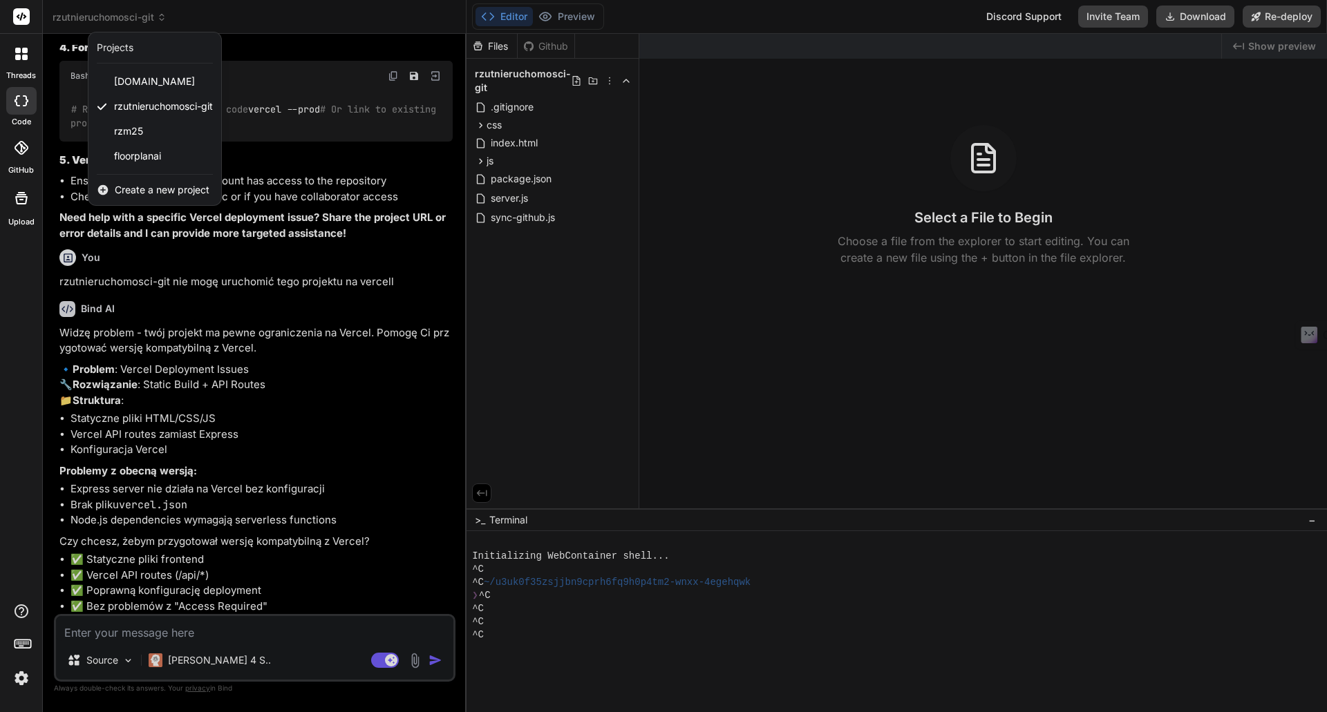
click at [131, 191] on span "Create a new project" at bounding box center [162, 190] width 95 height 14
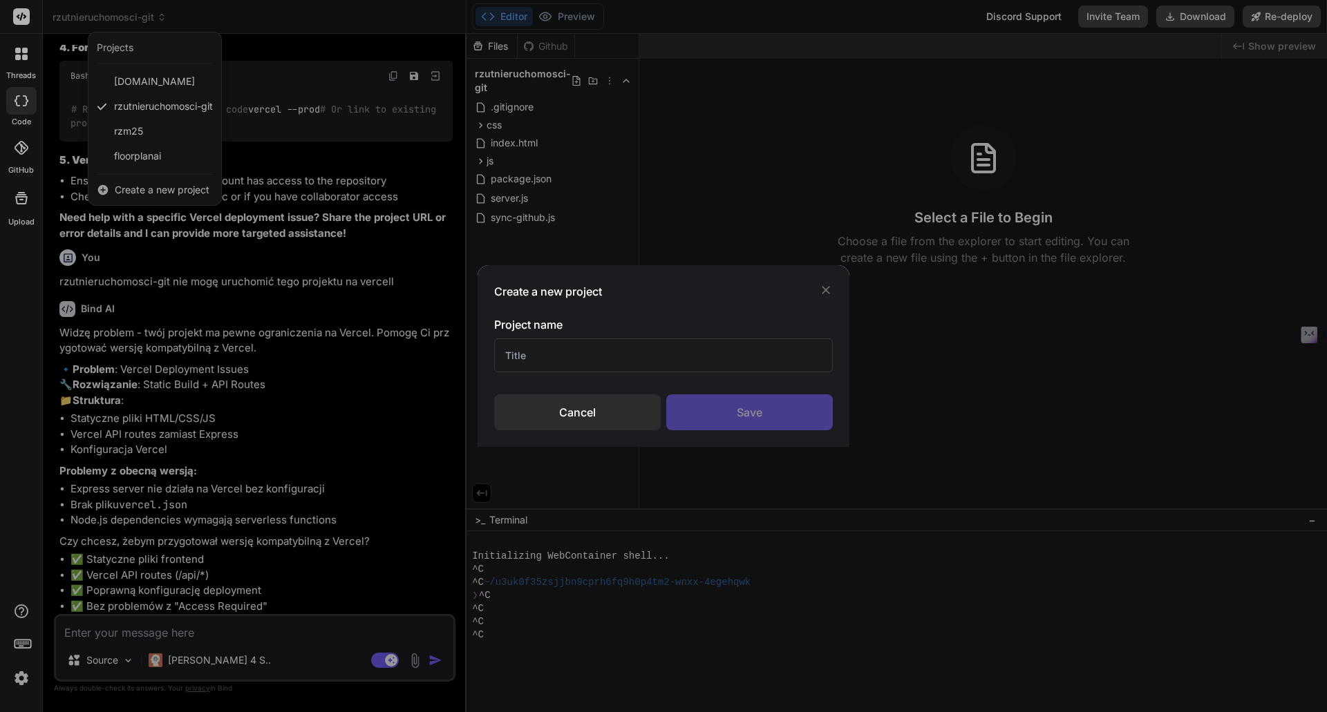
drag, startPoint x: 541, startPoint y: 350, endPoint x: 482, endPoint y: 361, distance: 60.3
click at [482, 361] on div "Create a new project Project name Cancel Save" at bounding box center [663, 356] width 372 height 182
type input "test"
click at [801, 412] on div "Save" at bounding box center [749, 413] width 167 height 36
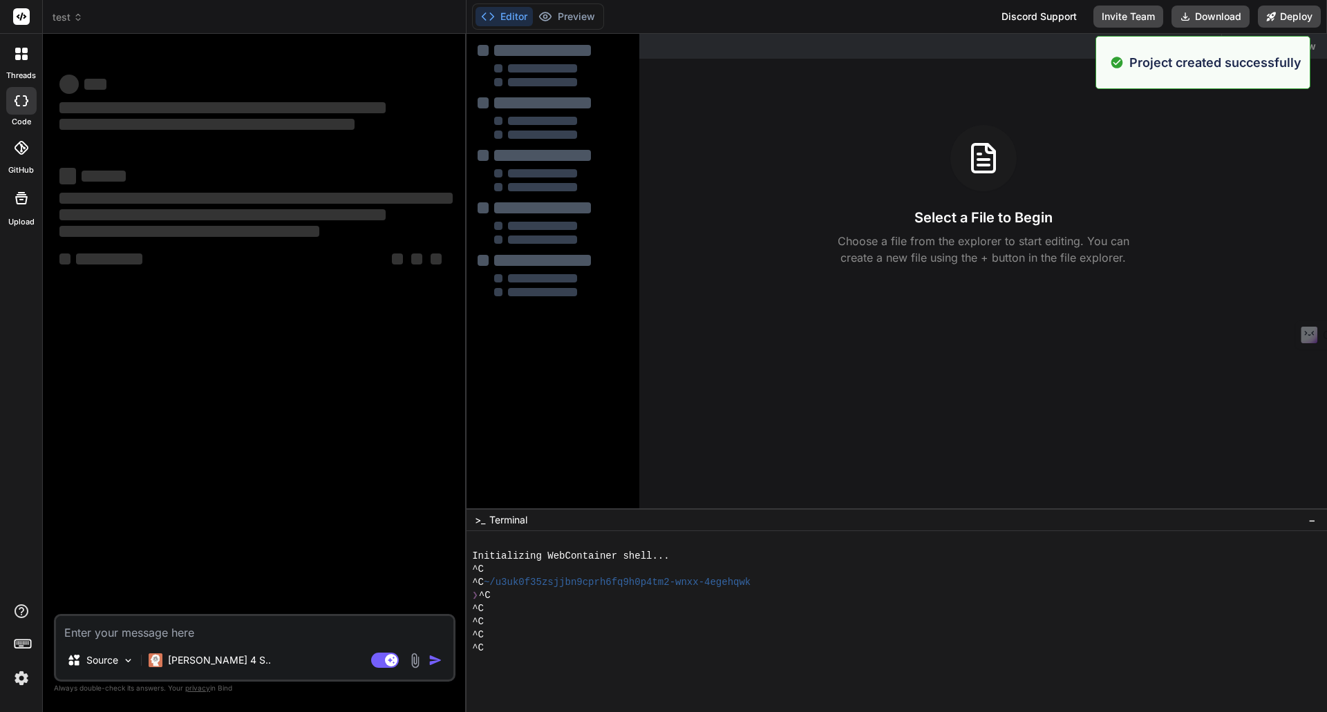
scroll to position [0, 0]
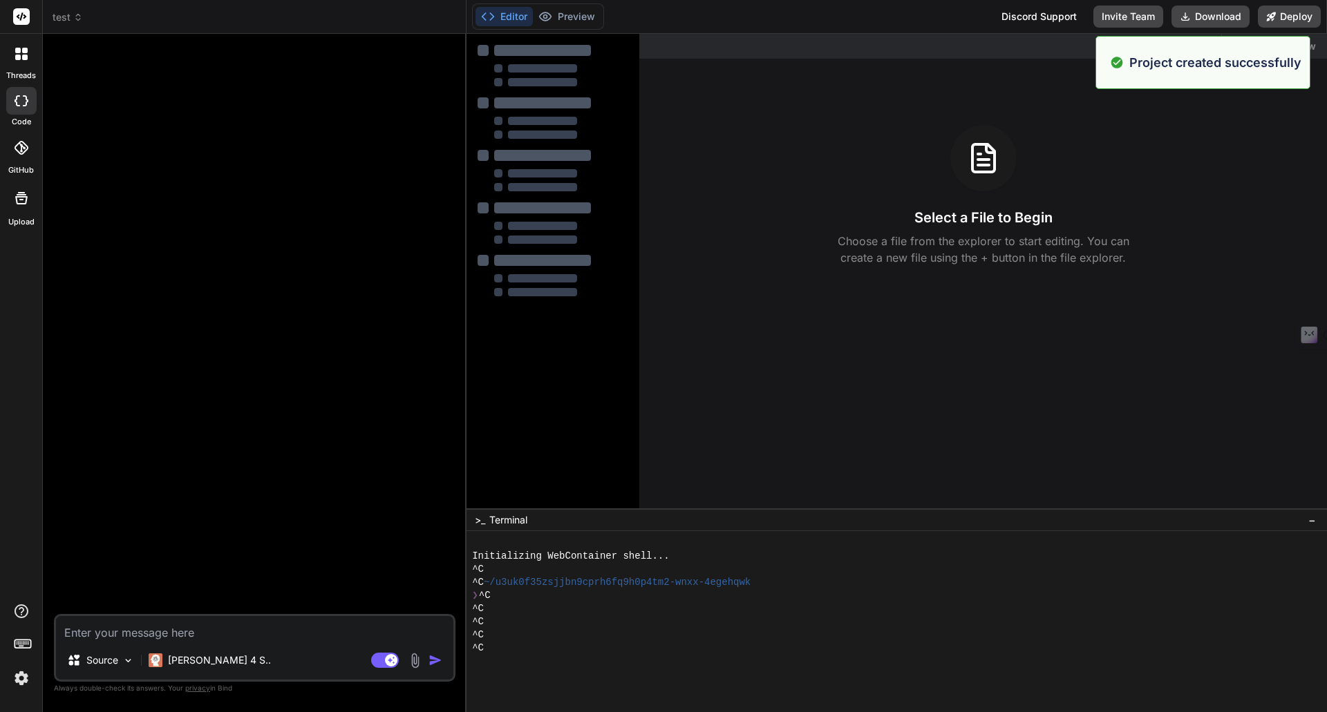
click at [125, 632] on textarea at bounding box center [254, 628] width 397 height 25
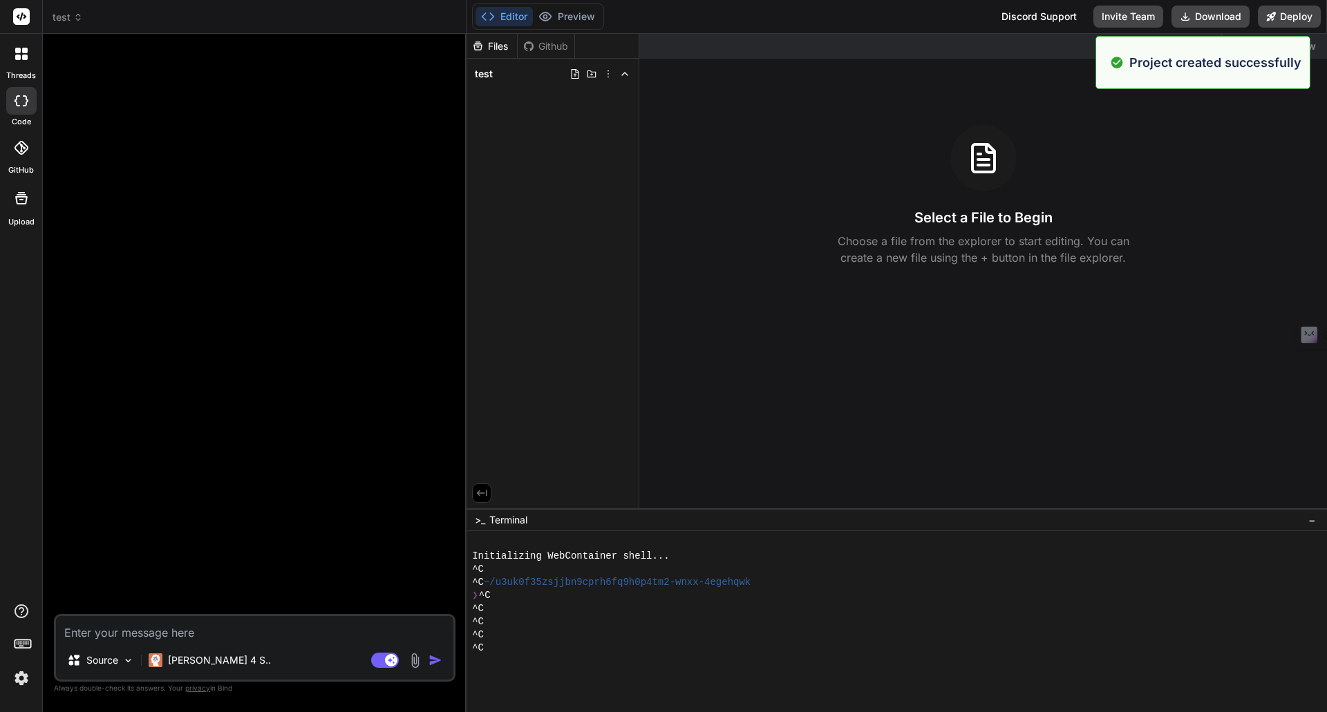
type textarea "x"
type textarea "s"
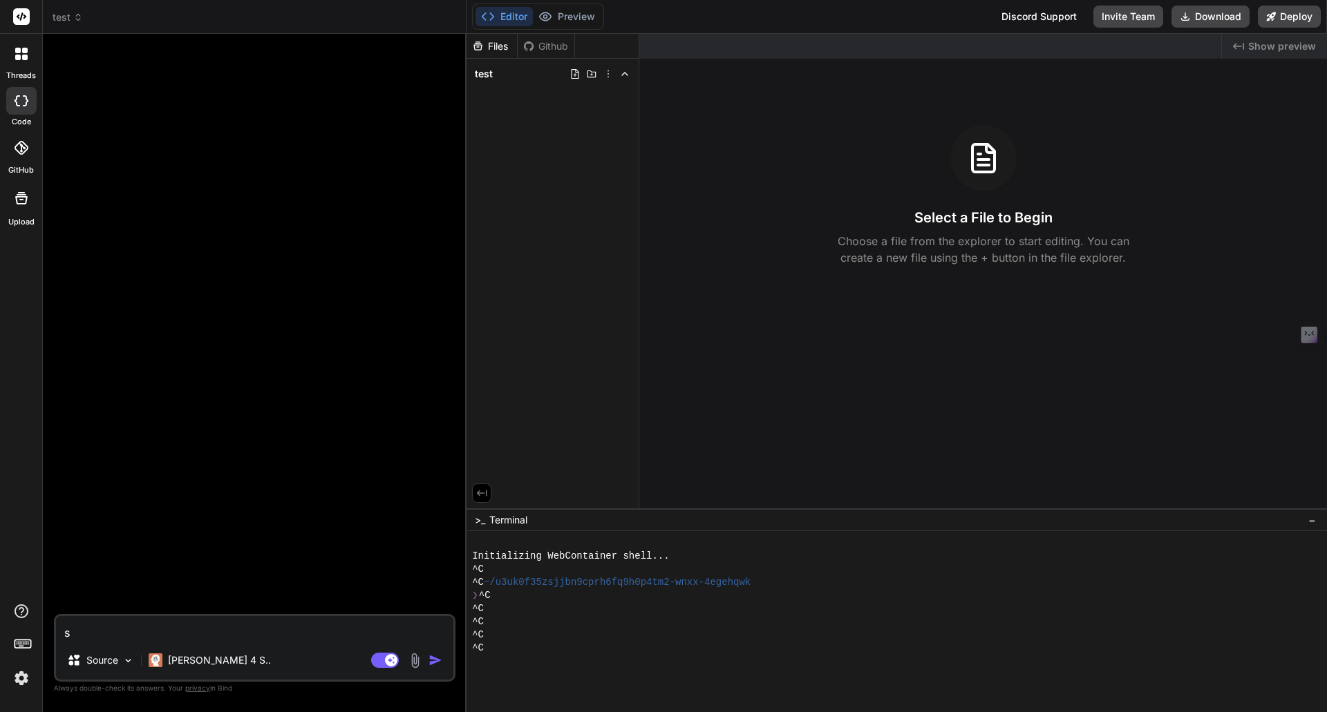
type textarea "x"
type textarea "st"
type textarea "x"
type textarea "stw"
type textarea "x"
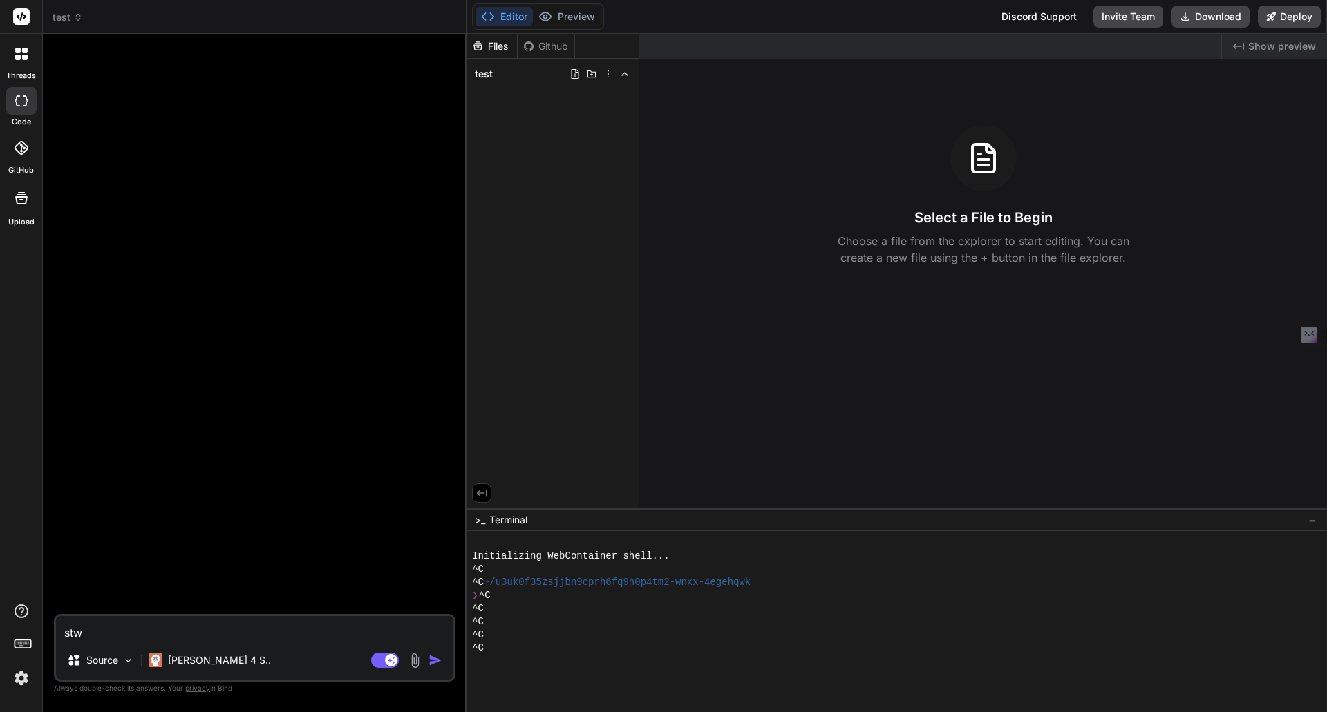
type textarea "stwó"
type textarea "x"
type textarea "stwór"
type textarea "x"
type textarea "stwórz"
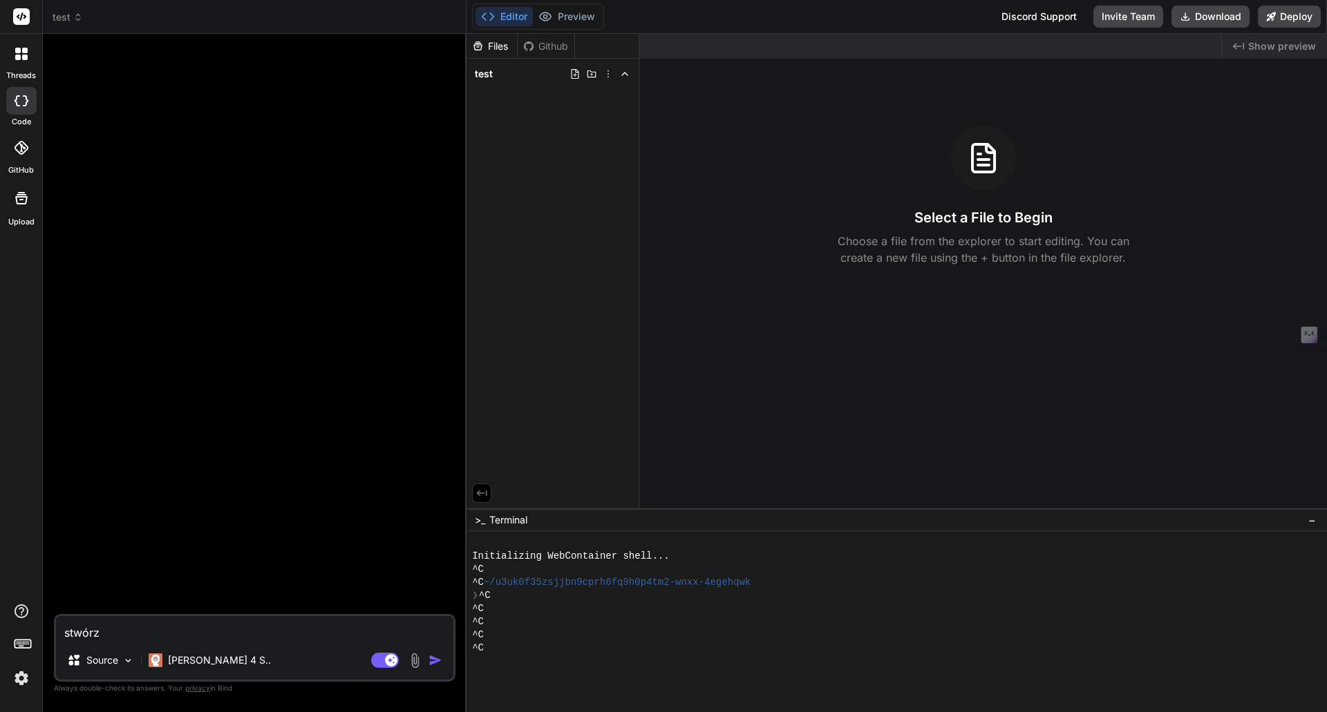
type textarea "x"
type textarea "stwórz"
type textarea "x"
type textarea "stwórz p"
type textarea "x"
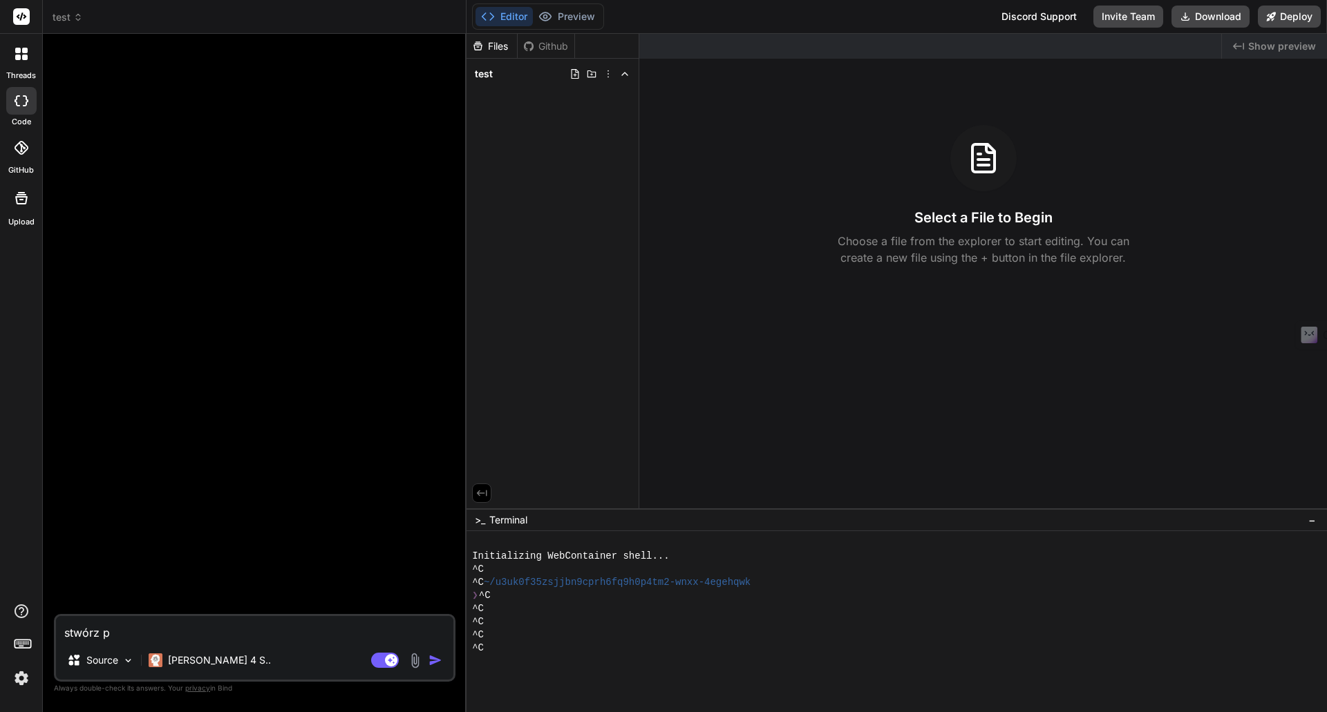
type textarea "stwórz pr"
type textarea "x"
type textarea "stwórz pro"
type textarea "x"
type textarea "stwórz pros"
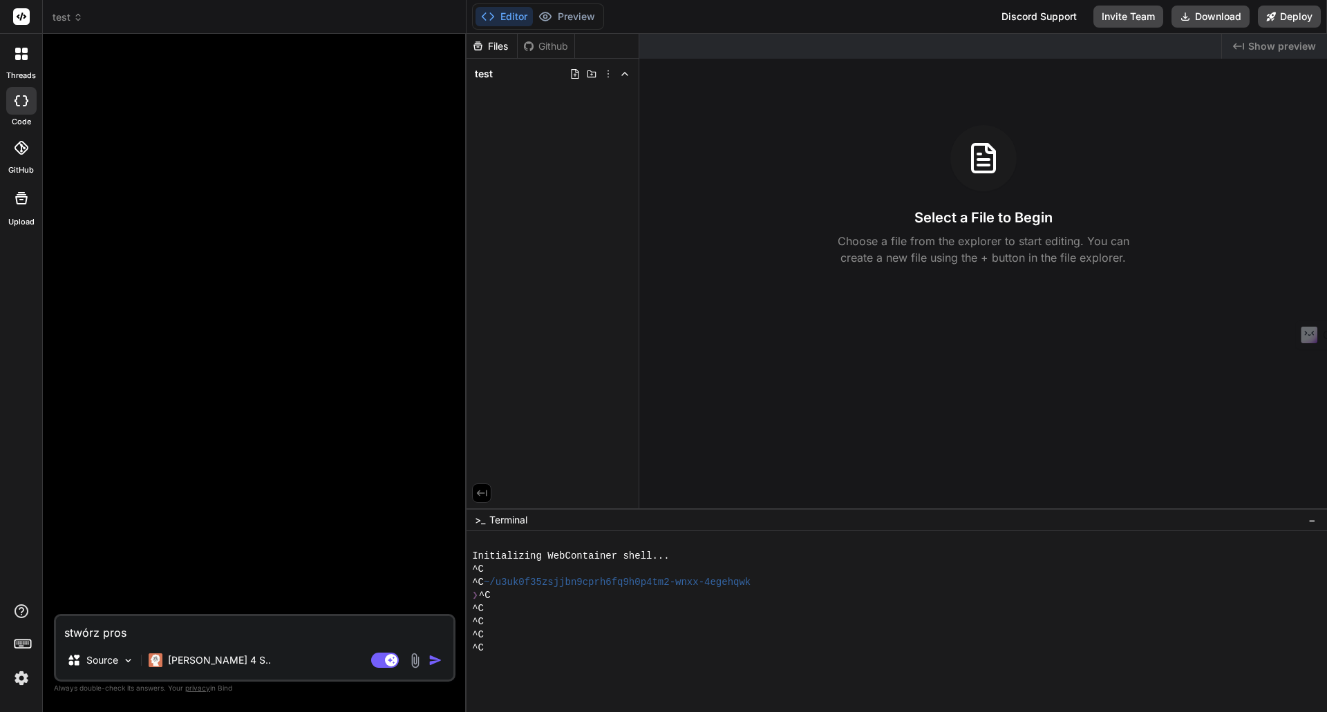
type textarea "x"
type textarea "stwórz prost"
type textarea "x"
type textarea "stwórz prostą"
type textarea "x"
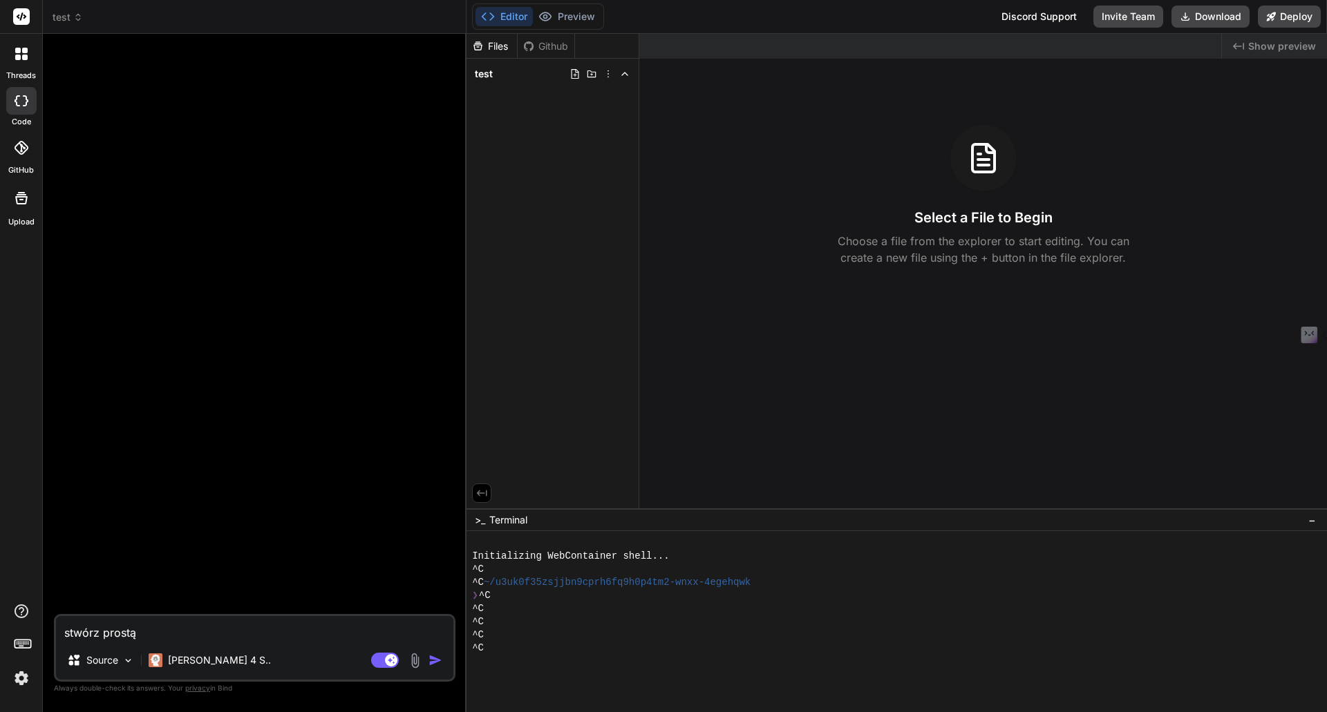
type textarea "stwórz prostą"
type textarea "x"
type textarea "stwórz prostą a"
type textarea "x"
type textarea "stwórz prostą ap"
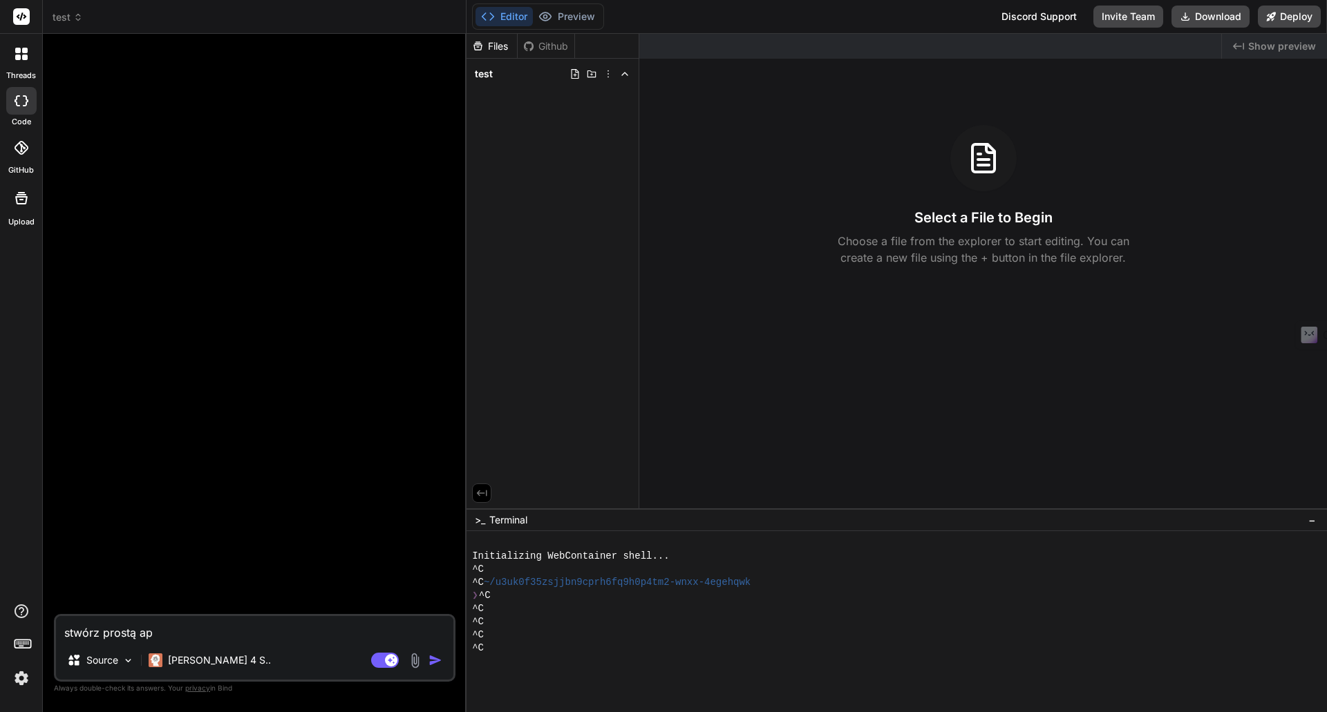
type textarea "x"
type textarea "stwórz prostą apl"
type textarea "x"
type textarea "stwórz prostą apli"
type textarea "x"
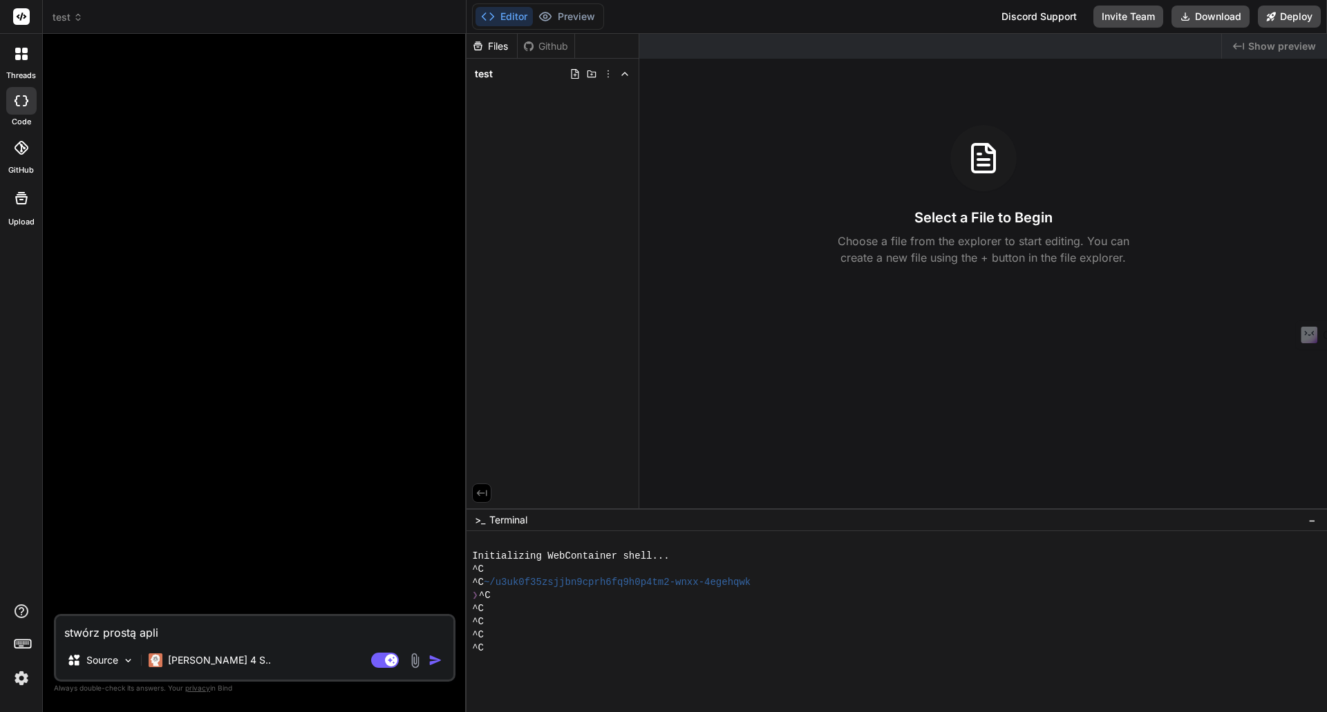
type textarea "stwórz prostą aplik"
type textarea "x"
type textarea "stwórz prostą aplika"
type textarea "x"
type textarea "stwórz prostą aplikac"
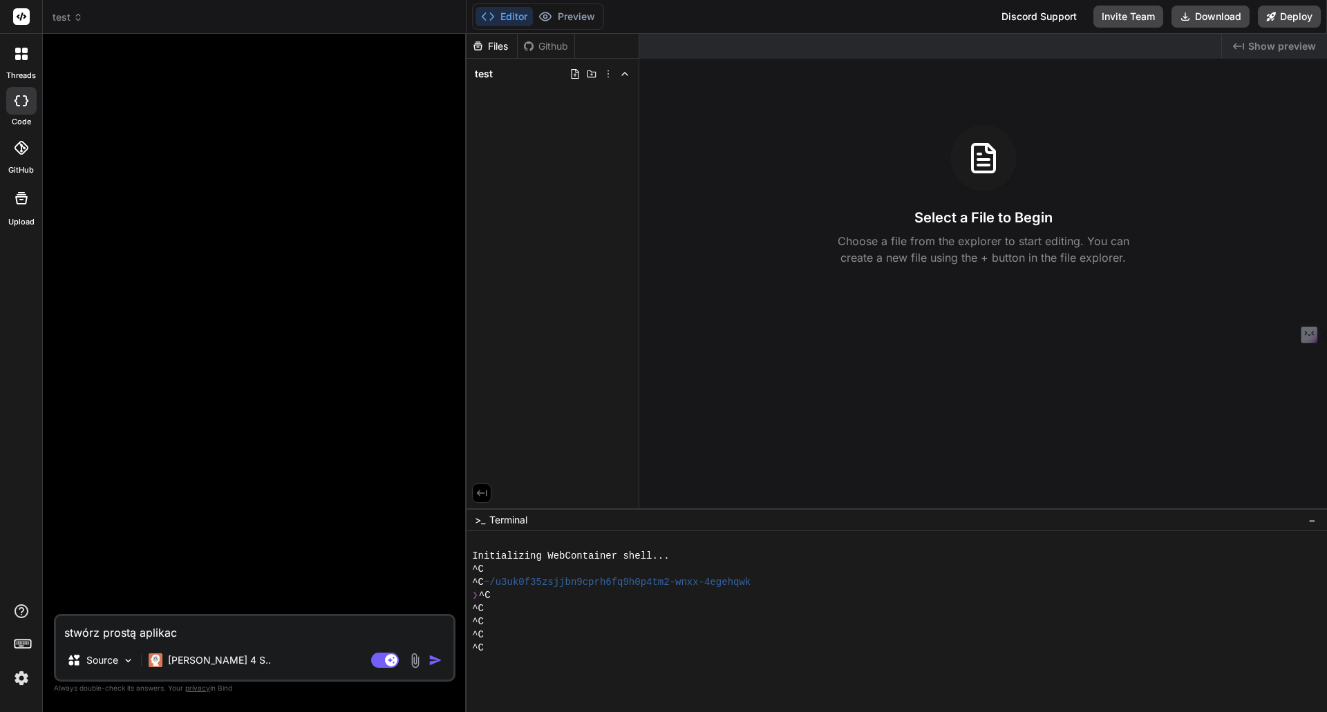
type textarea "x"
type textarea "stwórz prostą aplikacj"
type textarea "x"
type textarea "stwórz prostą aplikację"
type textarea "x"
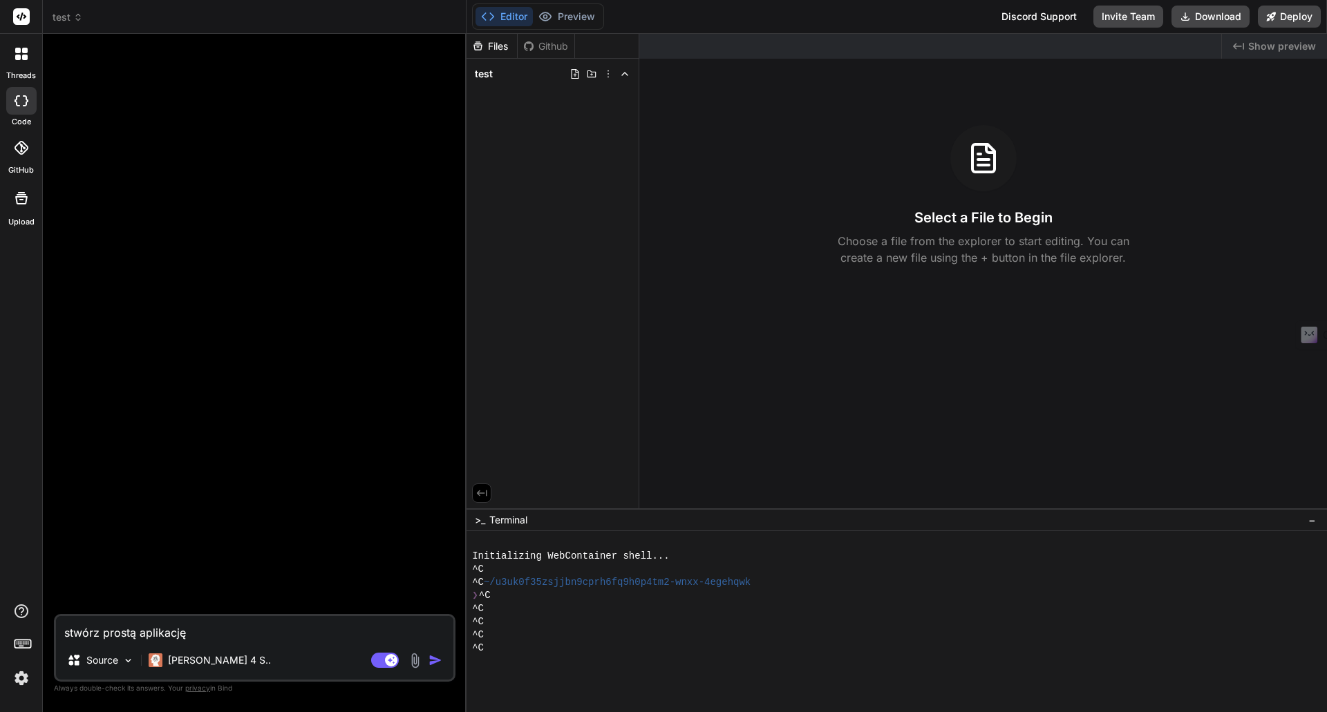
type textarea "stwórz prostą aplikację"
type textarea "x"
type textarea "stwórz prostą aplikację b"
type textarea "x"
type textarea "stwórz prostą aplikację ba"
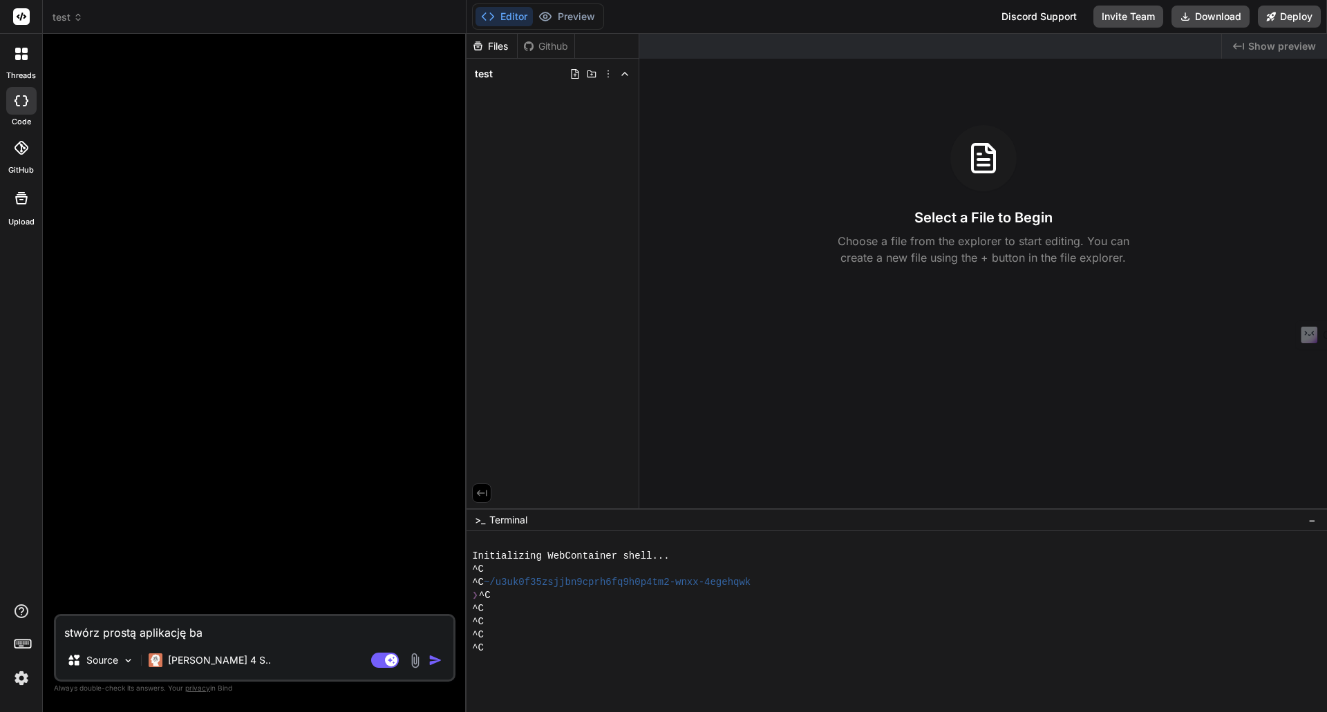
type textarea "x"
type textarea "stwórz prostą aplikację baz"
type textarea "x"
type textarea "stwórz prostą aplikację bazu"
type textarea "x"
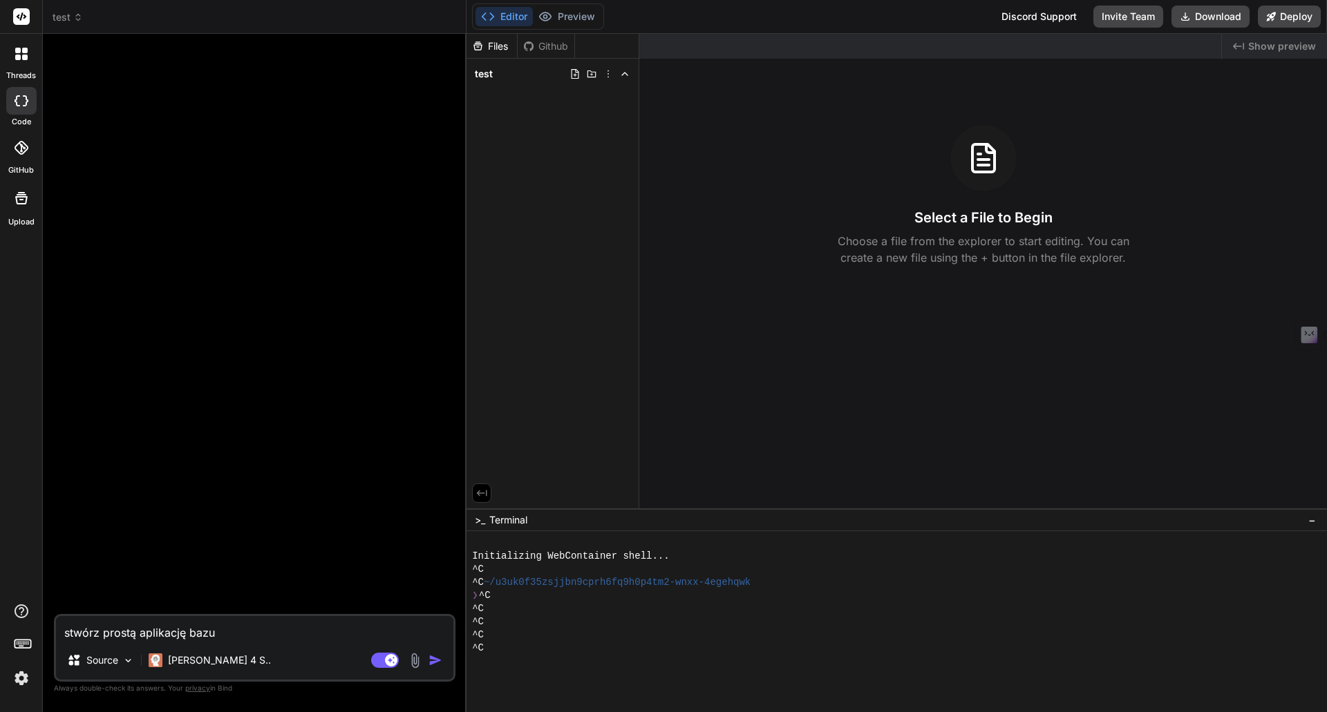
type textarea "stwórz prostą aplikację bazuj"
type textarea "x"
type textarea "stwórz prostą aplikację bazują"
type textarea "x"
type textarea "stwórz prostą aplikację bazując"
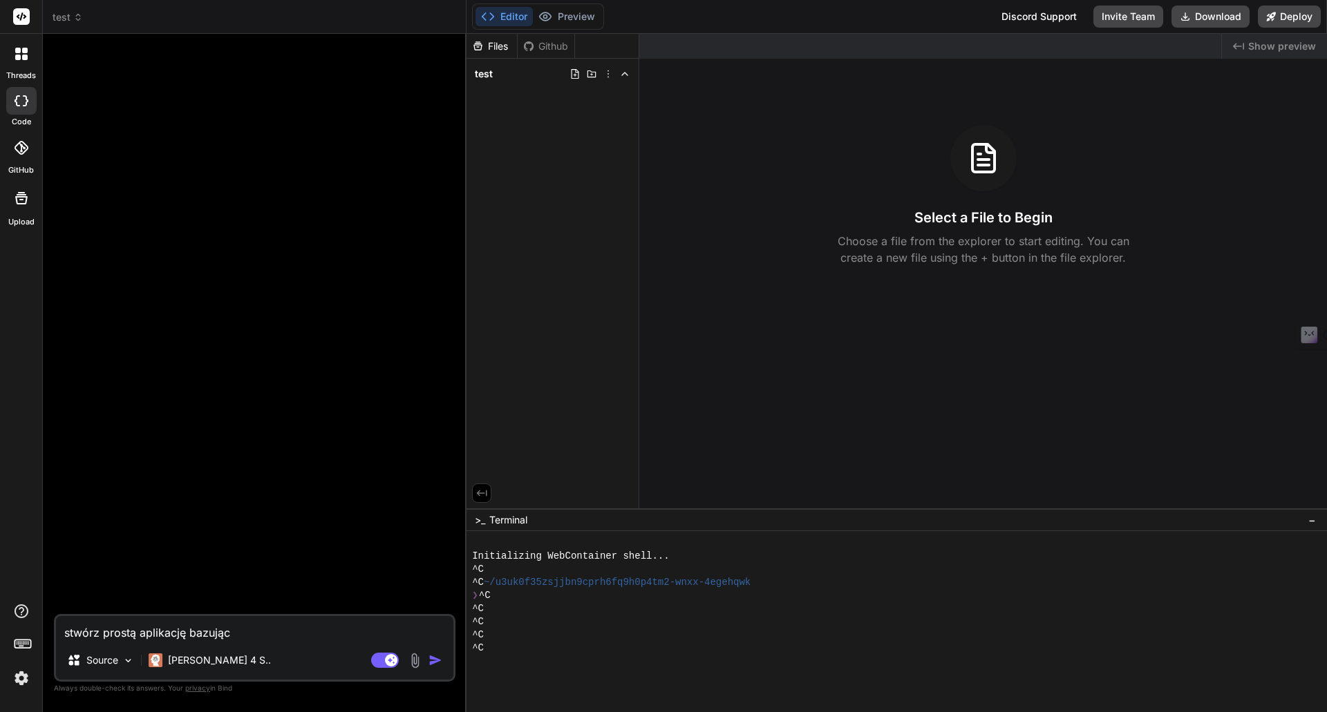
type textarea "x"
type textarea "stwórz prostą aplikację bazującą"
type textarea "x"
type textarea "stwórz prostą aplikację bazującą"
type textarea "x"
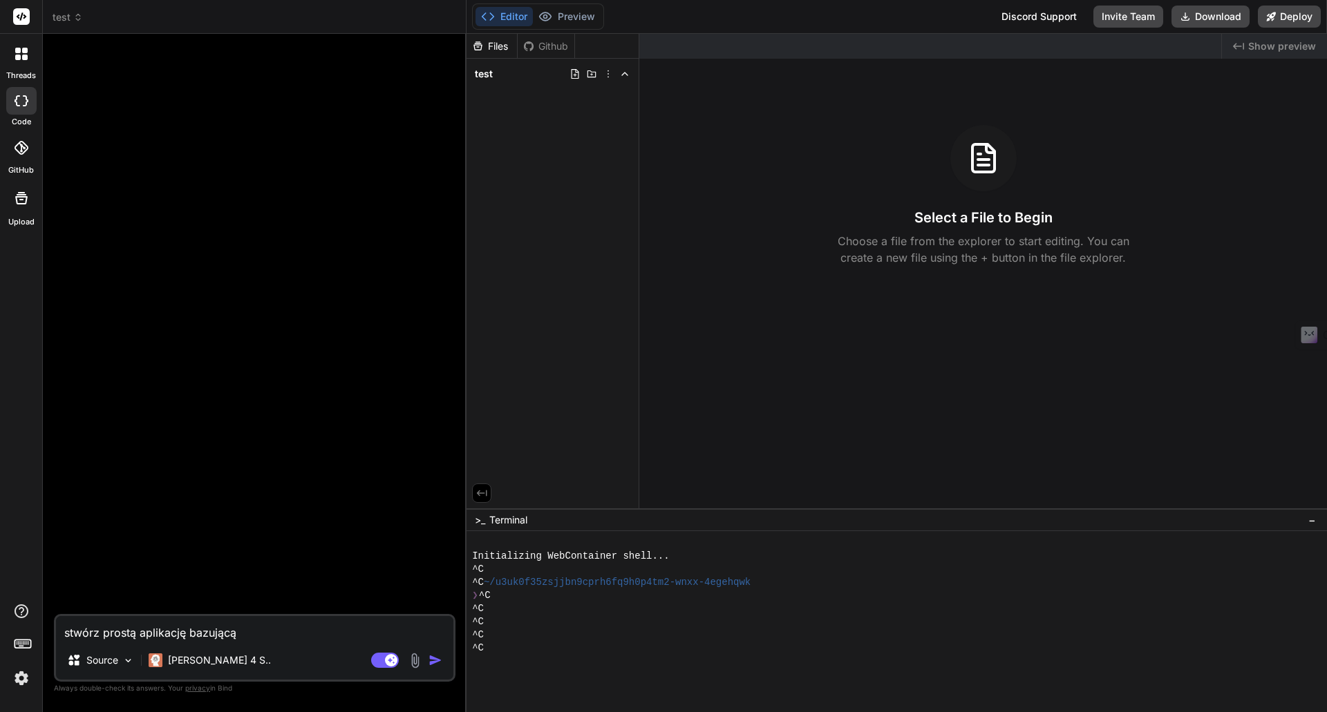
type textarea "stwórz prostą aplikację bazującą n"
type textarea "x"
type textarea "stwórz prostą aplikację bazującą na"
type textarea "x"
type textarea "stwórz prostą aplikację bazującą na"
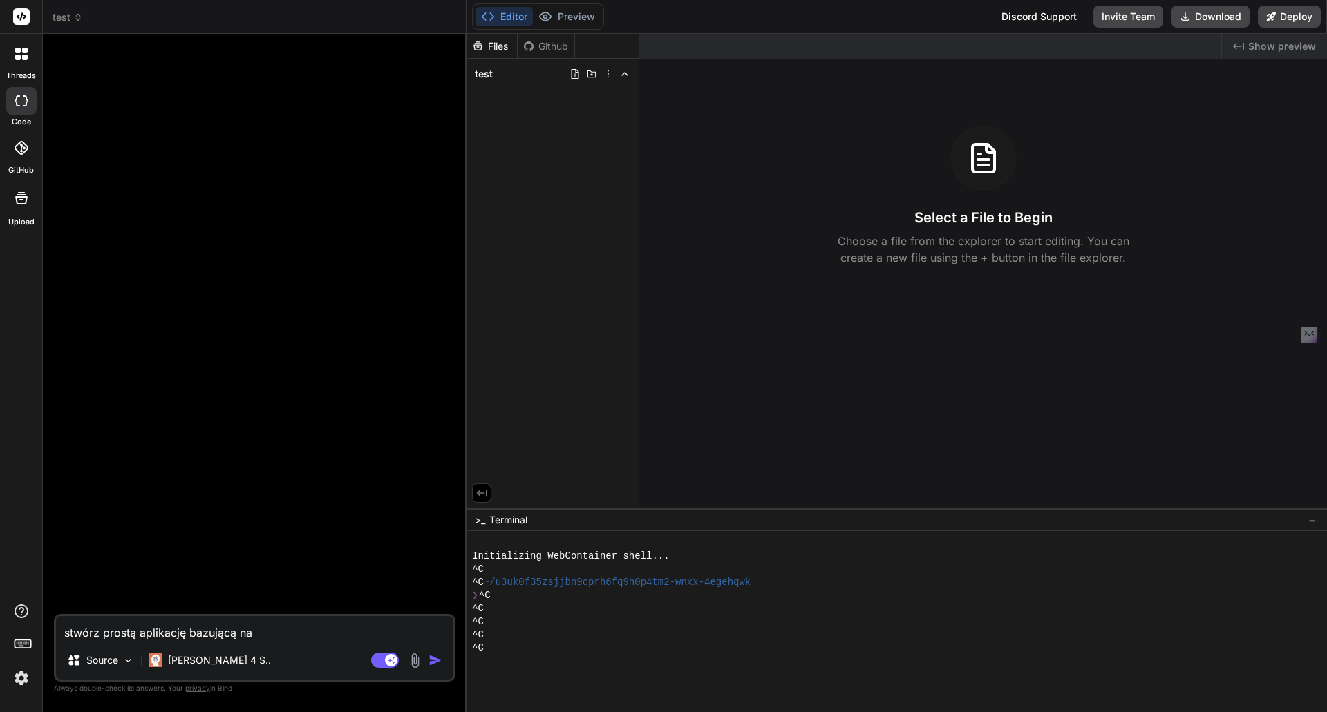
paste textarea "[URL][DOMAIN_NAME]"
type textarea "x"
type textarea "stwórz prostą aplikację bazującą na [URL][DOMAIN_NAME]"
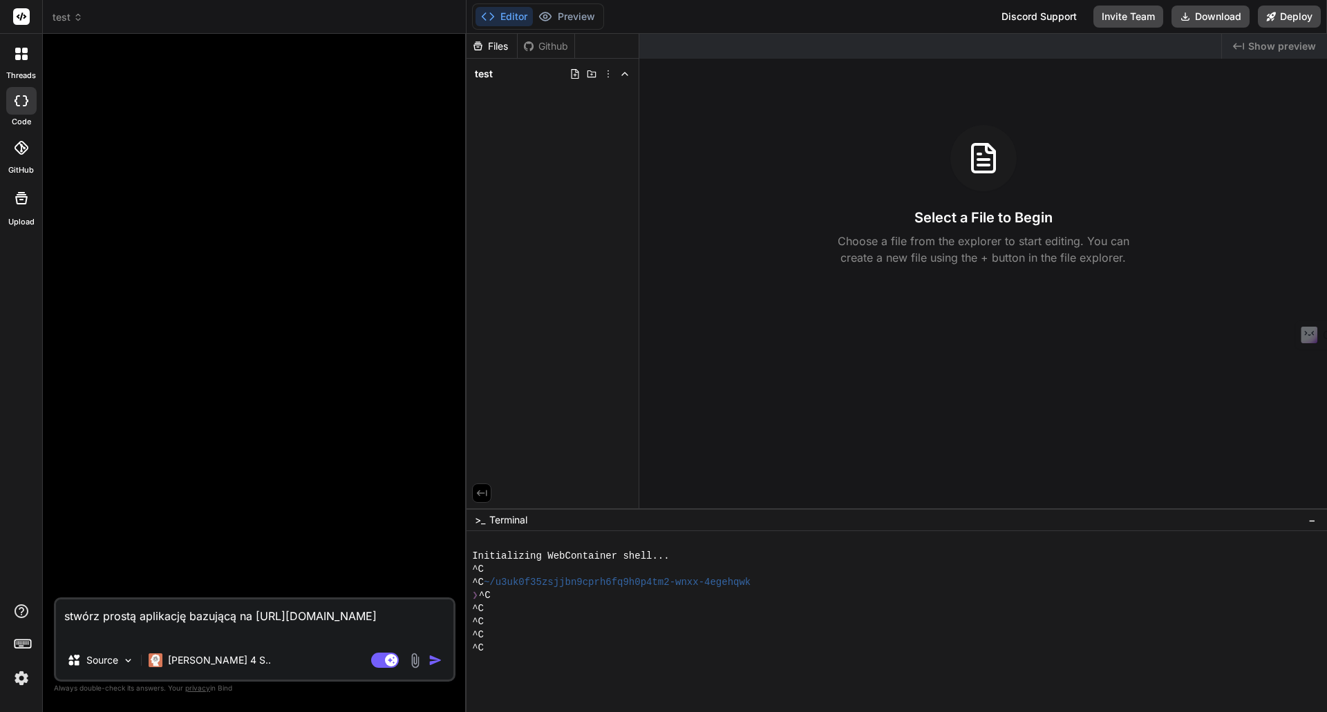
type textarea "x"
type textarea "stwórz prostą aplikację bazującą na [URL][DOMAIN_NAME]"
type textarea "x"
type textarea "stwórz prostą aplikację bazującą na [URL][DOMAIN_NAME]"
type textarea "x"
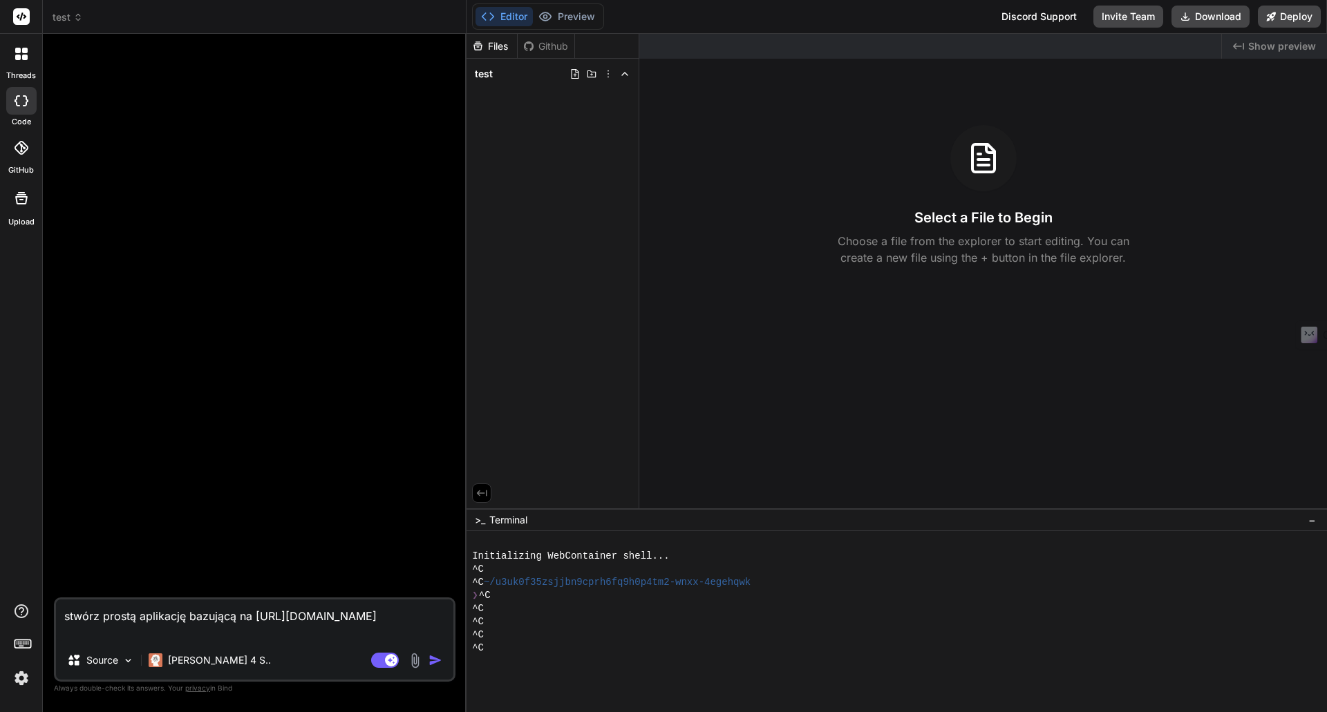
type textarea "stwórz prostą aplikację bazującą na [URL][DOMAIN_NAME] ."
type textarea "x"
type textarea "stwórz prostą aplikację bazującą na [URL][DOMAIN_NAME] ."
type textarea "x"
type textarea "stwórz prostą aplikację bazującą na [URL][DOMAIN_NAME] . w"
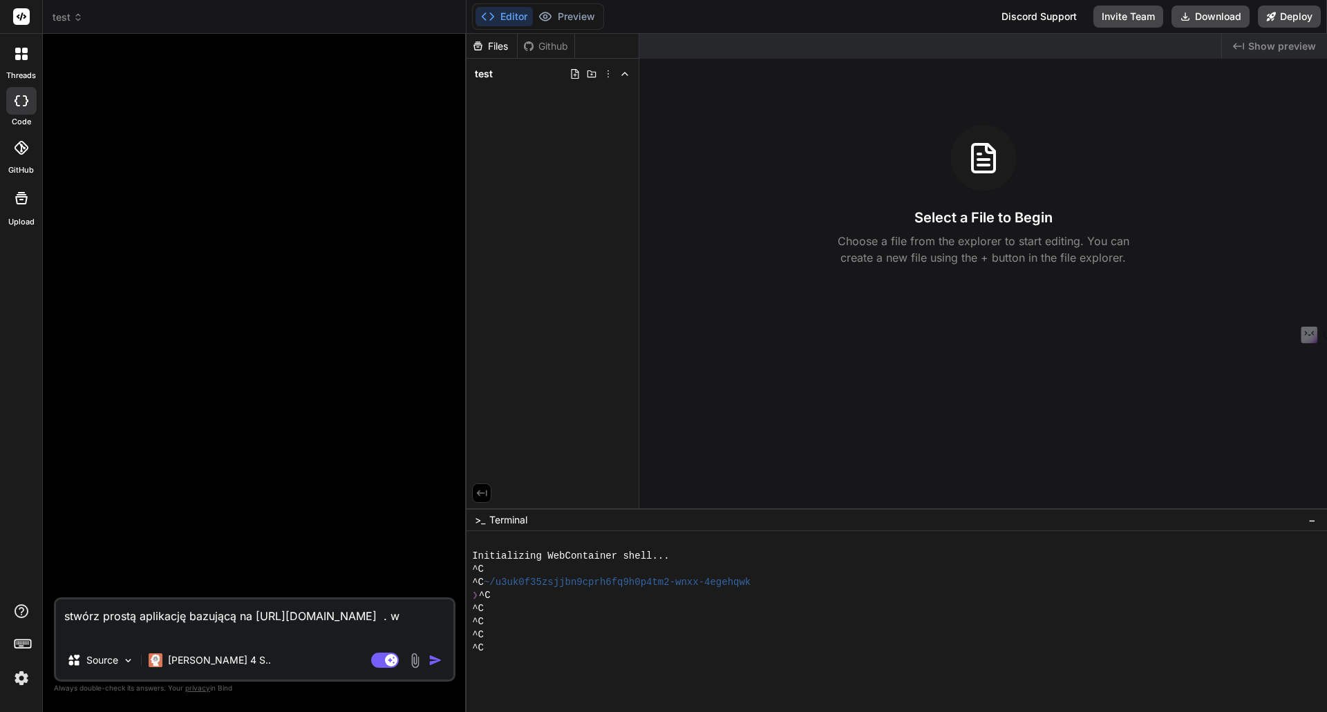
type textarea "x"
type textarea "stwórz prostą aplikację bazującą na [URL][DOMAIN_NAME] . wy"
type textarea "x"
type textarea "stwórz prostą aplikację bazującą na [URL][DOMAIN_NAME] . wyk"
type textarea "x"
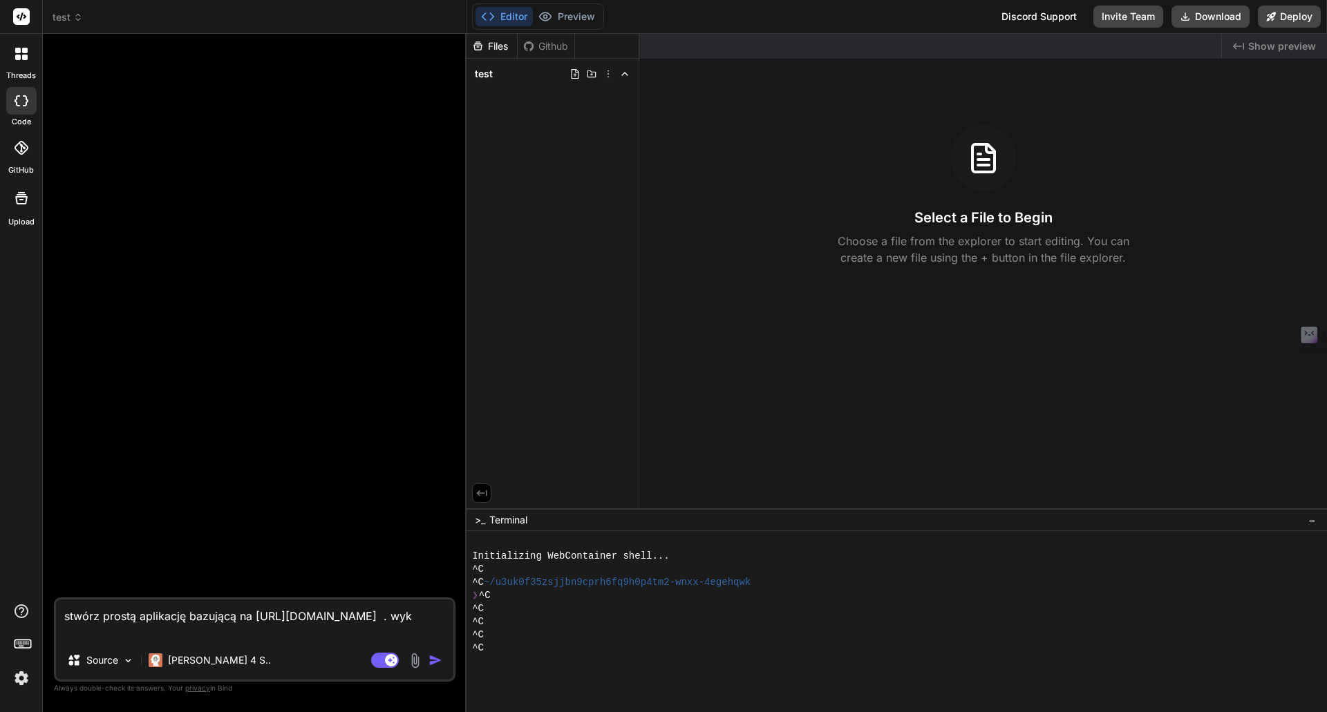
type textarea "stwórz prostą aplikację bazującą na [URL][DOMAIN_NAME] . wyko"
type textarea "x"
type textarea "stwórz prostą aplikację bazującą na [URL][DOMAIN_NAME] . wykor"
type textarea "x"
type textarea "stwórz prostą aplikację bazującą na [URL][DOMAIN_NAME] . wykorz"
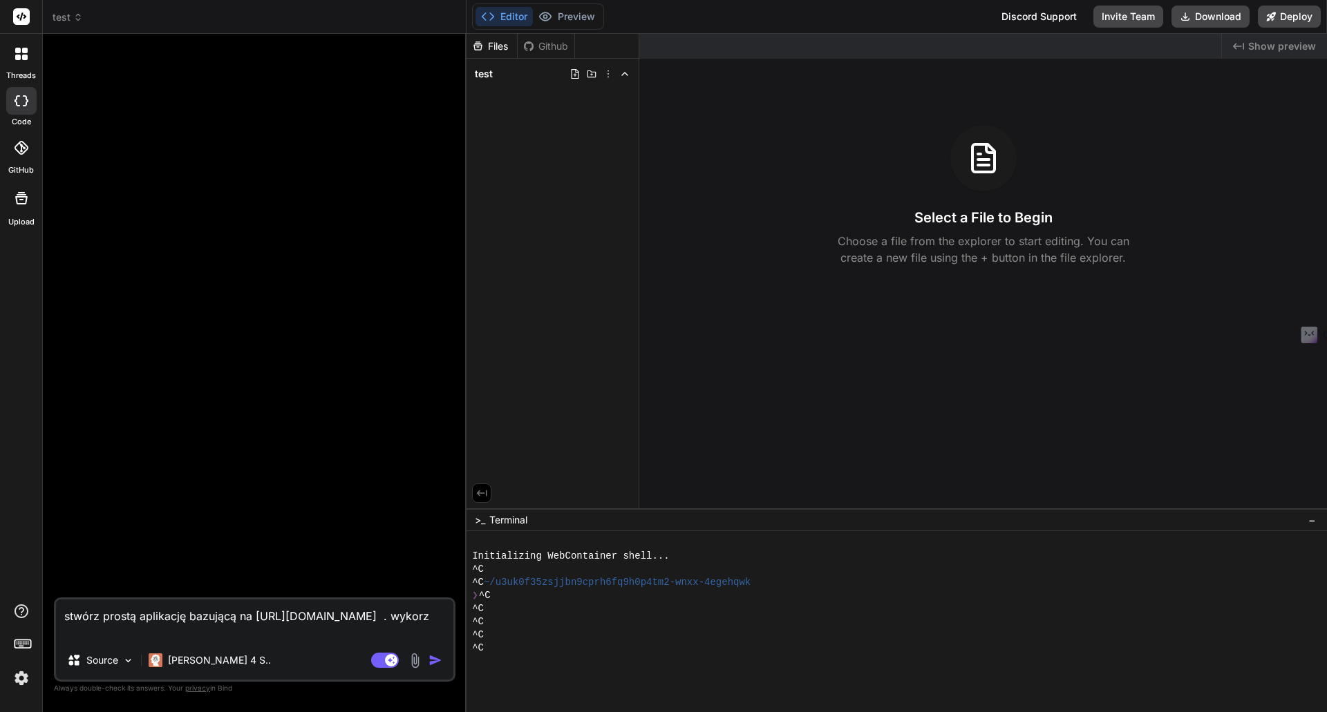
type textarea "x"
type textarea "stwórz prostą aplikację bazującą na [URL][DOMAIN_NAME] . wykorzy"
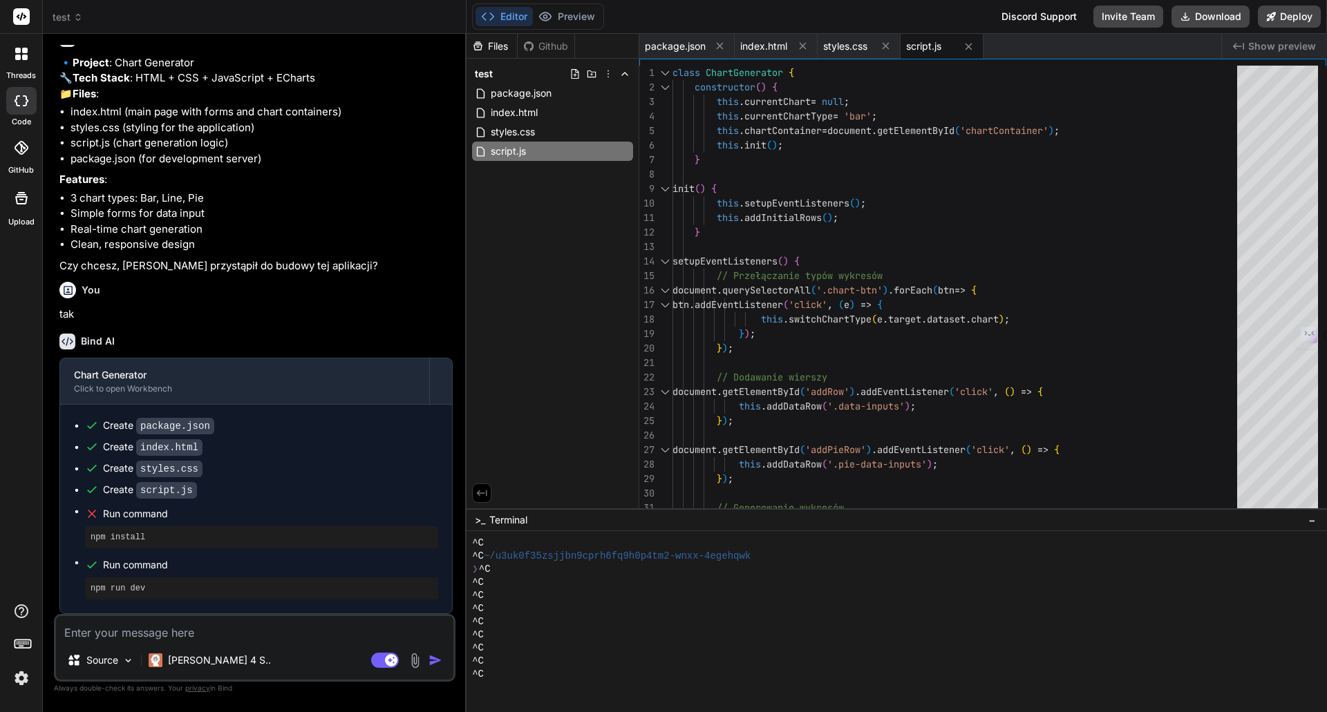
scroll to position [149, 0]
click at [1290, 21] on button "Deploy" at bounding box center [1288, 17] width 63 height 22
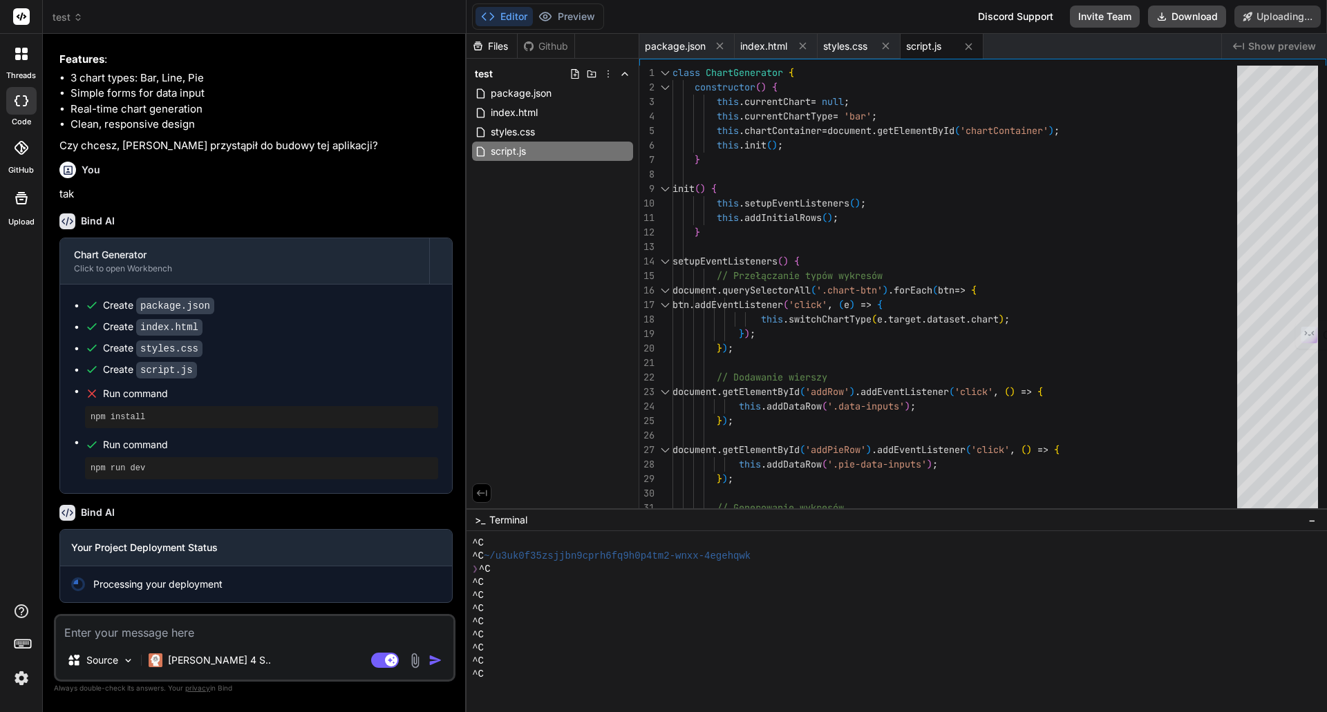
scroll to position [269, 0]
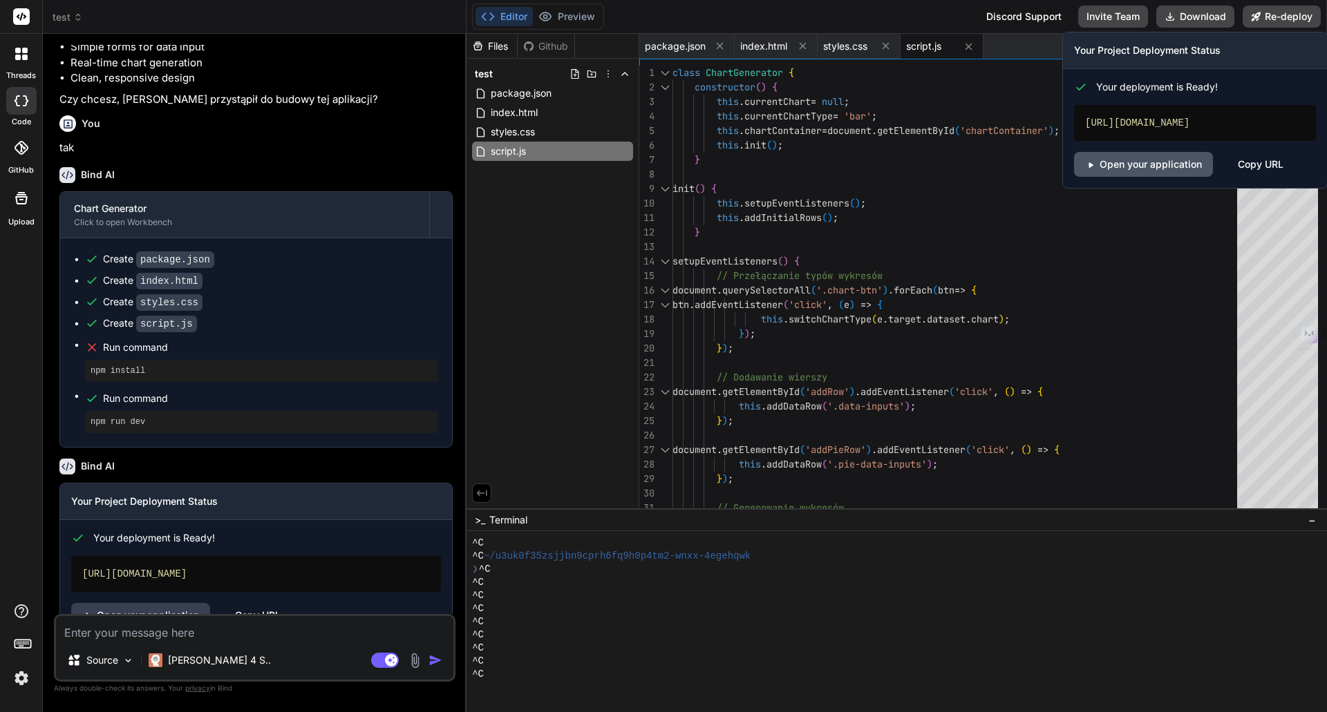
click at [1139, 163] on link "Open your application" at bounding box center [1143, 164] width 139 height 25
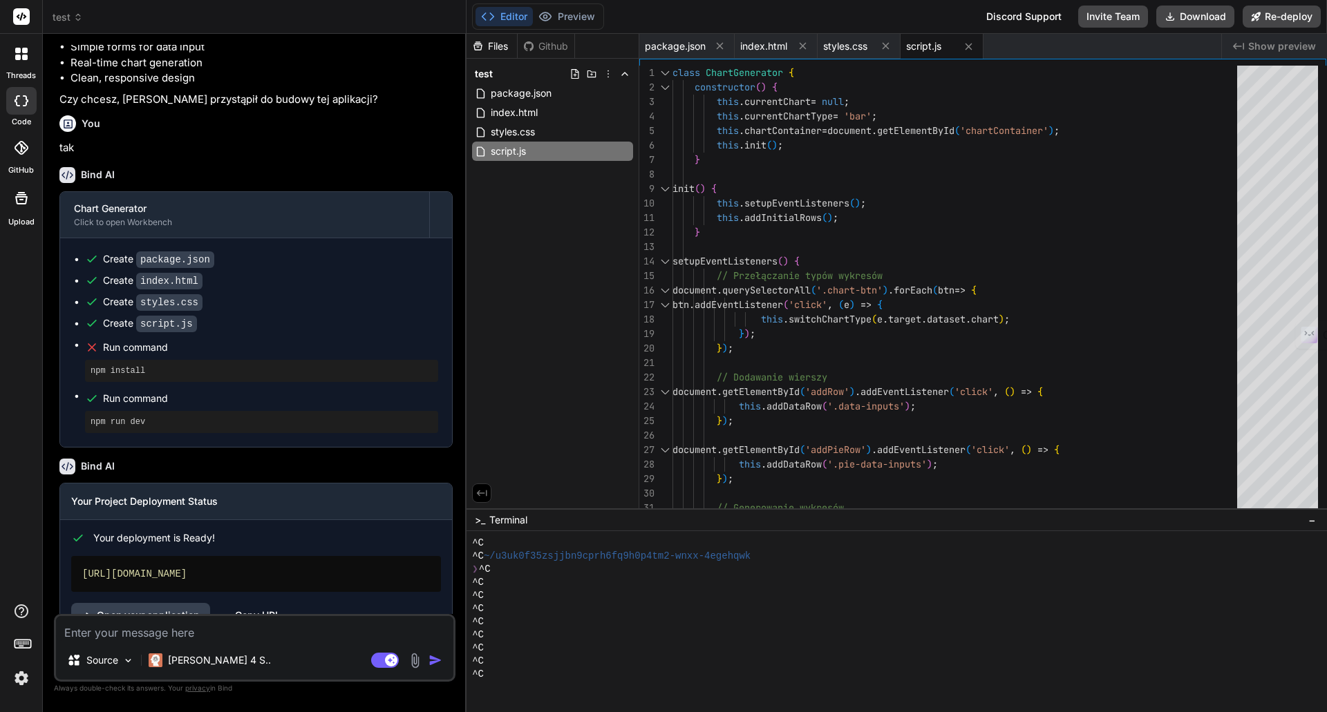
click at [120, 635] on textarea at bounding box center [254, 628] width 397 height 25
paste textarea "Dane infografiki Tytuł infografiki np. Mój rozkład dnia Podtytuł (opcjonalnie) …"
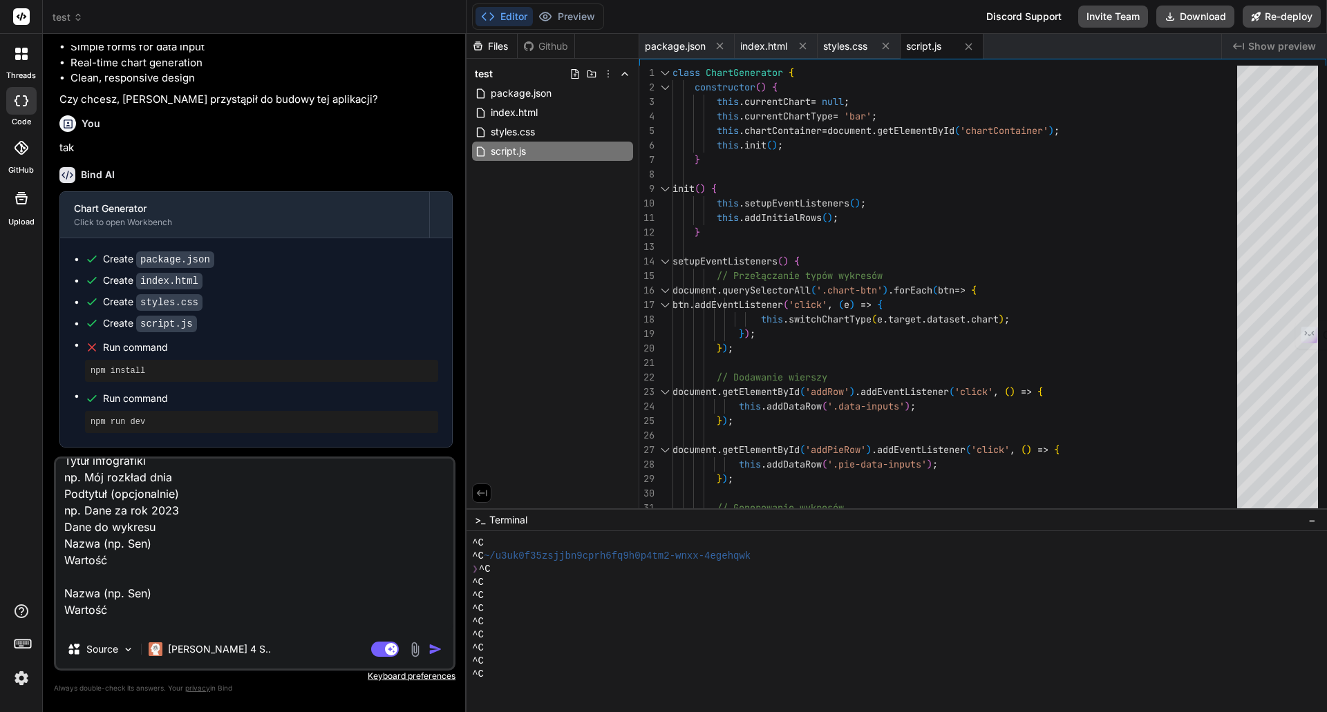
scroll to position [0, 0]
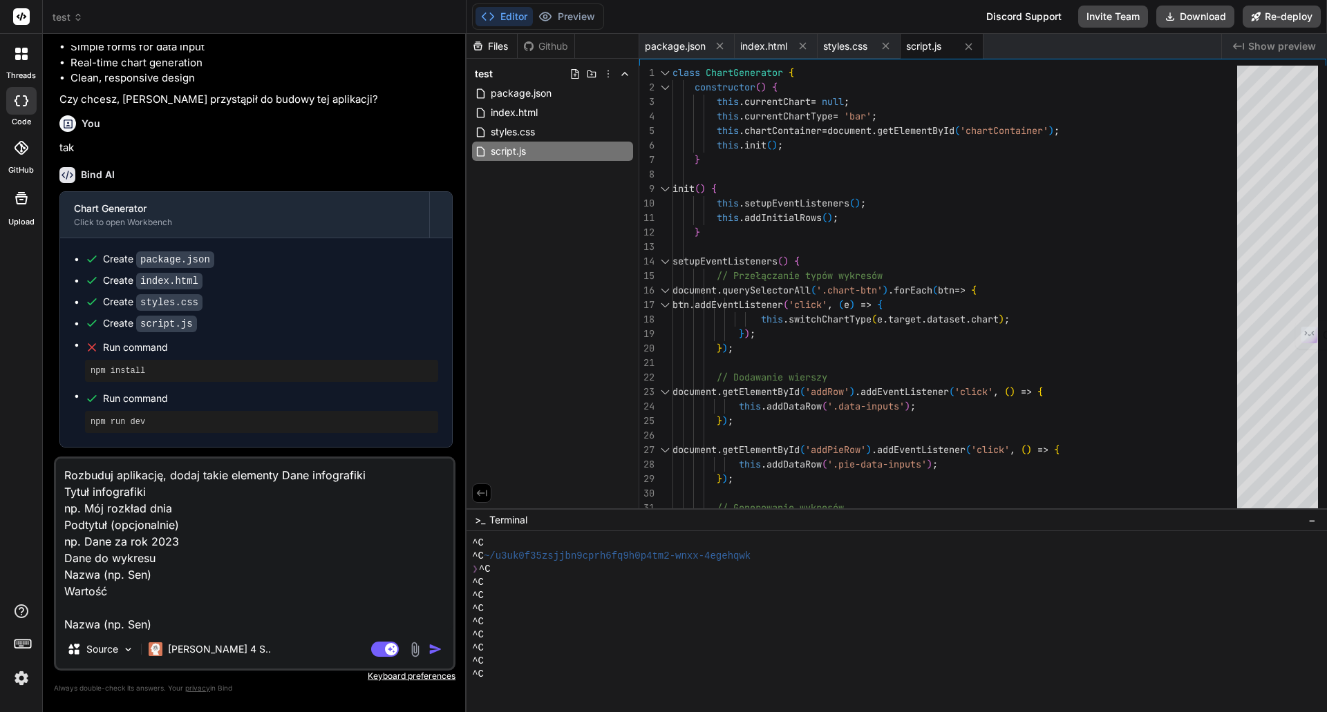
click at [379, 478] on textarea "Rozbuduj aplikację, dodaj takie elementy Dane infografiki Tytuł infografiki np.…" at bounding box center [254, 544] width 397 height 171
click at [281, 475] on textarea "Rozbuduj aplikację, dodaj takie elementy Dane infografiki Tytuł infografiki np.…" at bounding box center [254, 544] width 397 height 171
drag, startPoint x: 280, startPoint y: 476, endPoint x: 368, endPoint y: 476, distance: 87.7
click at [368, 476] on textarea "Rozbuduj aplikację, dodaj takie elementy Dane infografiki Tytuł infografiki np.…" at bounding box center [254, 544] width 397 height 171
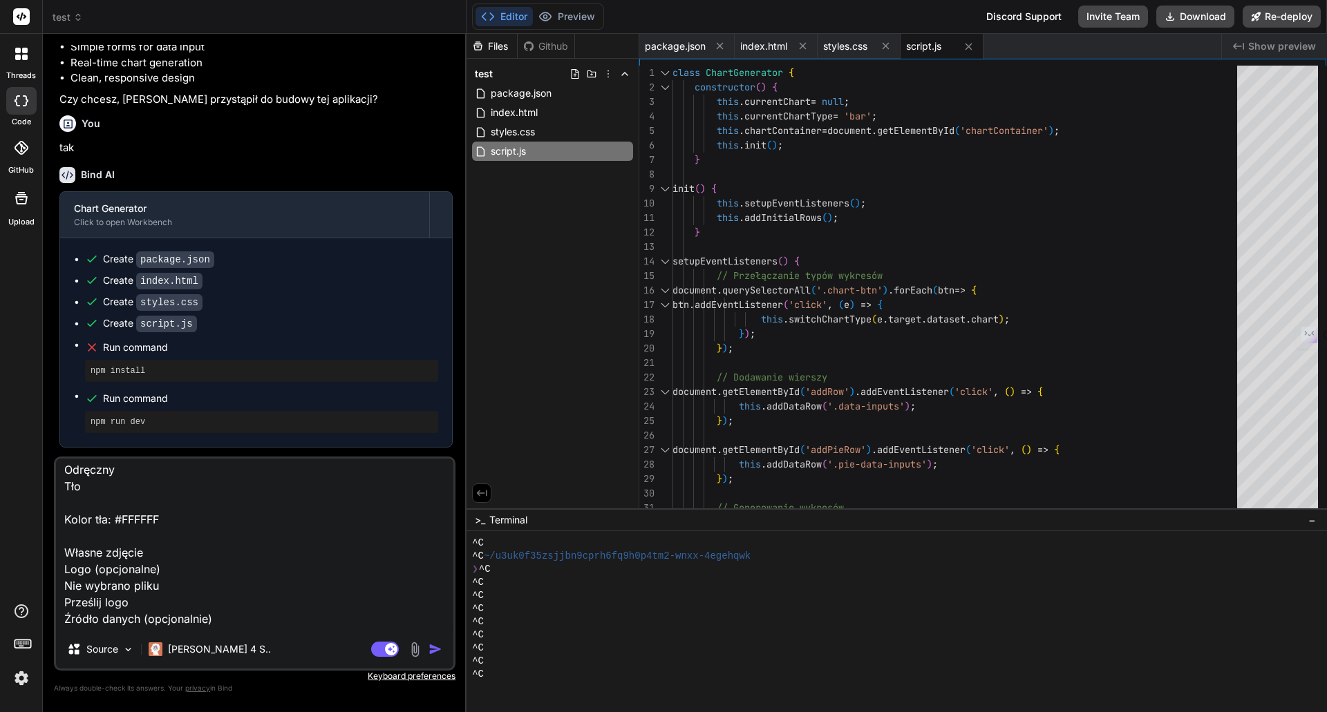
scroll to position [998, 0]
click at [171, 602] on textarea "Rozbuduj aplikację, dodaj takie elementy Tytuł infografiki np. Mój rozkład dnia…" at bounding box center [254, 544] width 397 height 171
paste textarea "Kolor tła: #FFFFFF Własne zdjęcie Logo (opcjonalne) Nie wybrano pliku Prześlij …"
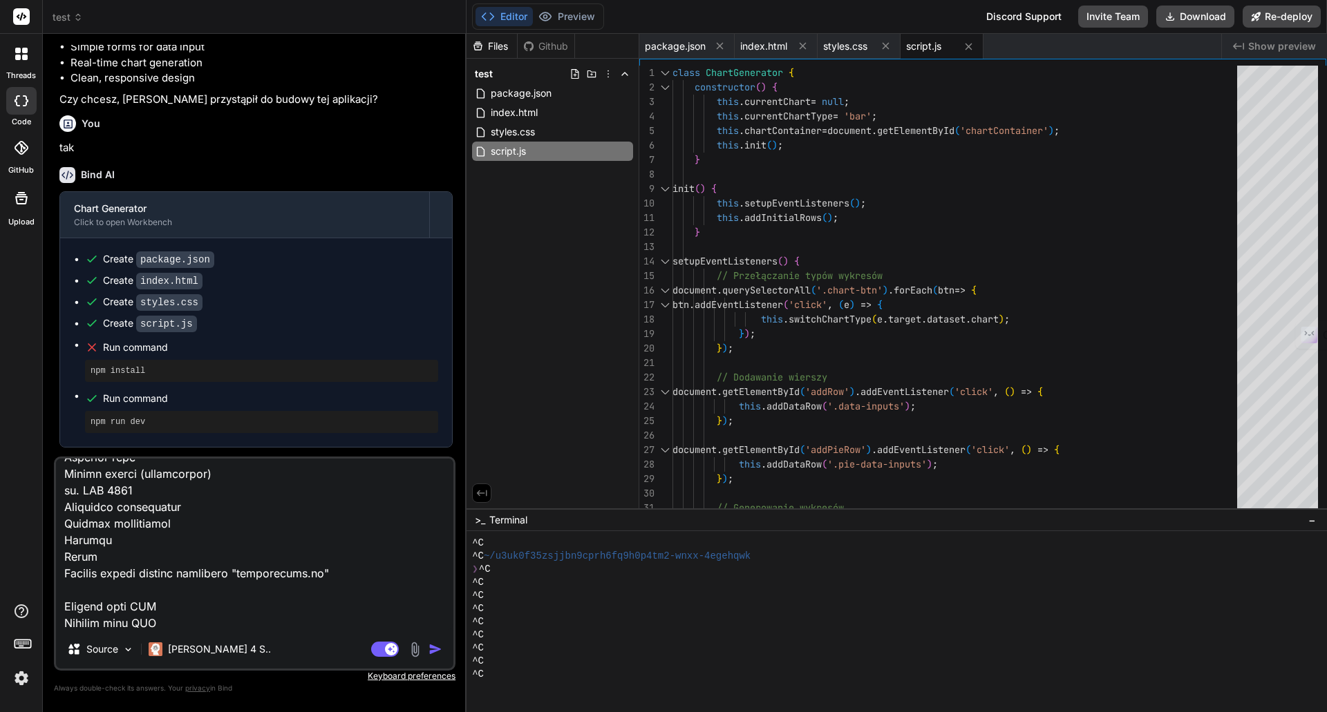
click at [430, 649] on img "button" at bounding box center [435, 650] width 14 height 14
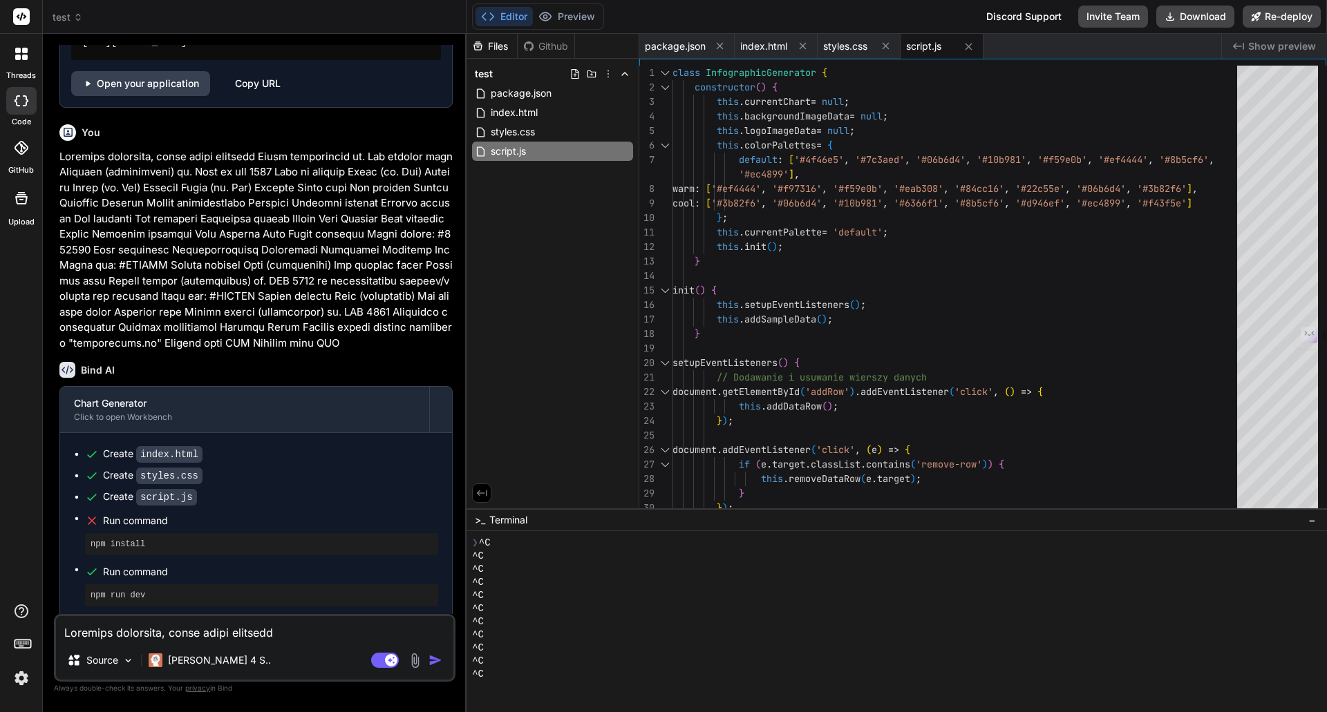
scroll to position [855, 0]
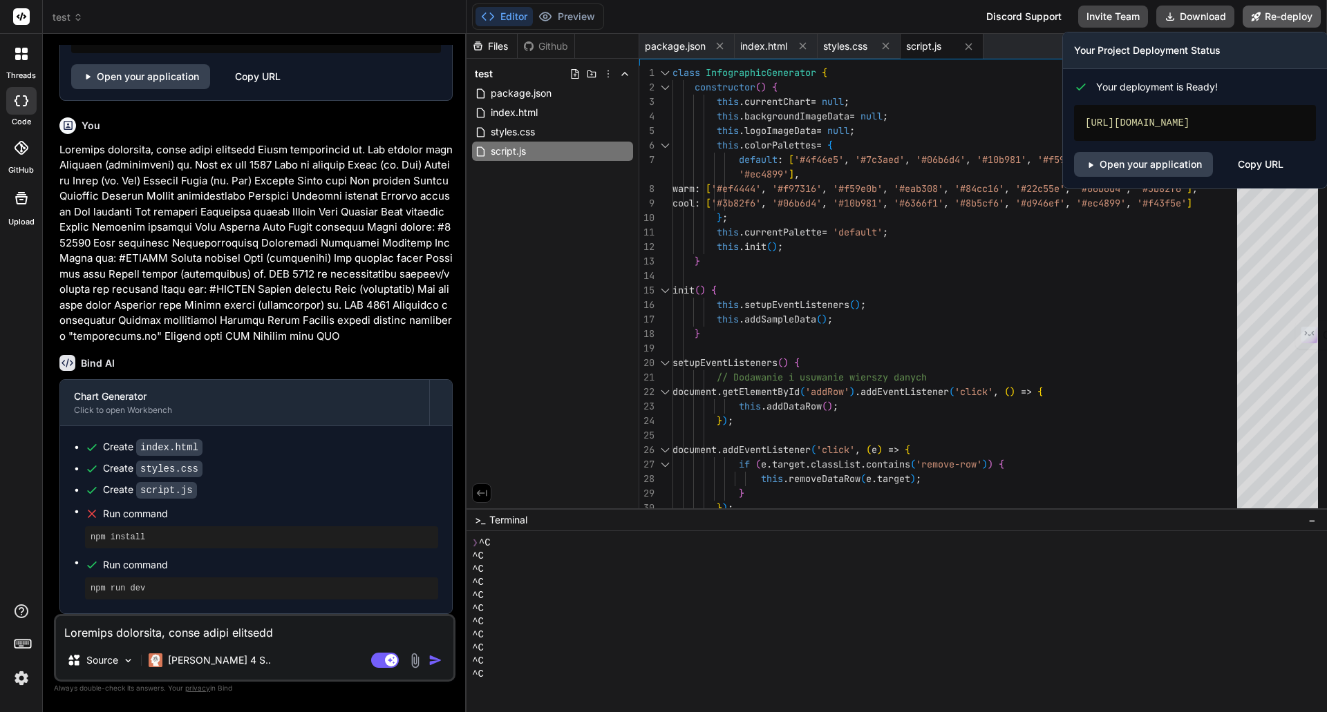
click at [1275, 15] on button "Re-deploy" at bounding box center [1281, 17] width 78 height 22
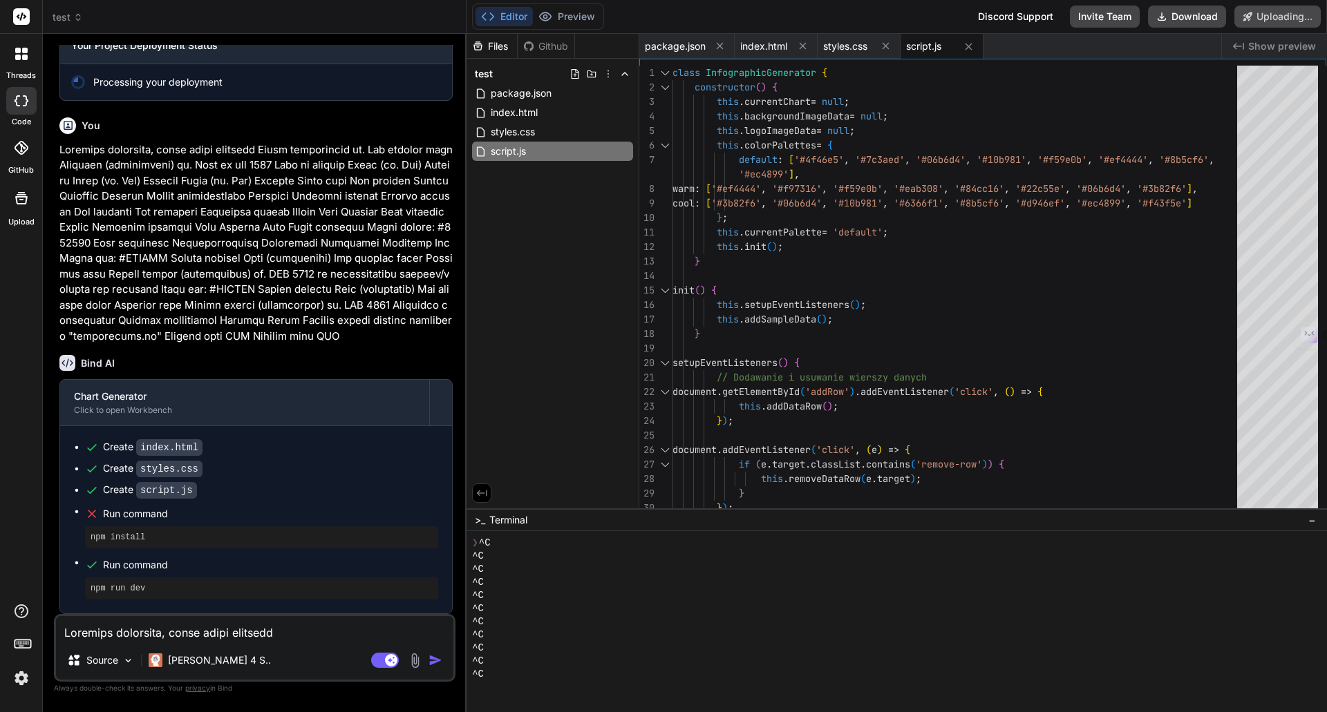
scroll to position [772, 0]
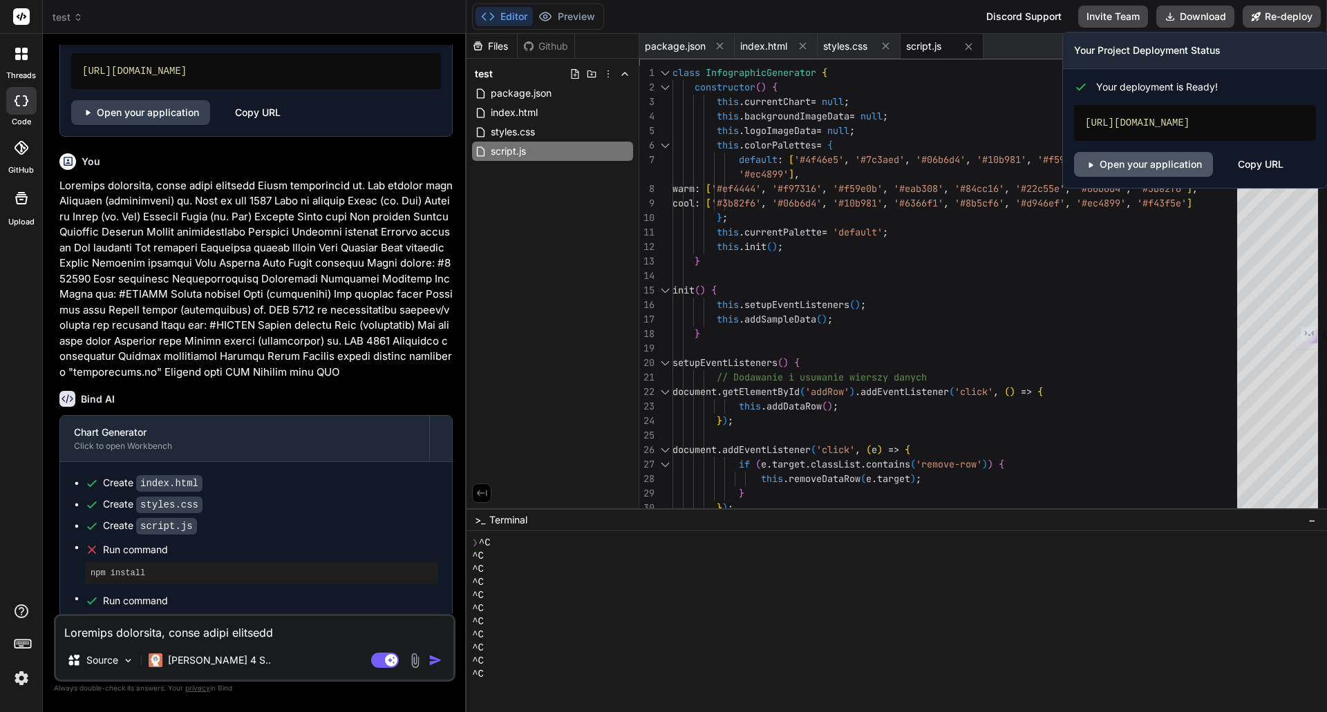
click at [1126, 164] on link "Open your application" at bounding box center [1143, 164] width 139 height 25
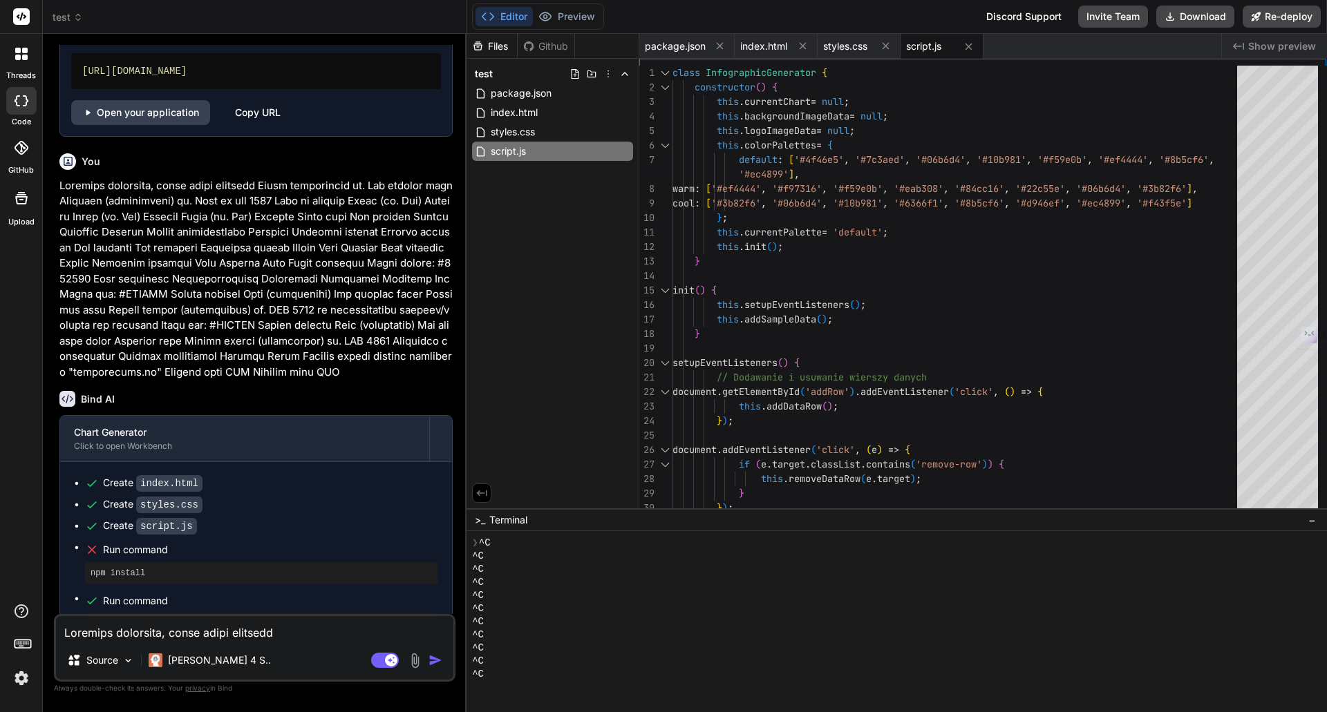
click at [167, 627] on textarea at bounding box center [254, 628] width 397 height 25
click at [68, 631] on textarea "Dodaj opcję" at bounding box center [254, 628] width 397 height 25
click at [409, 632] on textarea "To będzie domyślnie otwarta karta "Wprowadź dane" Dodaj opcję" at bounding box center [254, 628] width 397 height 25
paste textarea "Generowanie z pomocą AI Opisz swoją infografikę - podaj temat, dane, styl i inn…"
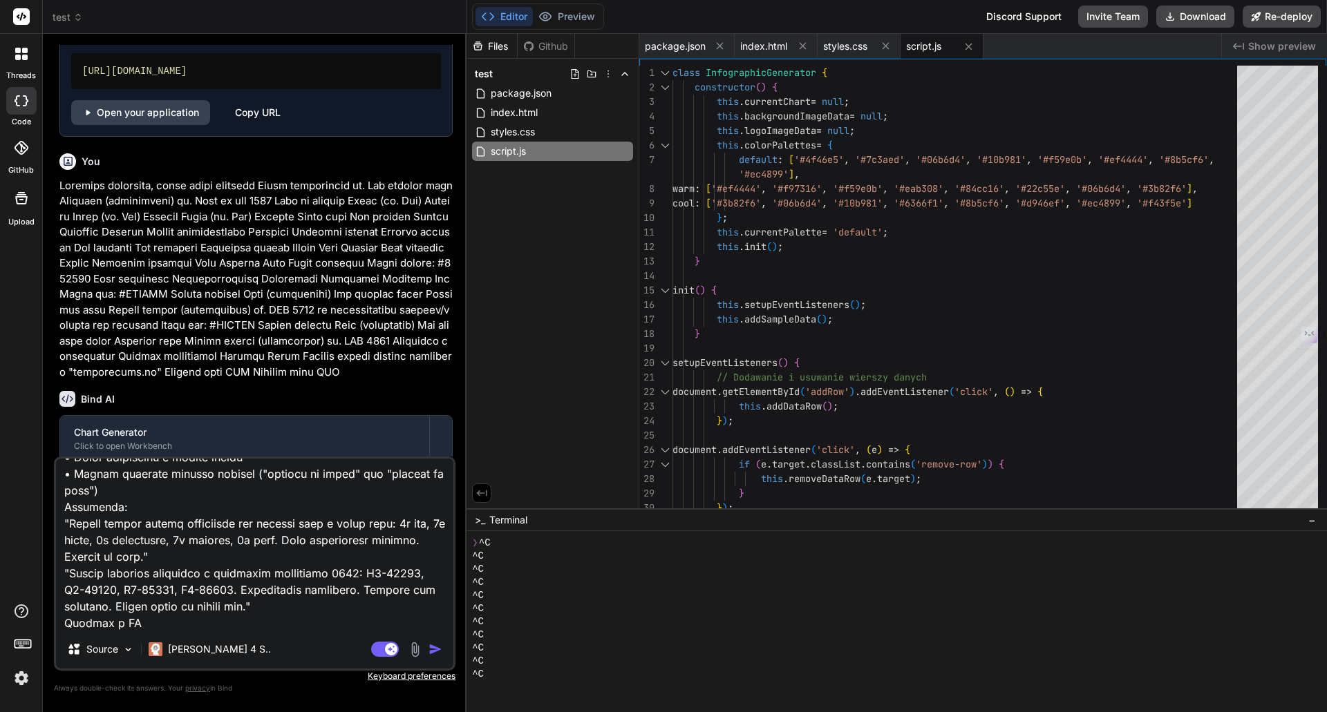
scroll to position [0, 0]
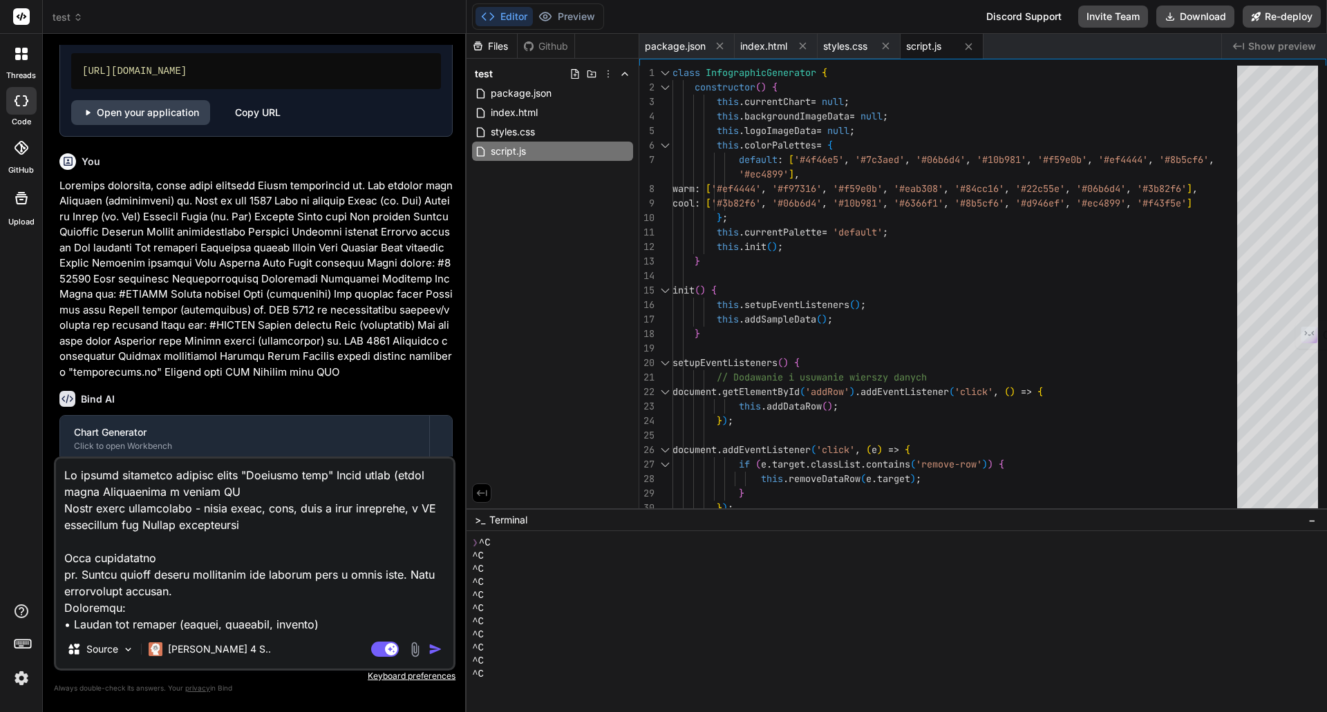
click at [133, 490] on textarea at bounding box center [254, 544] width 397 height 171
drag, startPoint x: 131, startPoint y: 491, endPoint x: 202, endPoint y: 491, distance: 71.2
click at [202, 491] on textarea at bounding box center [254, 544] width 397 height 171
drag, startPoint x: 254, startPoint y: 491, endPoint x: 131, endPoint y: 493, distance: 123.0
click at [131, 493] on textarea at bounding box center [254, 544] width 397 height 171
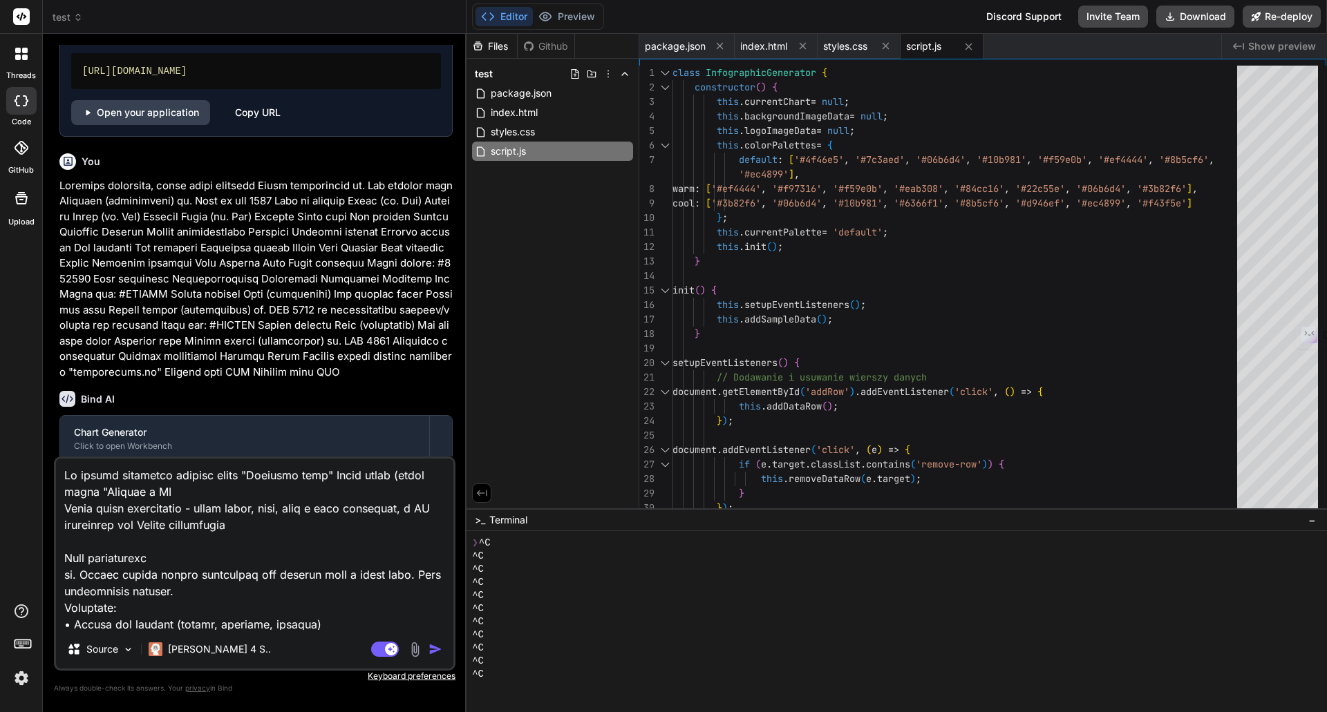
click at [213, 495] on textarea at bounding box center [254, 544] width 397 height 171
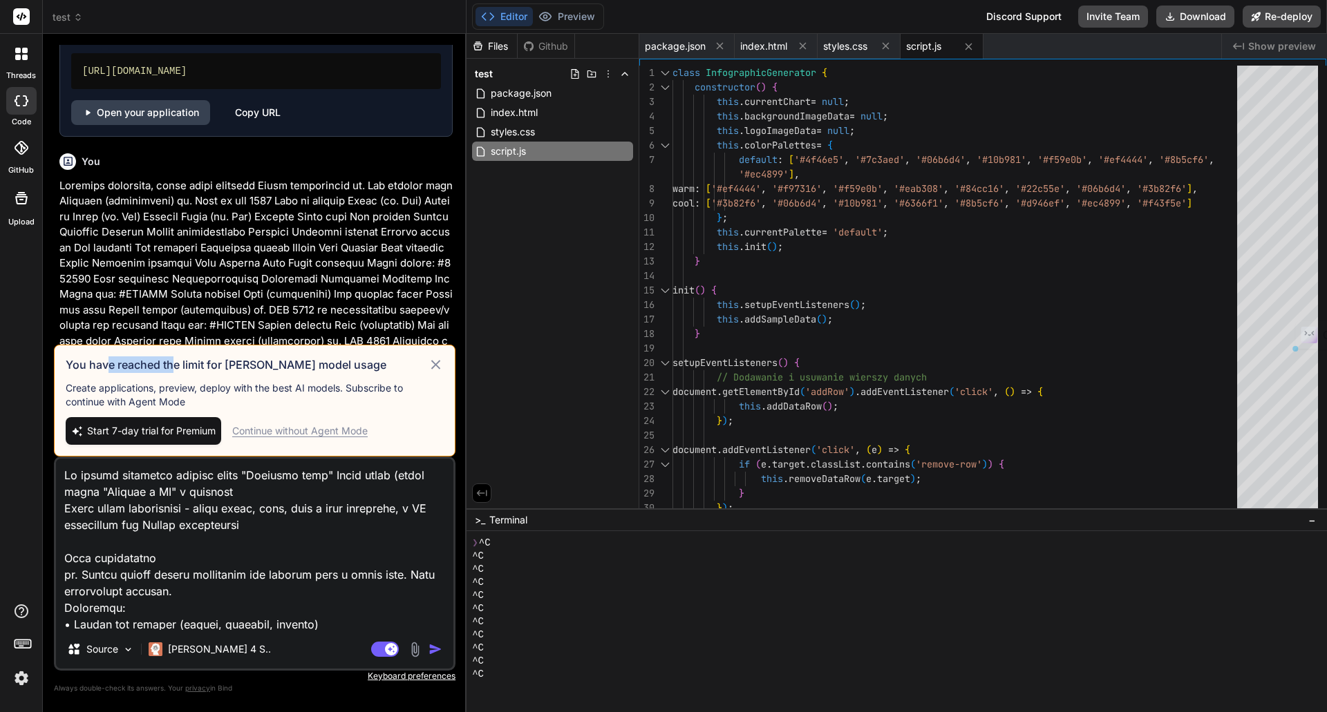
drag, startPoint x: 108, startPoint y: 365, endPoint x: 198, endPoint y: 368, distance: 89.8
click at [180, 368] on h3 "You have reached the limit for [PERSON_NAME] model usage" at bounding box center [247, 365] width 362 height 17
click at [214, 367] on h3 "You have reached the limit for [PERSON_NAME] model usage" at bounding box center [247, 365] width 362 height 17
click at [435, 365] on icon at bounding box center [435, 364] width 9 height 9
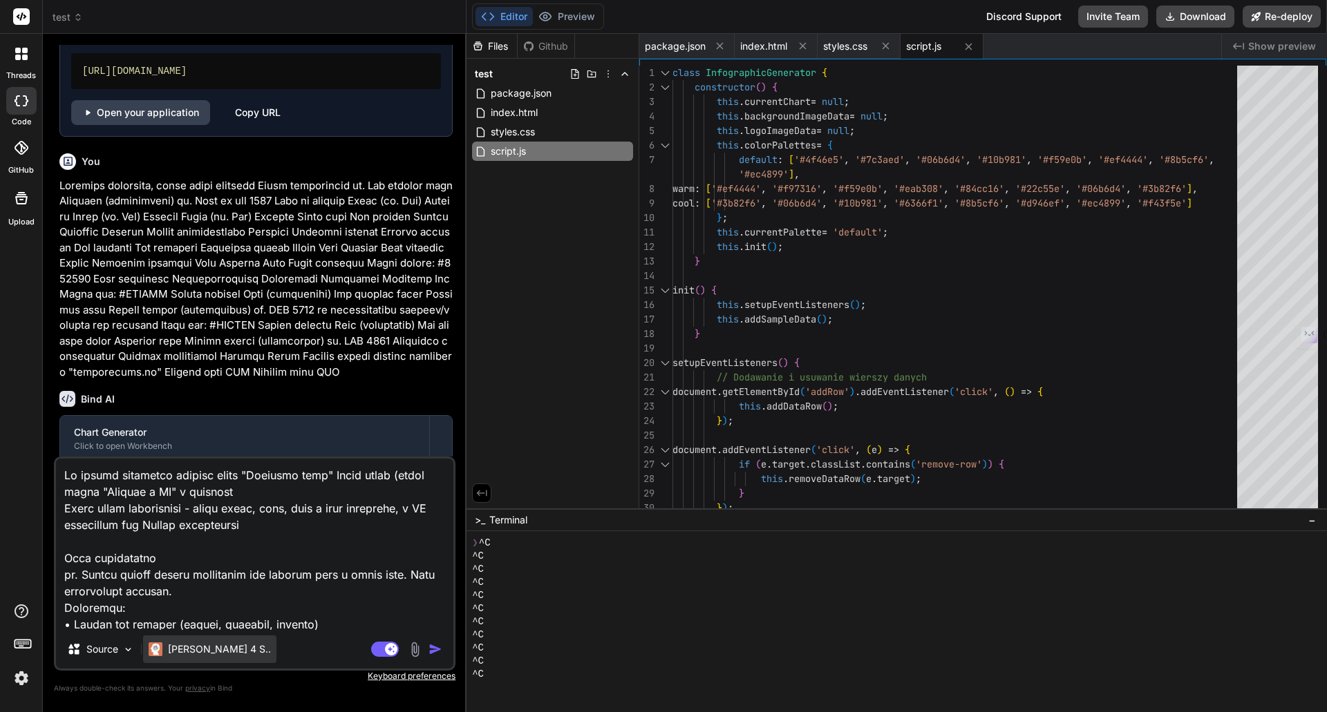
click at [182, 650] on p "[PERSON_NAME] 4 S.." at bounding box center [219, 650] width 103 height 14
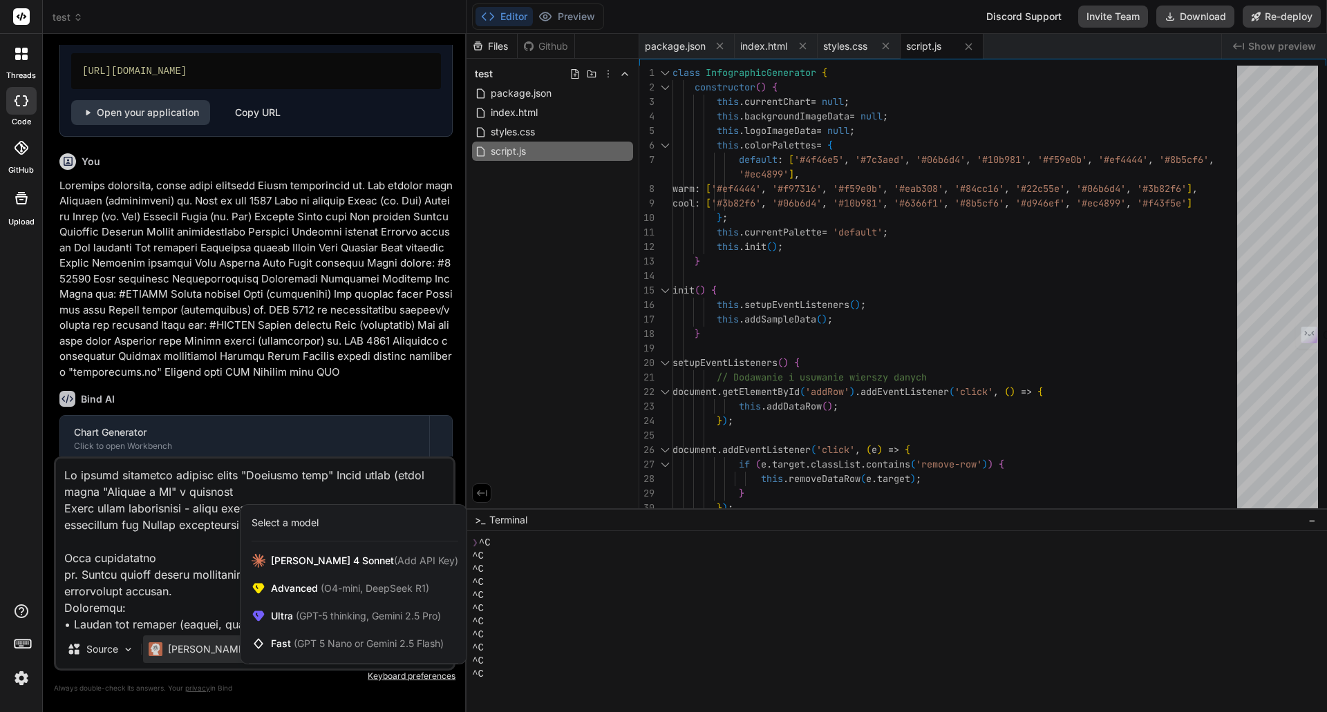
click at [133, 493] on div at bounding box center [663, 356] width 1327 height 712
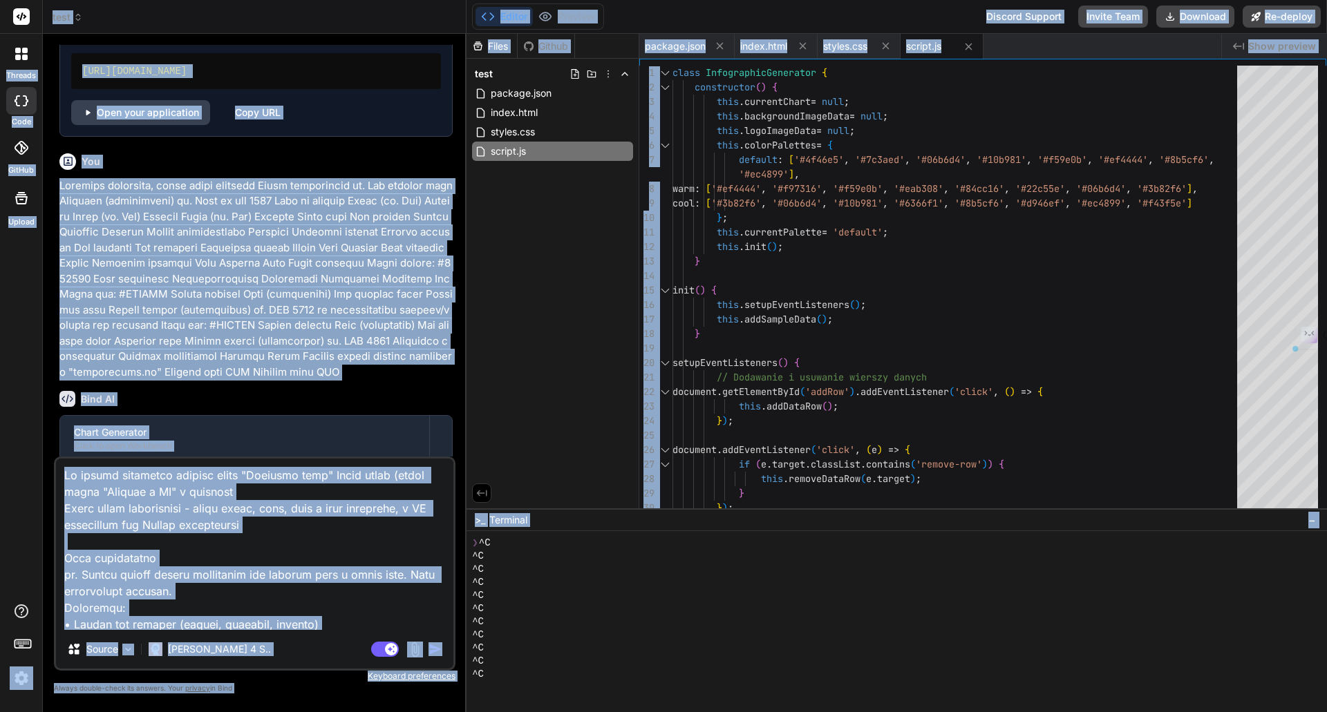
click at [148, 491] on textarea at bounding box center [254, 544] width 397 height 171
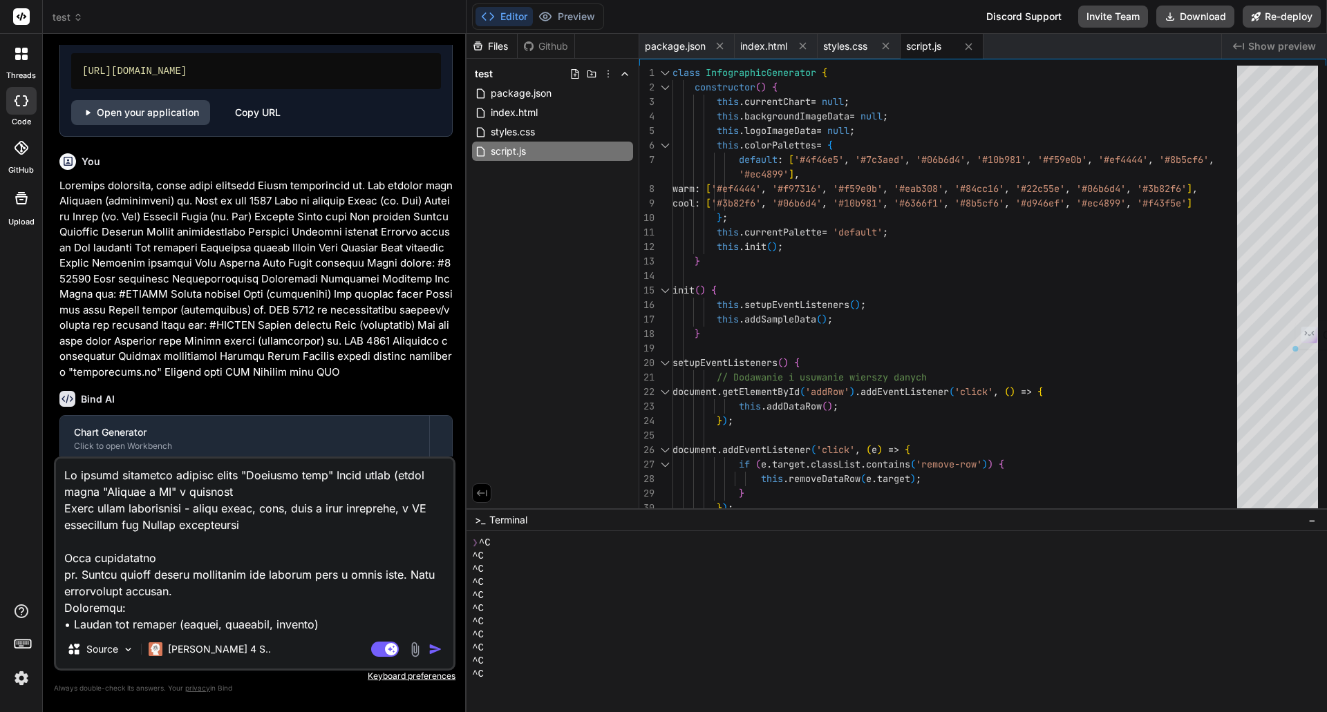
scroll to position [235, 0]
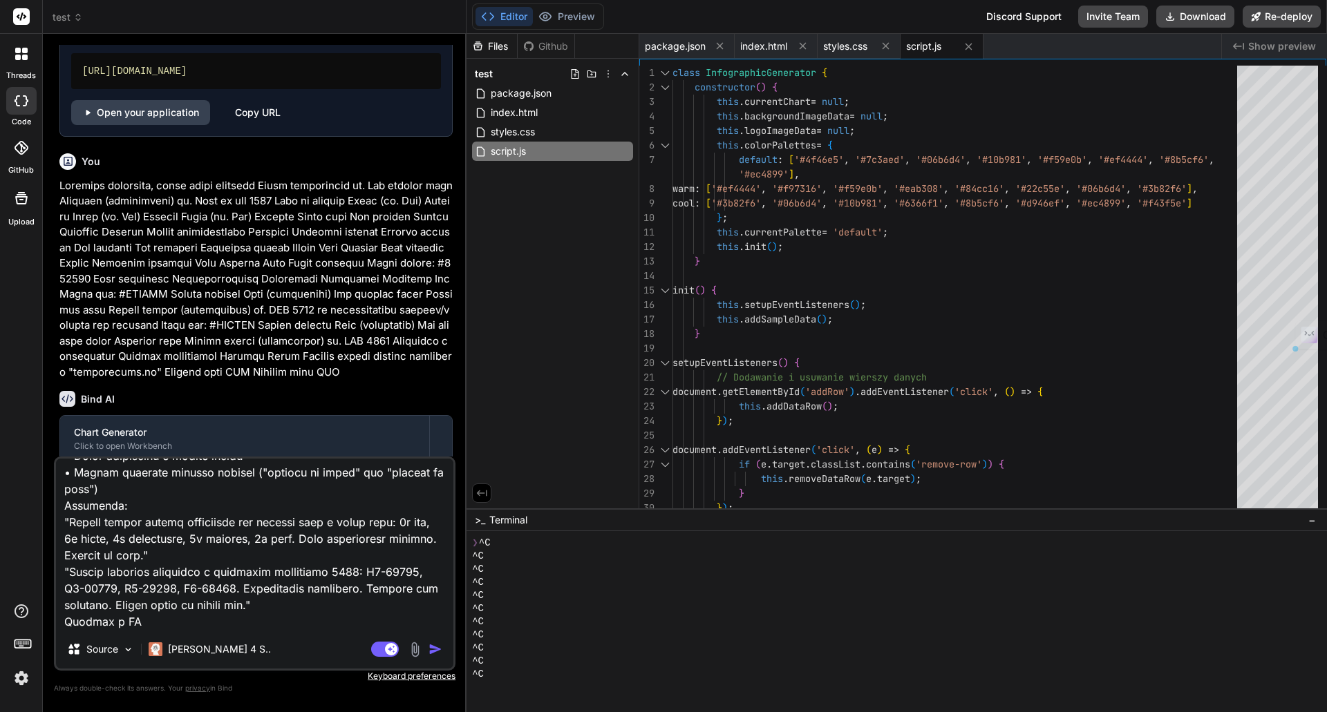
drag, startPoint x: 66, startPoint y: 475, endPoint x: 289, endPoint y: 673, distance: 298.0
click at [289, 673] on div "Source [PERSON_NAME] 4 S.. Agent Mode. When this toggle is activated, AI automa…" at bounding box center [254, 576] width 401 height 238
click at [227, 651] on div "[PERSON_NAME] 4 S.." at bounding box center [209, 650] width 133 height 28
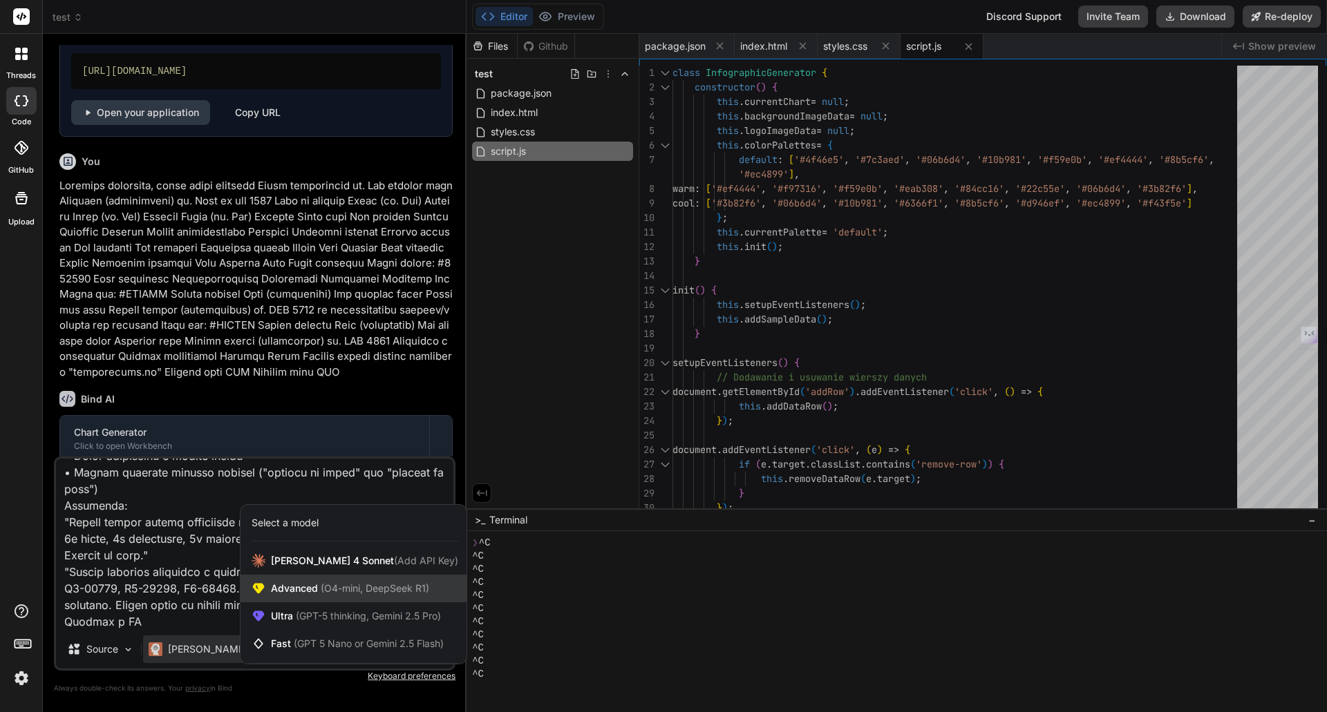
click at [290, 589] on span "Advanced (O4-mini, DeepSeek R1)" at bounding box center [350, 589] width 158 height 14
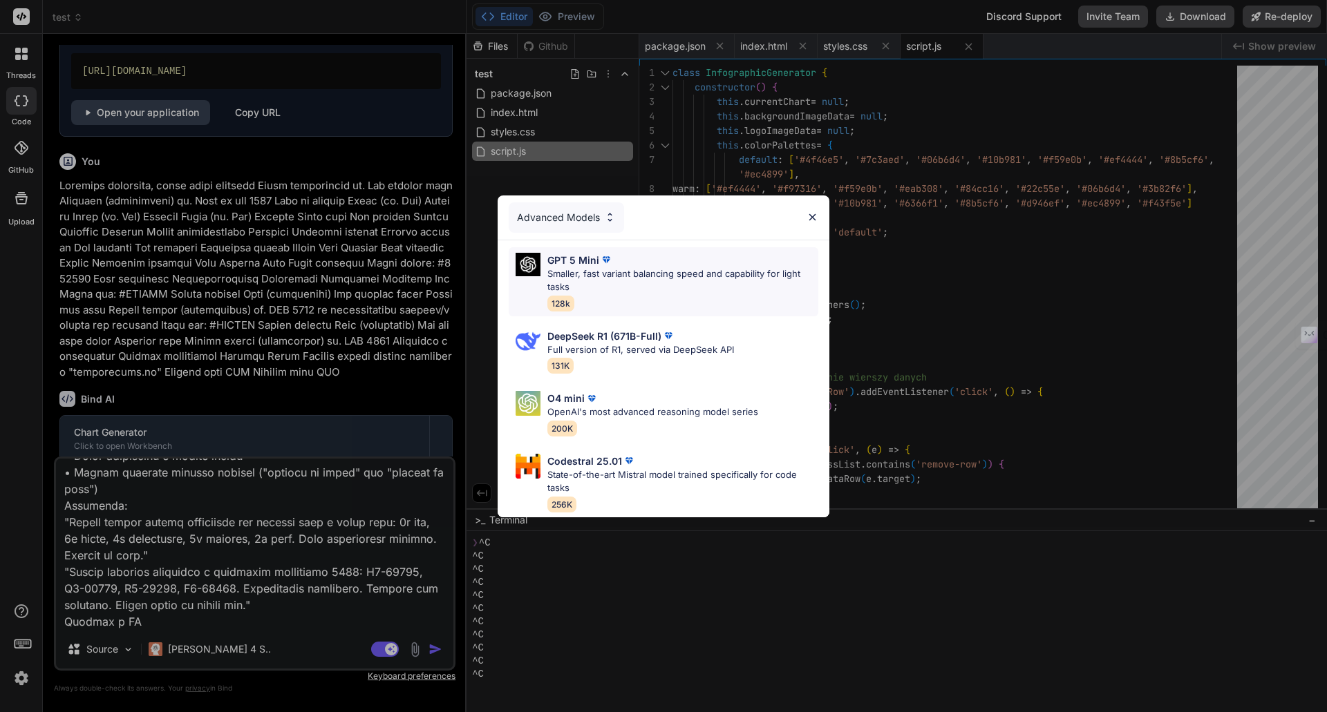
click at [599, 272] on p "Smaller, fast variant balancing speed and capability for light tasks" at bounding box center [682, 280] width 271 height 27
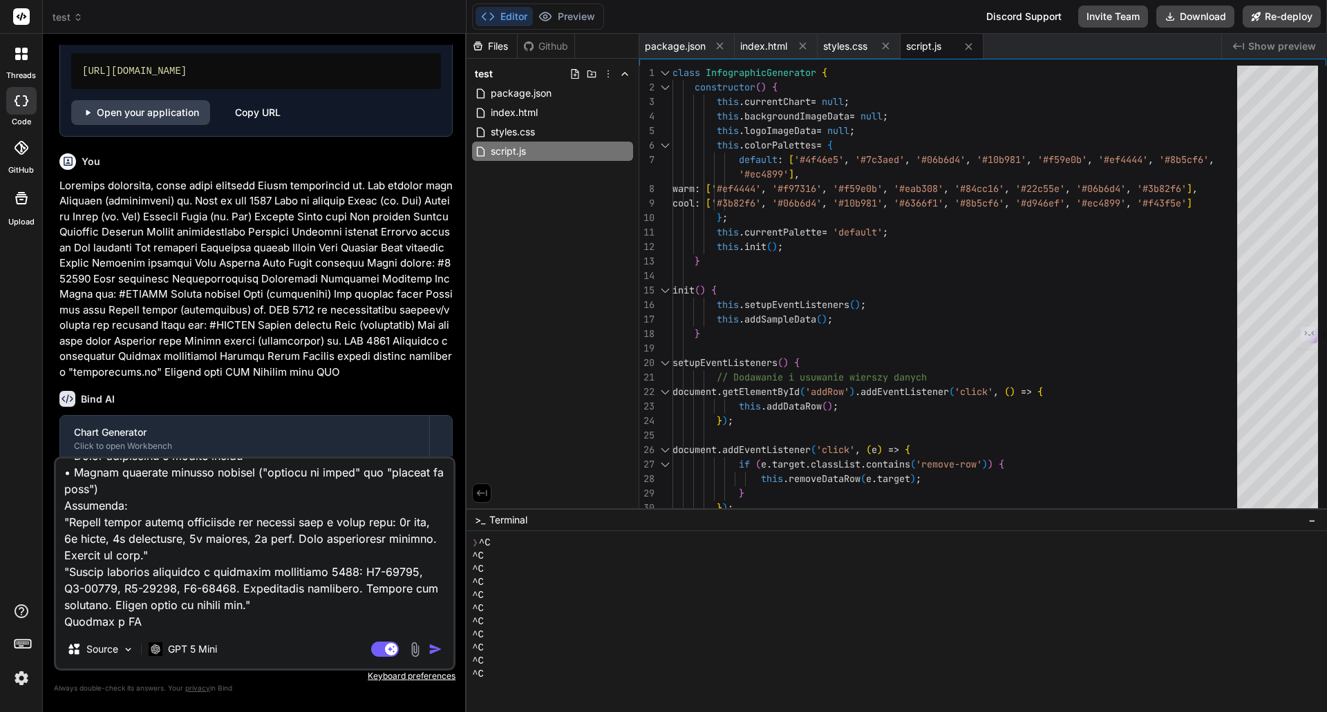
click at [434, 649] on img "button" at bounding box center [435, 650] width 14 height 14
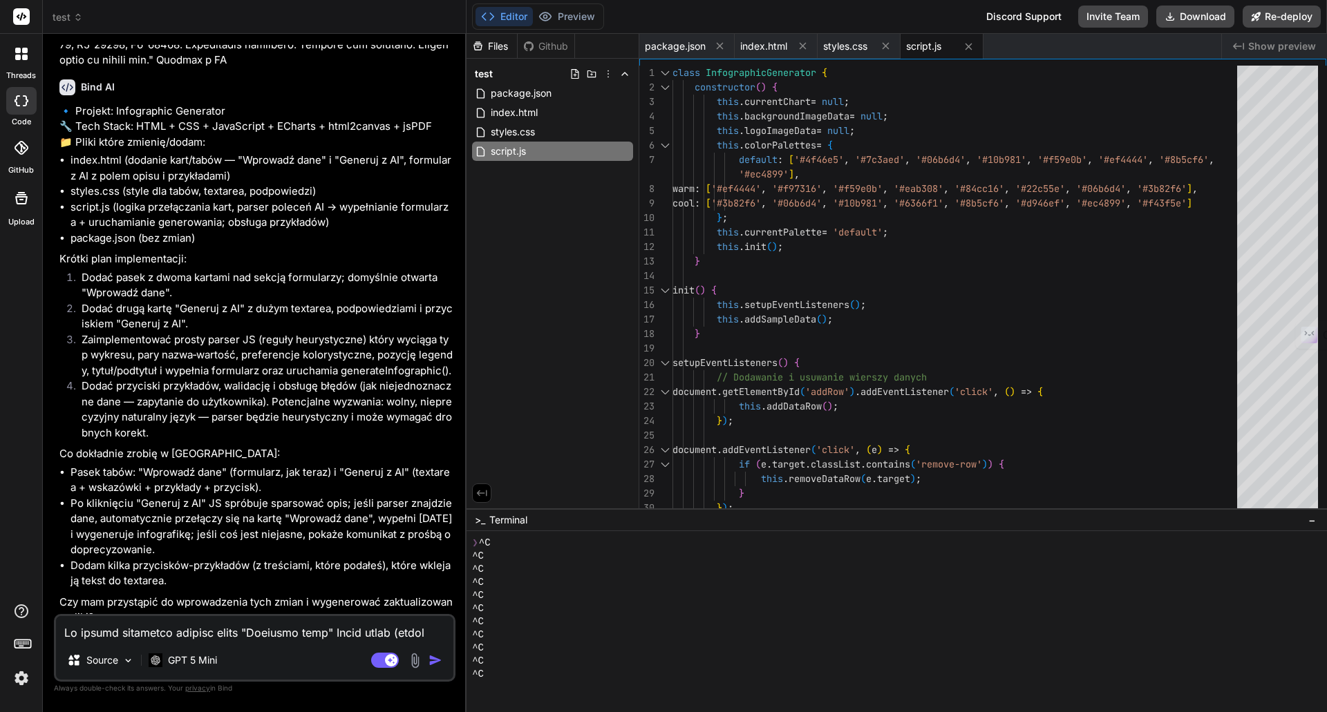
scroll to position [1678, 0]
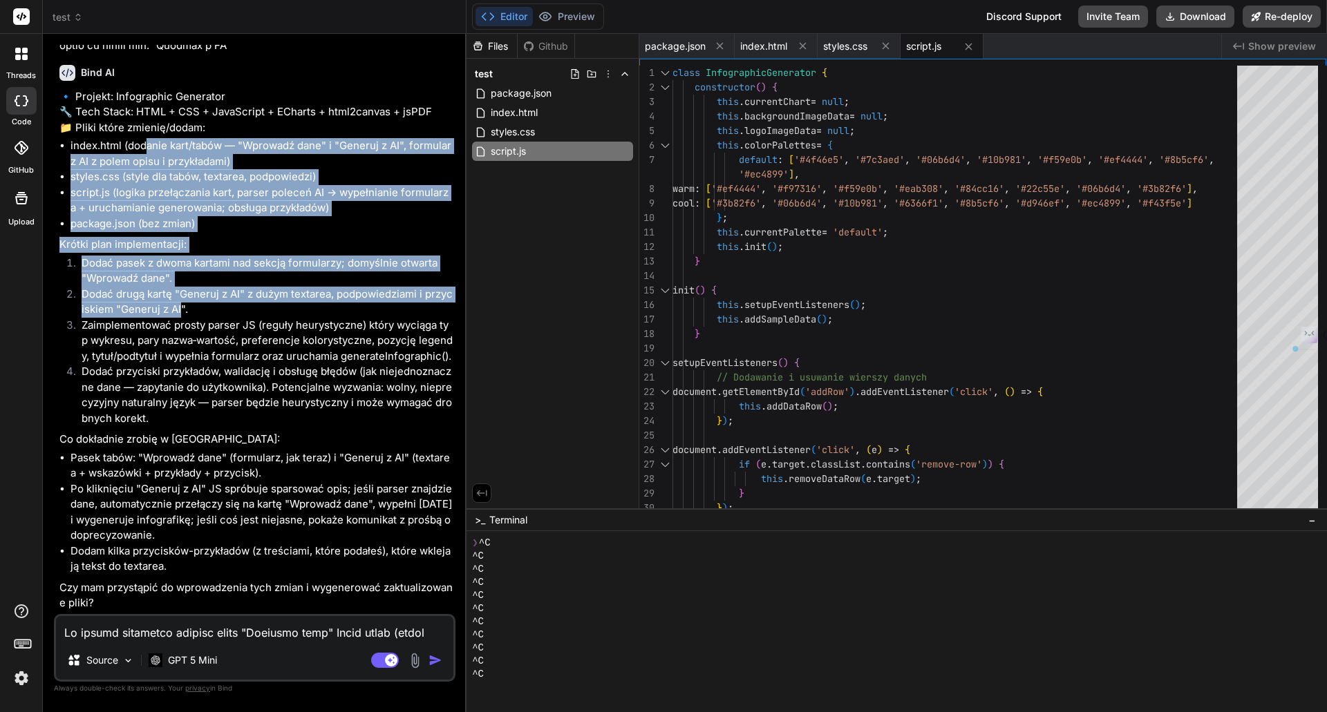
drag, startPoint x: 144, startPoint y: 150, endPoint x: 193, endPoint y: 325, distance: 182.4
click at [191, 321] on div "🔹 Projekt: Infographic Generator 🔧 Tech Stack: HTML + CSS + JavaScript + EChart…" at bounding box center [255, 350] width 393 height 522
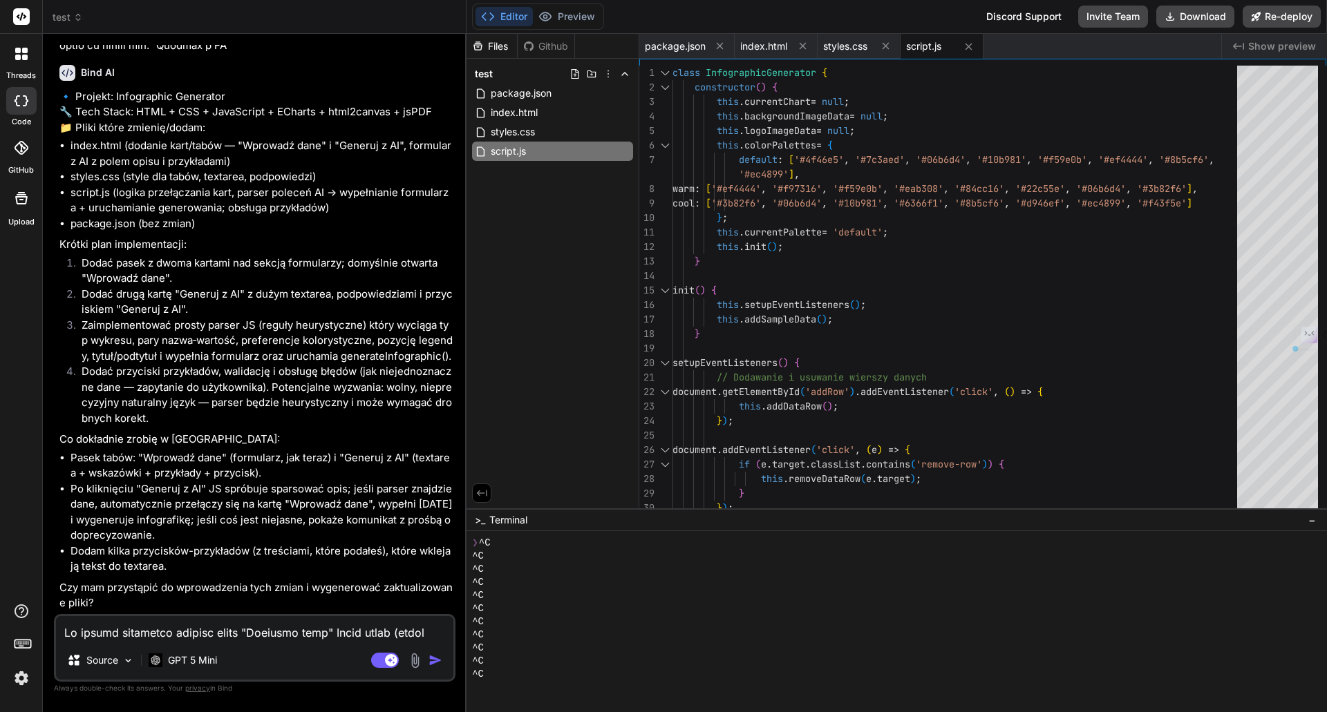
click at [231, 395] on li "Dodać przyciski przykładów, walidację i obsługę błędów (jak niejednoznaczne dan…" at bounding box center [261, 395] width 382 height 62
click at [137, 632] on textarea at bounding box center [254, 628] width 397 height 25
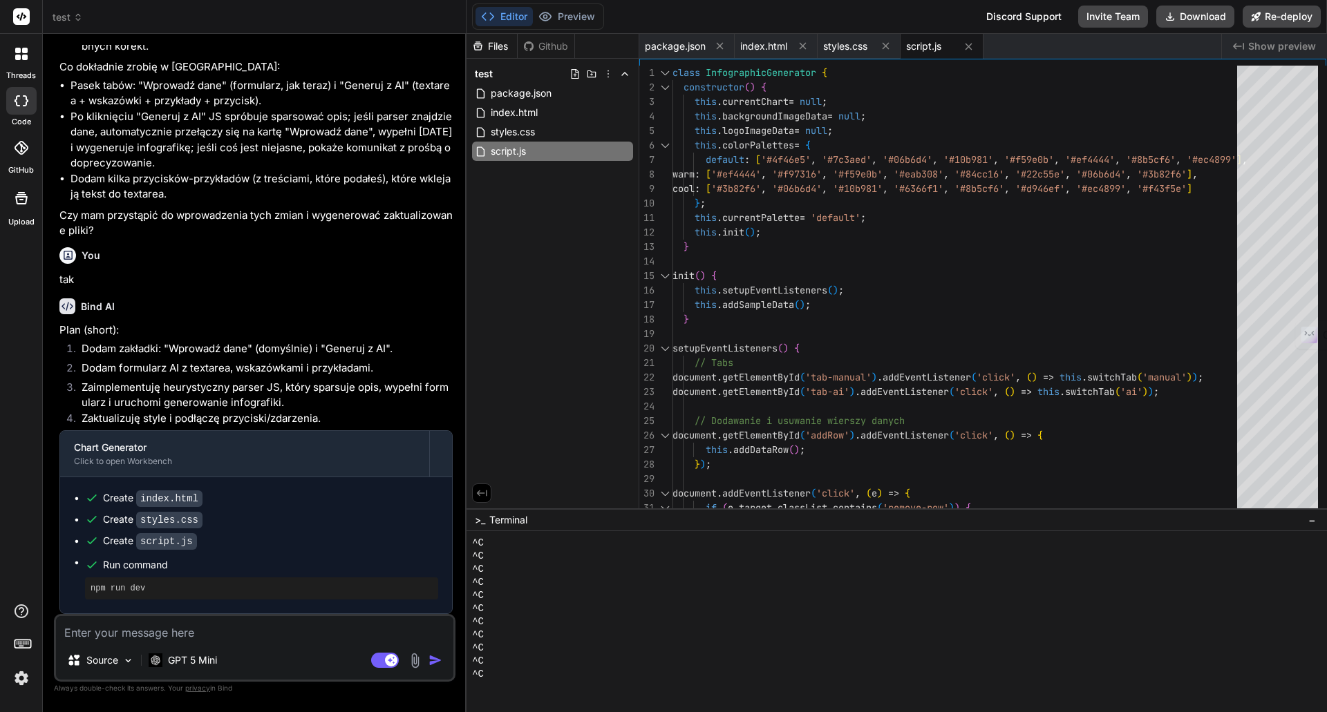
scroll to position [66, 0]
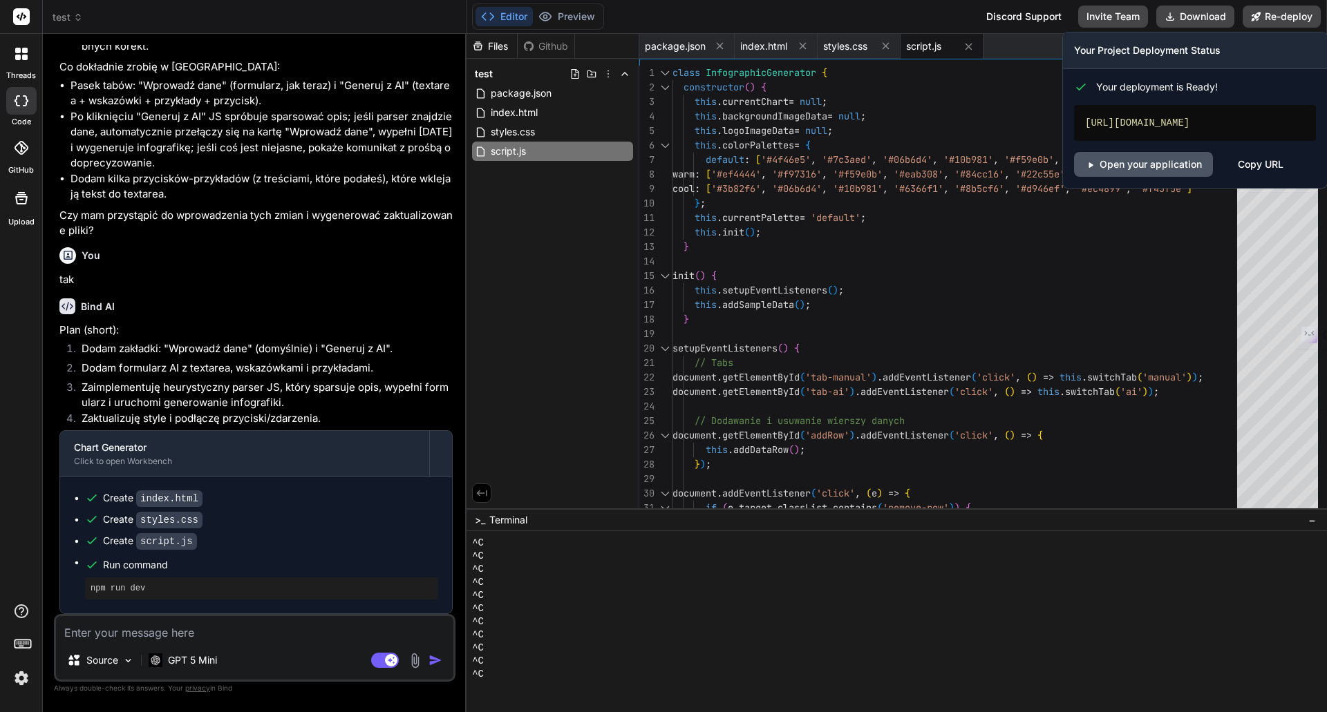
click at [1138, 165] on link "Open your application" at bounding box center [1143, 164] width 139 height 25
click at [1289, 18] on button "Re-deploy" at bounding box center [1281, 17] width 78 height 22
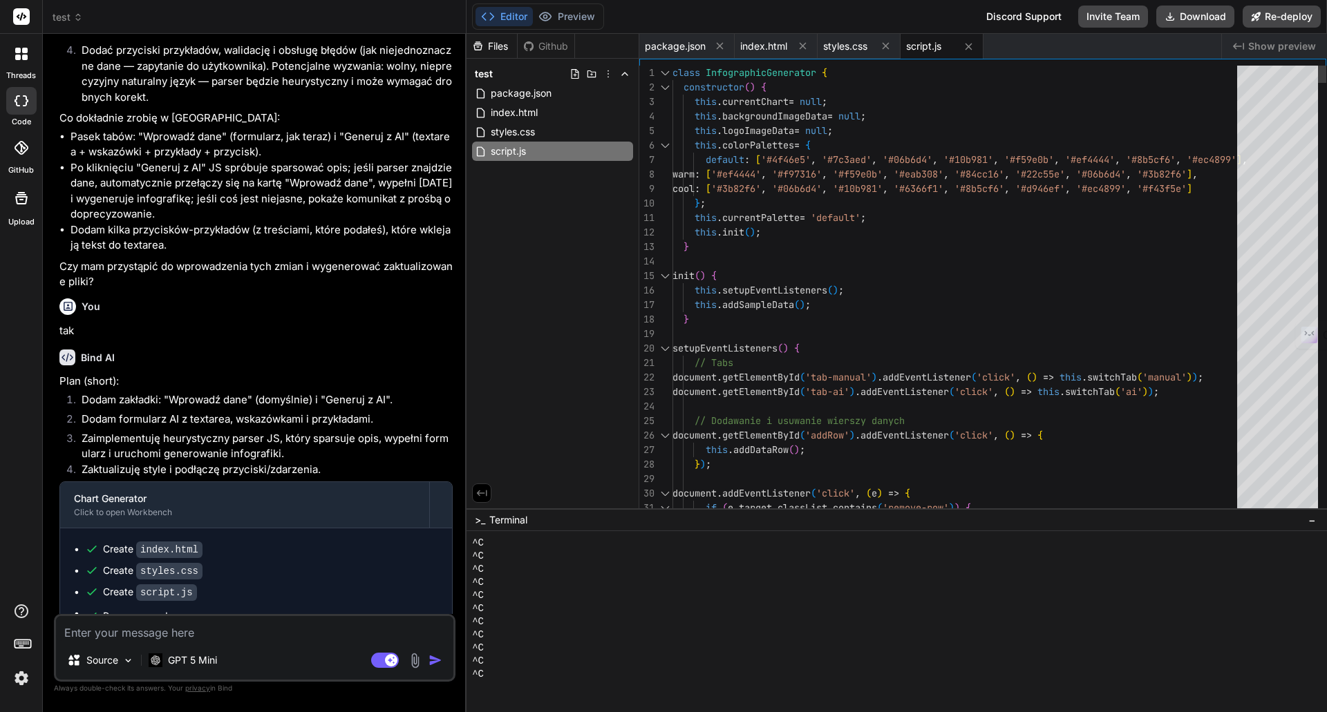
scroll to position [2005, 0]
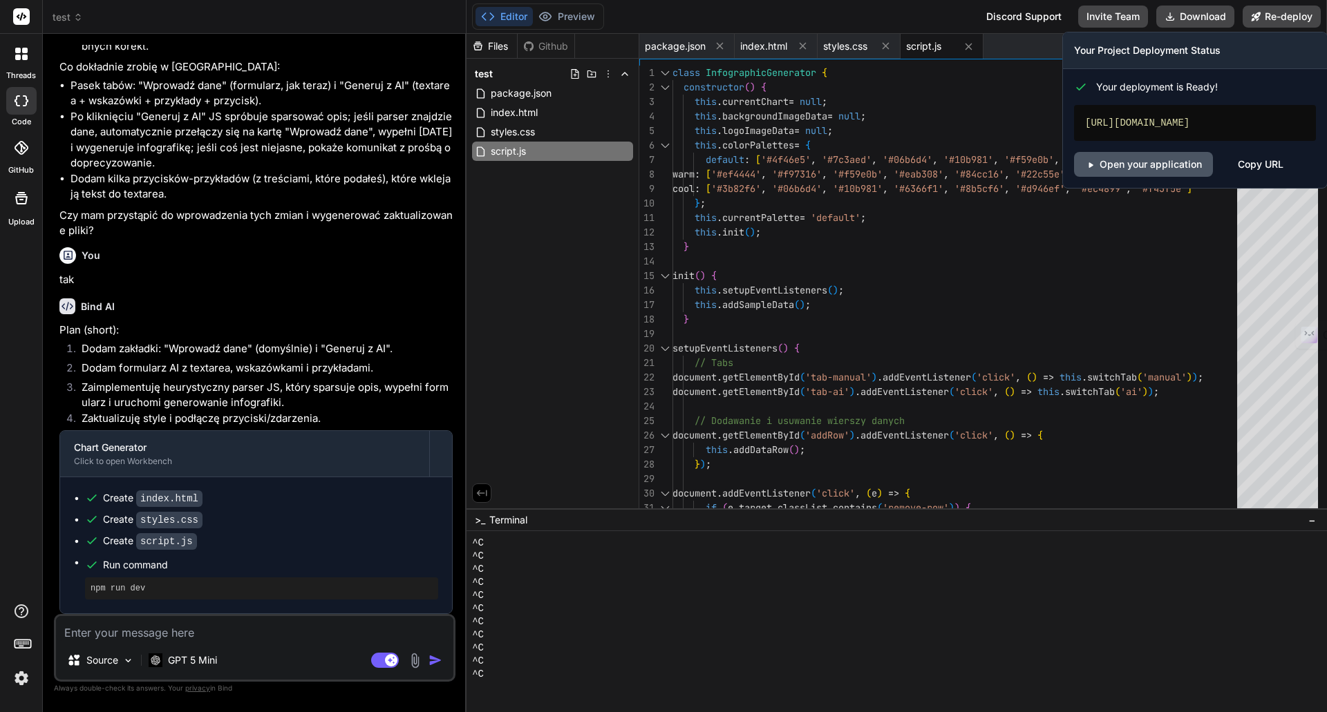
click at [1141, 163] on link "Open your application" at bounding box center [1143, 164] width 139 height 25
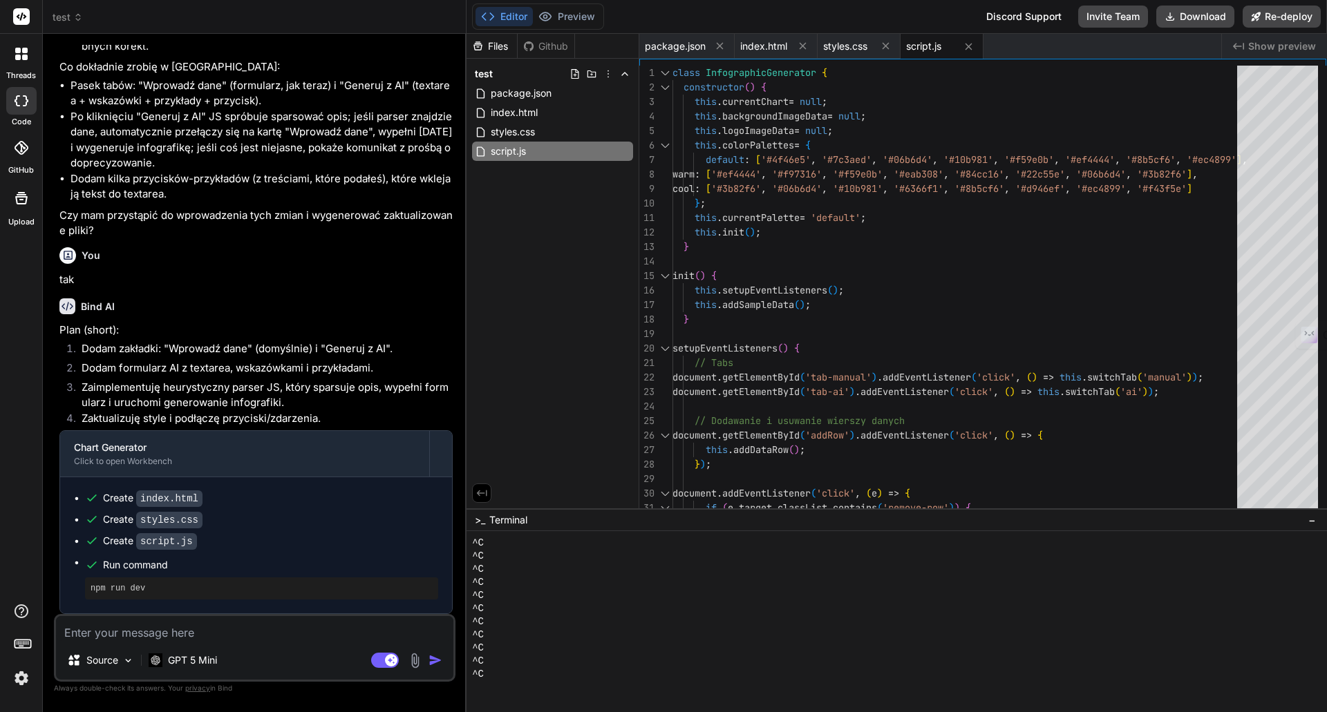
click at [126, 631] on textarea at bounding box center [254, 628] width 397 height 25
drag, startPoint x: 106, startPoint y: 636, endPoint x: 117, endPoint y: 654, distance: 21.3
click at [108, 638] on textarea "Popraw panel generowania" at bounding box center [254, 628] width 397 height 25
click at [271, 629] on textarea "Popraw cały panel generowania" at bounding box center [254, 628] width 397 height 25
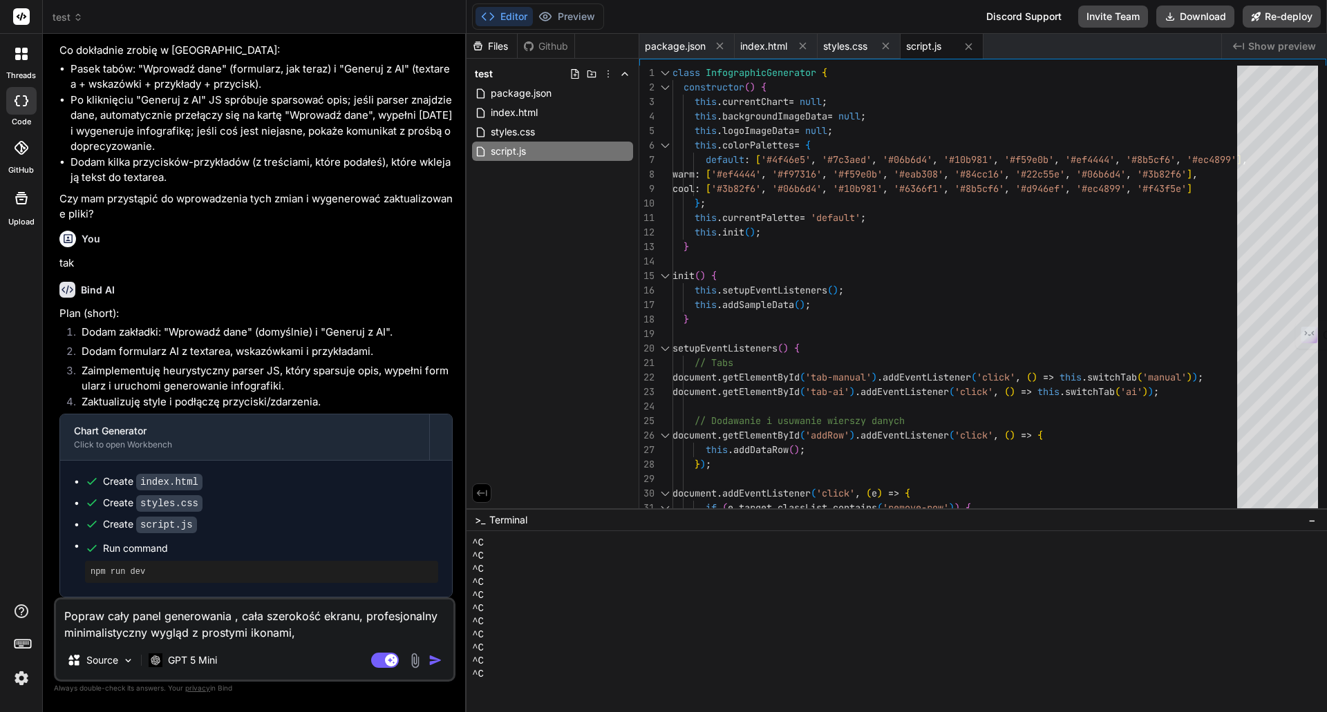
click at [231, 616] on textarea "Popraw cały panel generowania , cała szerokość ekranu, profesjonalny minimalist…" at bounding box center [254, 620] width 397 height 41
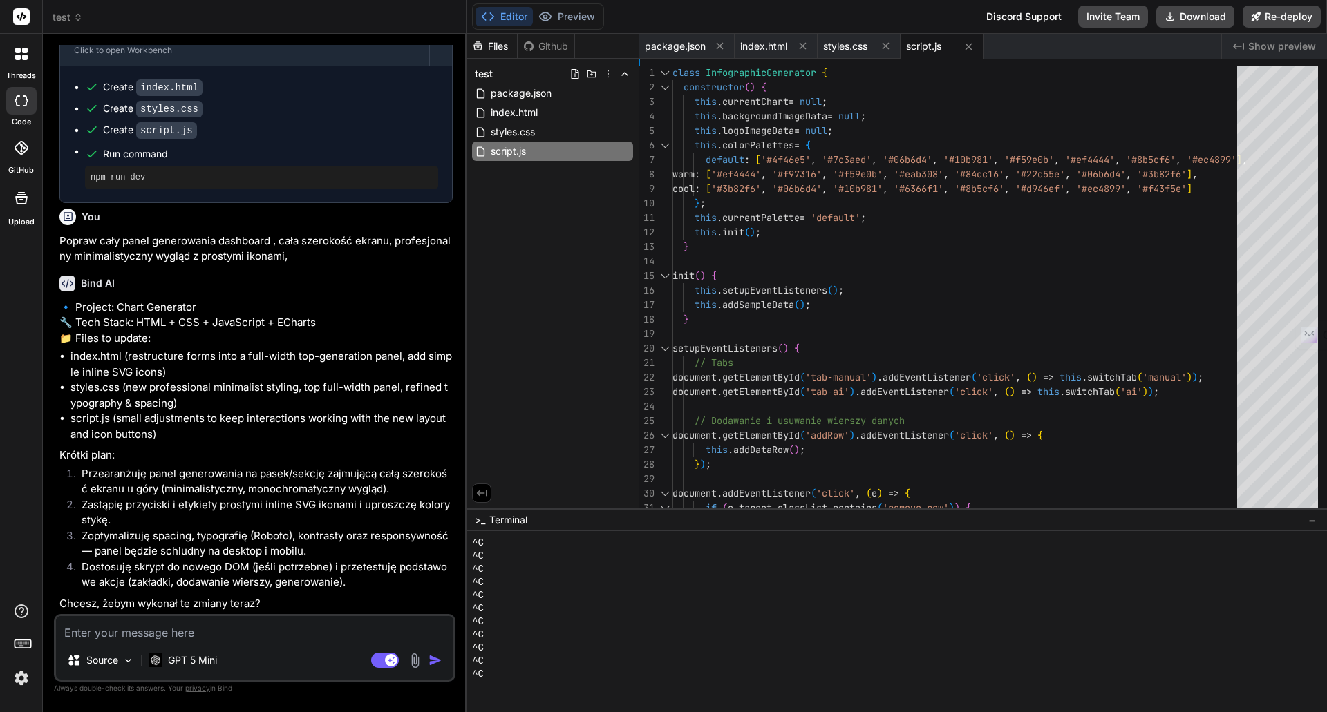
scroll to position [2493, 0]
click at [93, 630] on textarea at bounding box center [254, 628] width 397 height 25
click at [433, 658] on img "button" at bounding box center [435, 661] width 14 height 14
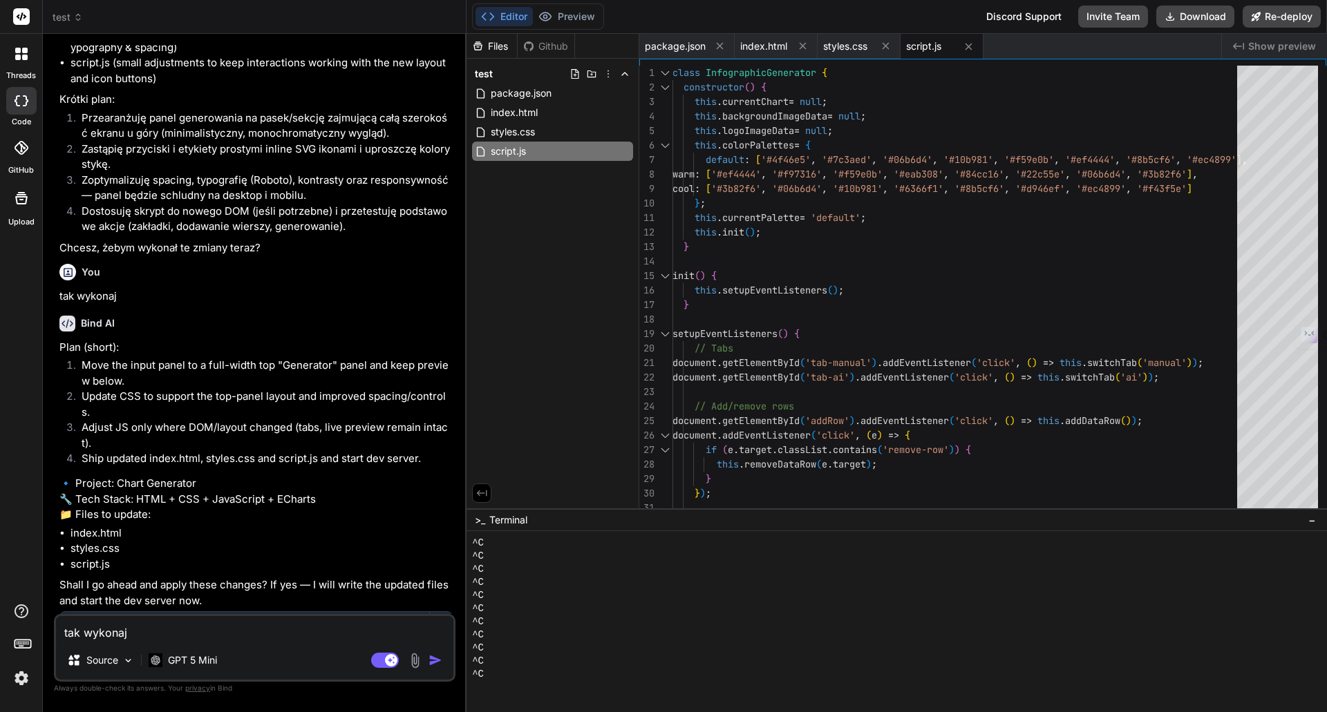
scroll to position [3061, 0]
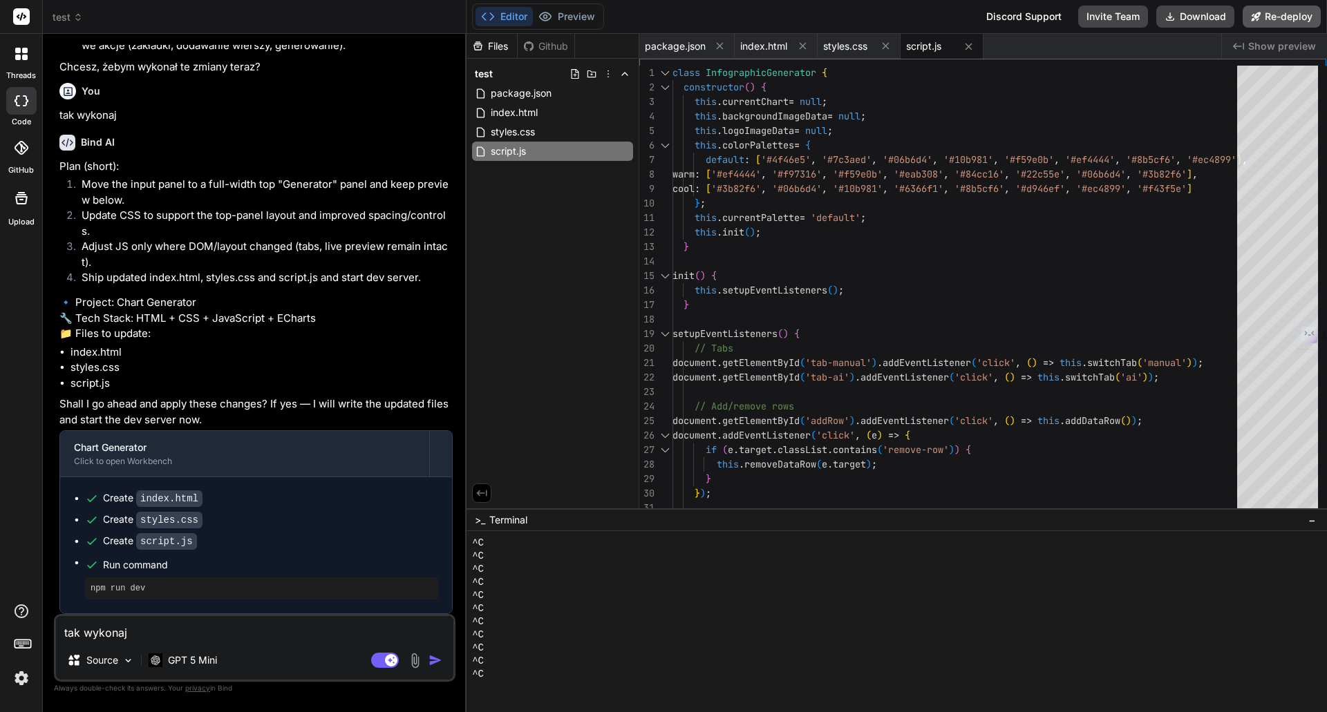
click at [1280, 15] on button "Re-deploy" at bounding box center [1281, 17] width 78 height 22
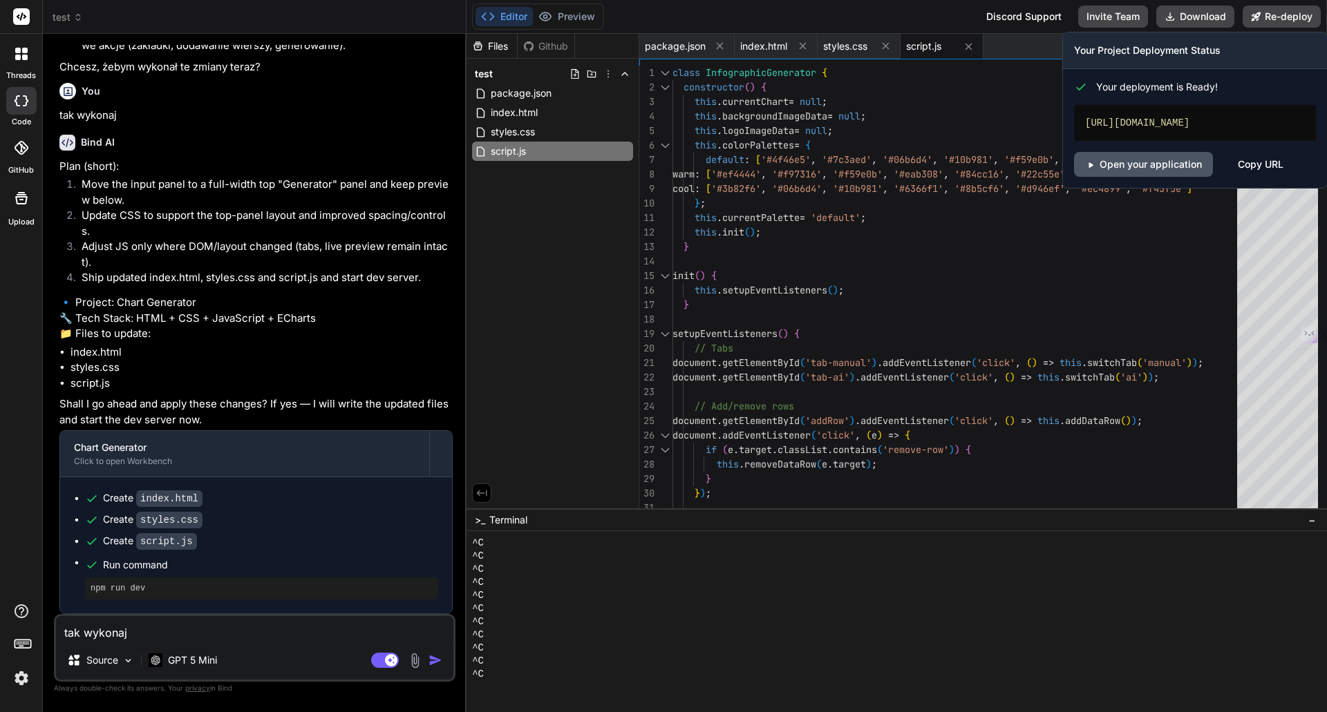
click at [1139, 160] on link "Open your application" at bounding box center [1143, 164] width 139 height 25
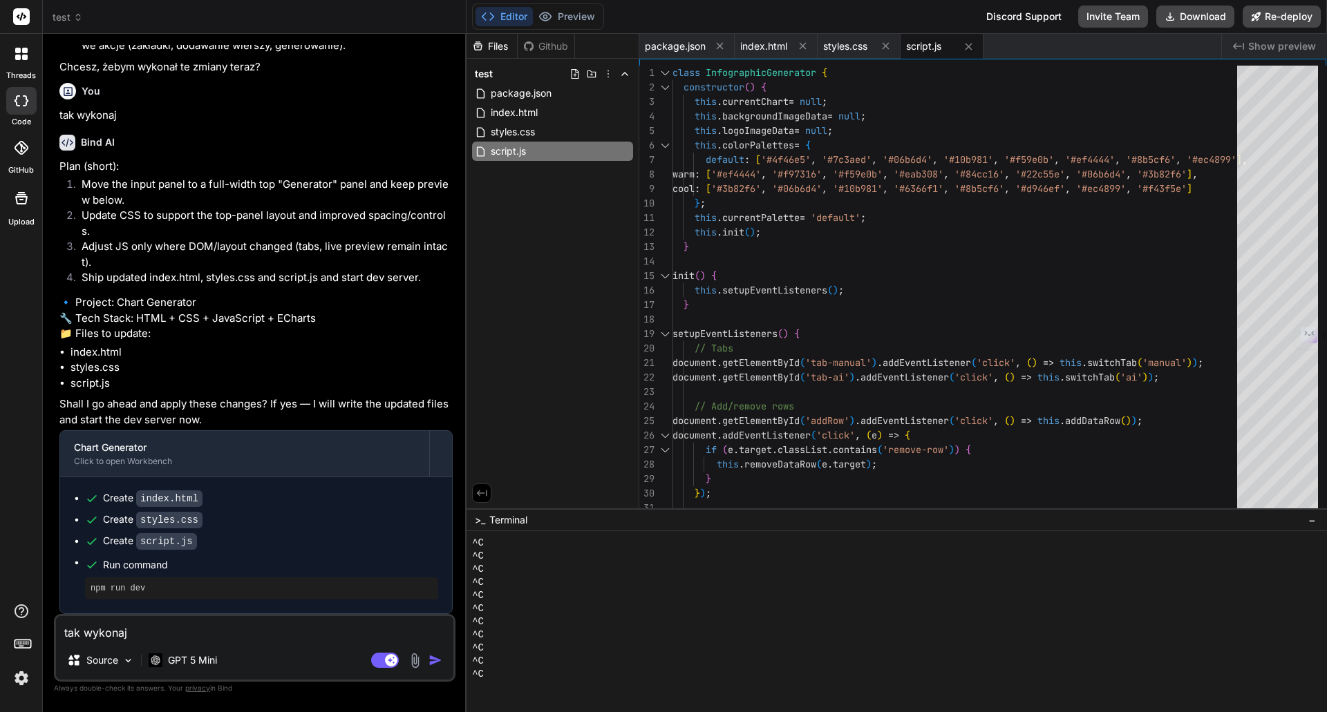
click at [138, 628] on textarea "tak wykonaj" at bounding box center [254, 628] width 397 height 25
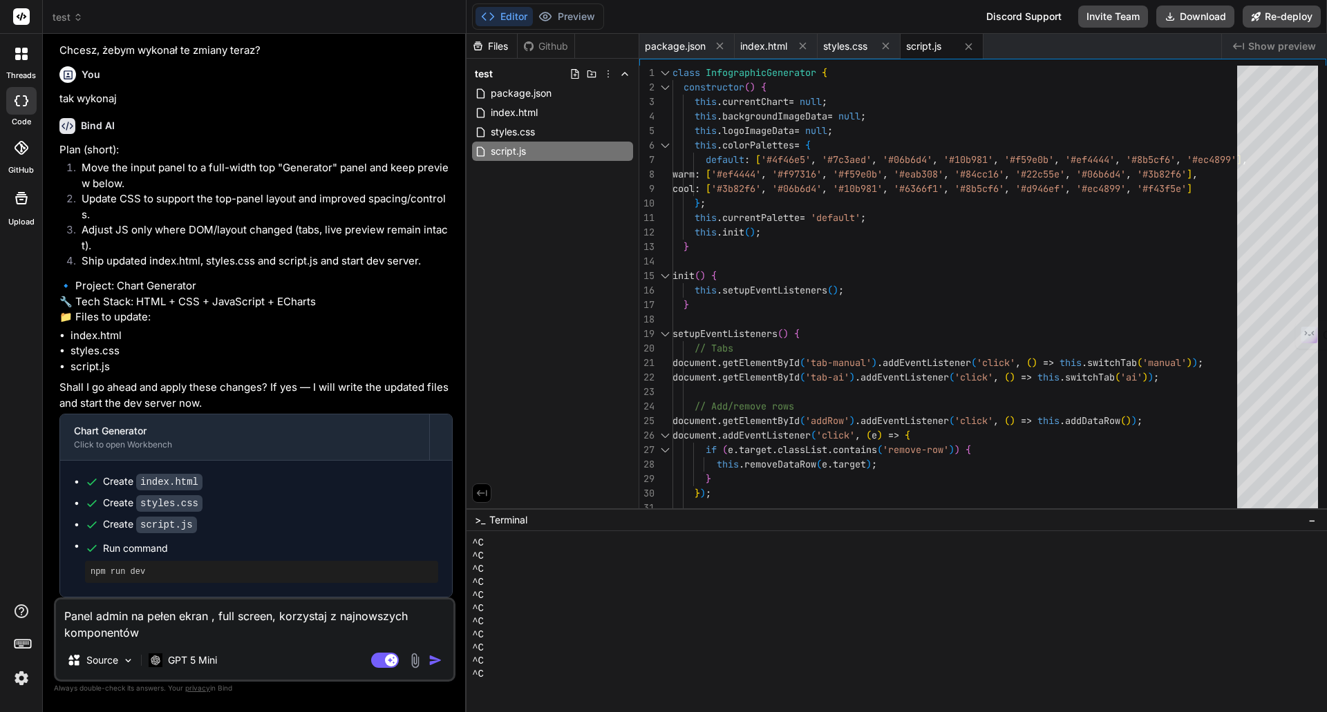
paste textarea "UI components for Bootstrap"
paste textarea "$blue-700 $blue-800 $blue-900"
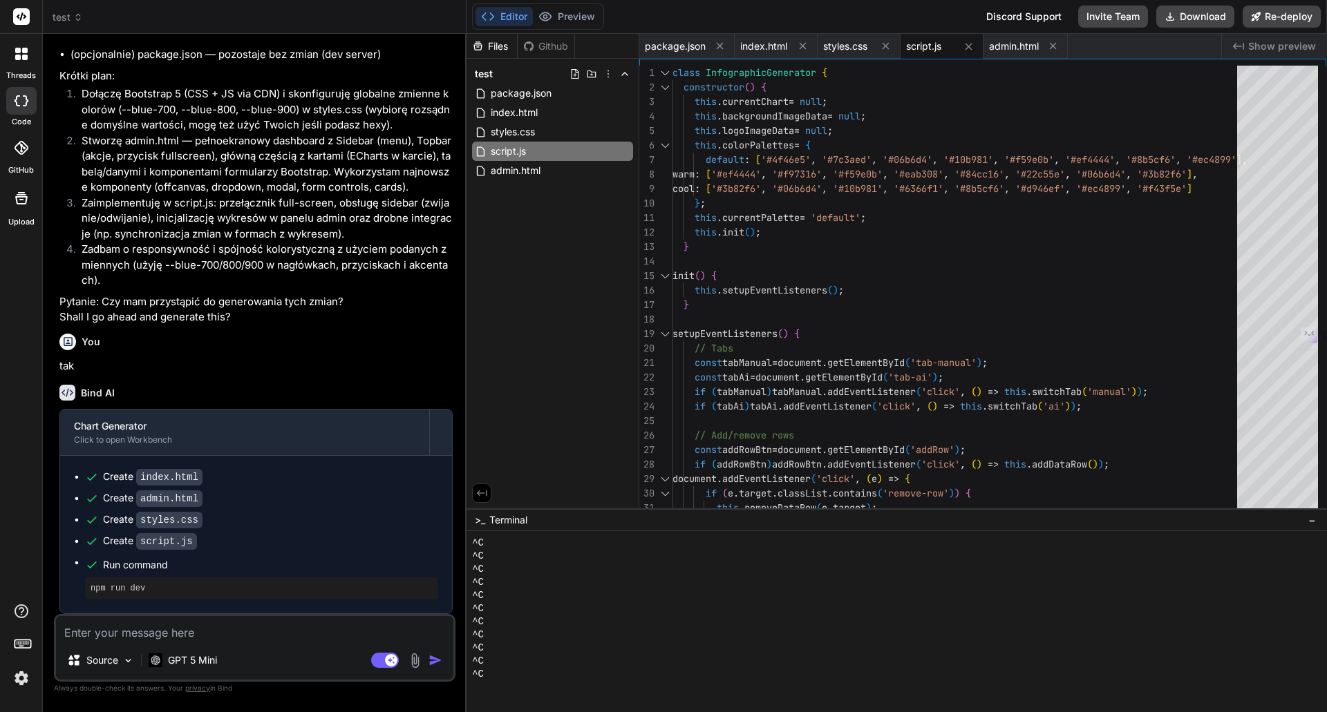
scroll to position [3930, 0]
click at [1286, 16] on button "Re-deploy" at bounding box center [1281, 17] width 78 height 22
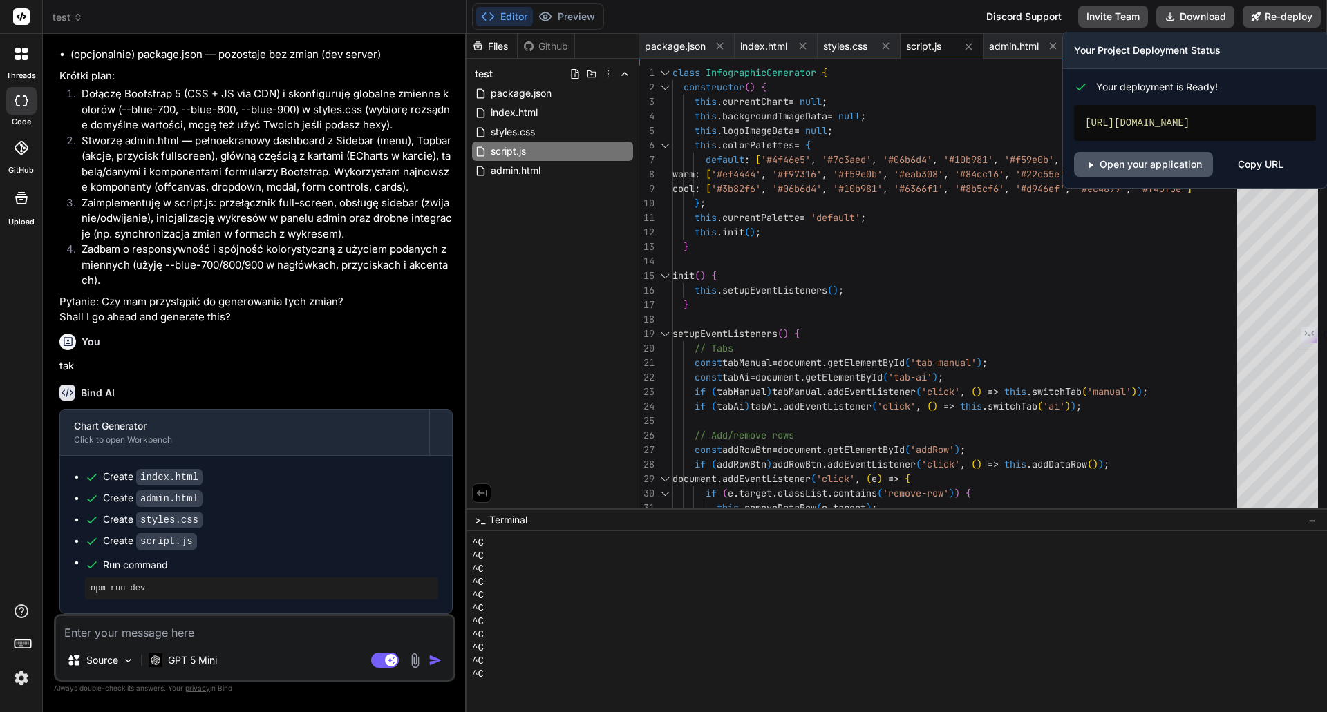
click at [1119, 171] on link "Open your application" at bounding box center [1143, 164] width 139 height 25
